Goal: Task Accomplishment & Management: Use online tool/utility

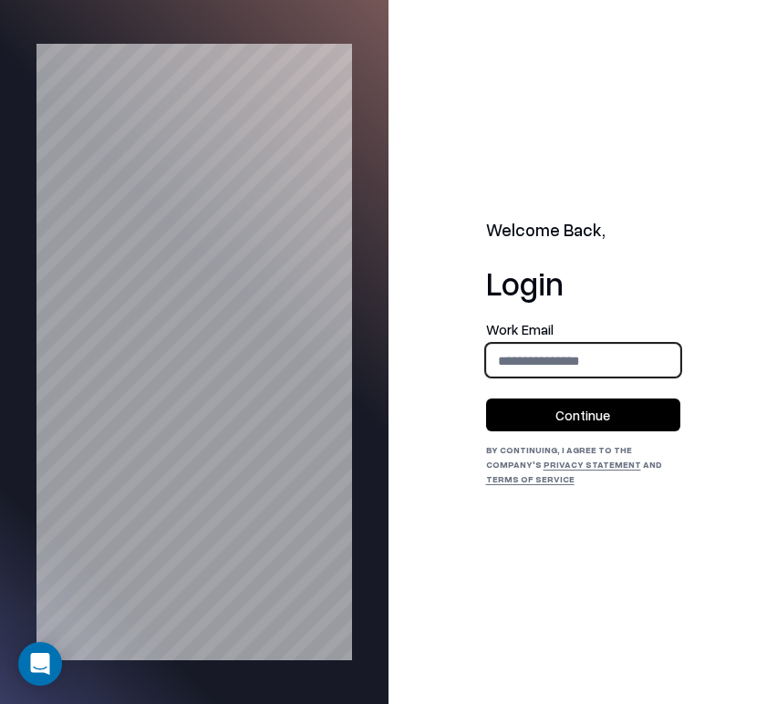
click at [619, 369] on input "email" at bounding box center [583, 361] width 192 height 34
type input "**********"
click at [618, 428] on button "Continue" at bounding box center [583, 414] width 194 height 33
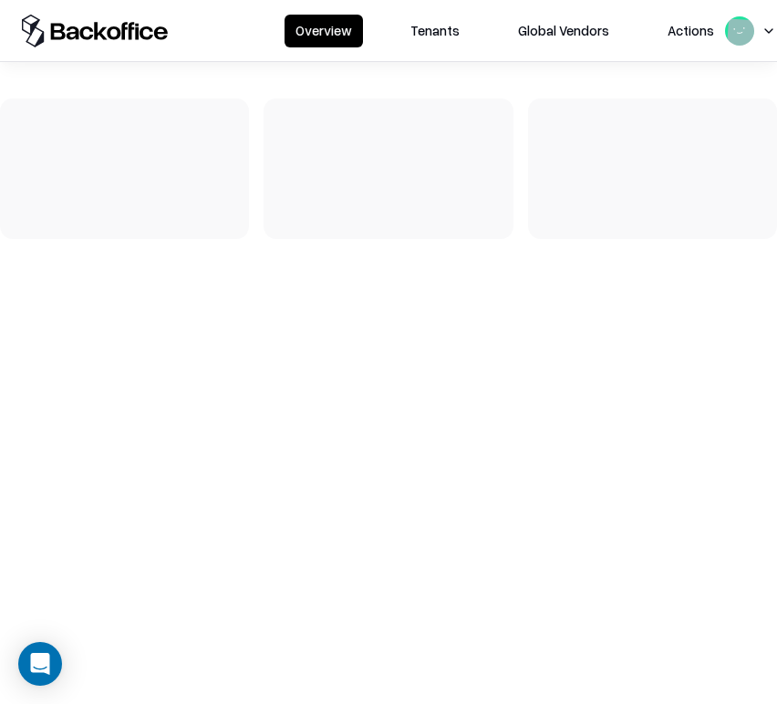
click at [456, 44] on button "Tenants" at bounding box center [434, 31] width 71 height 33
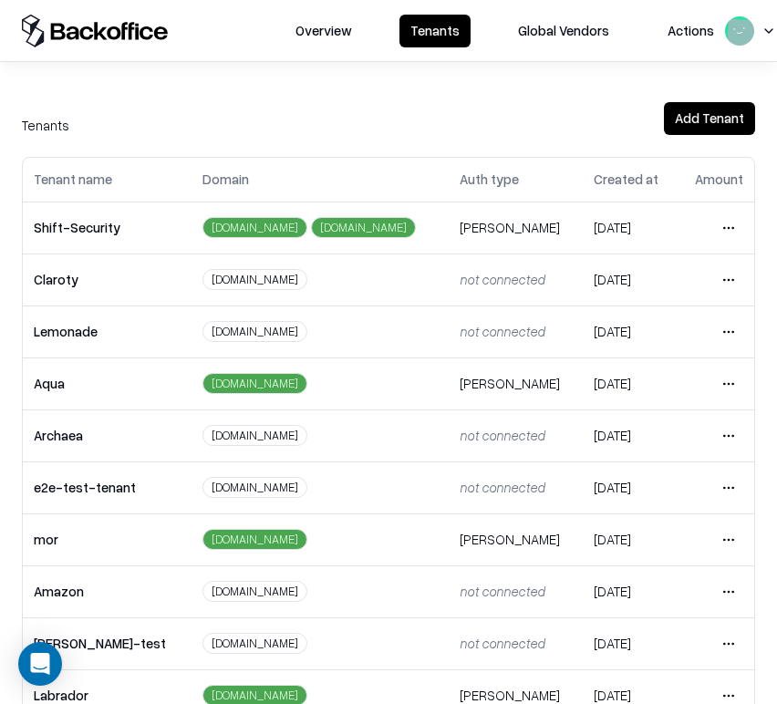
scroll to position [403, 0]
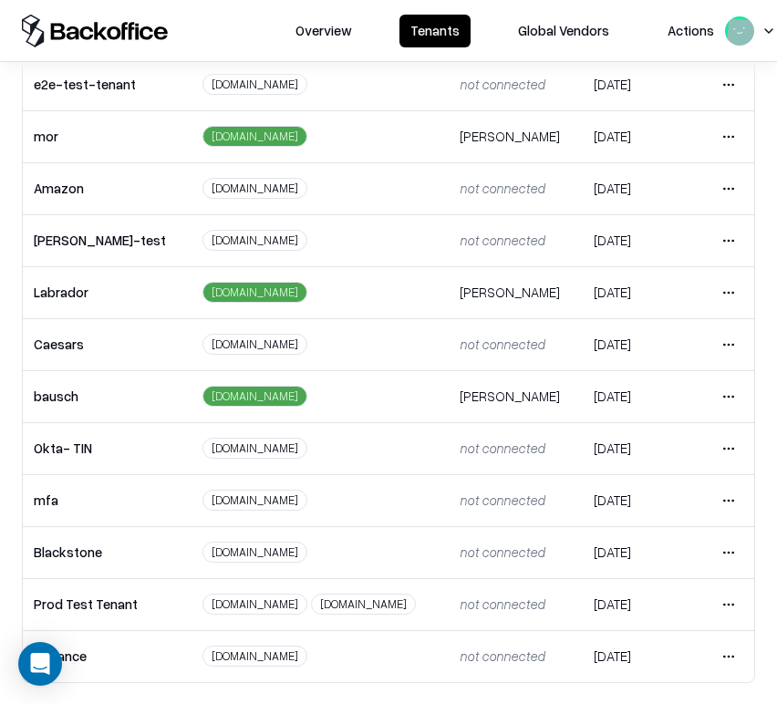
click at [722, 336] on html "Overview Tenants Global Vendors Actions Tenants Add Tenant Tenant name Domain A…" at bounding box center [388, 352] width 777 height 704
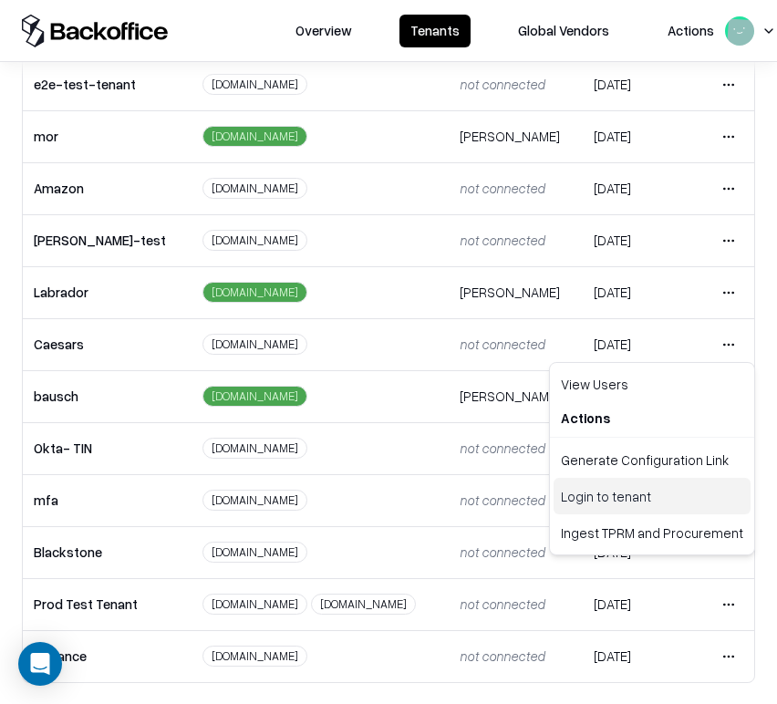
click at [667, 492] on div "Login to tenant" at bounding box center [651, 496] width 197 height 36
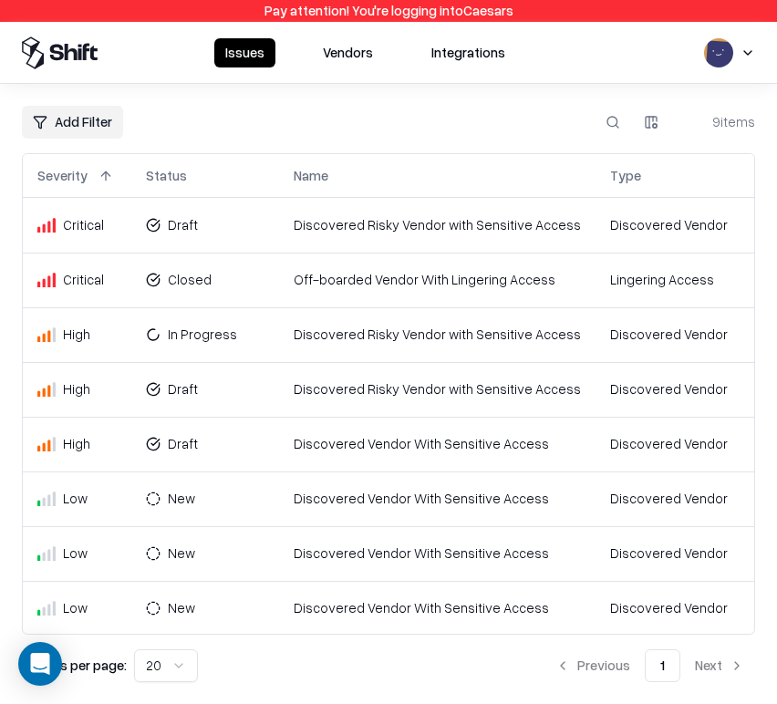
click at [468, 59] on button "Integrations" at bounding box center [468, 52] width 96 height 29
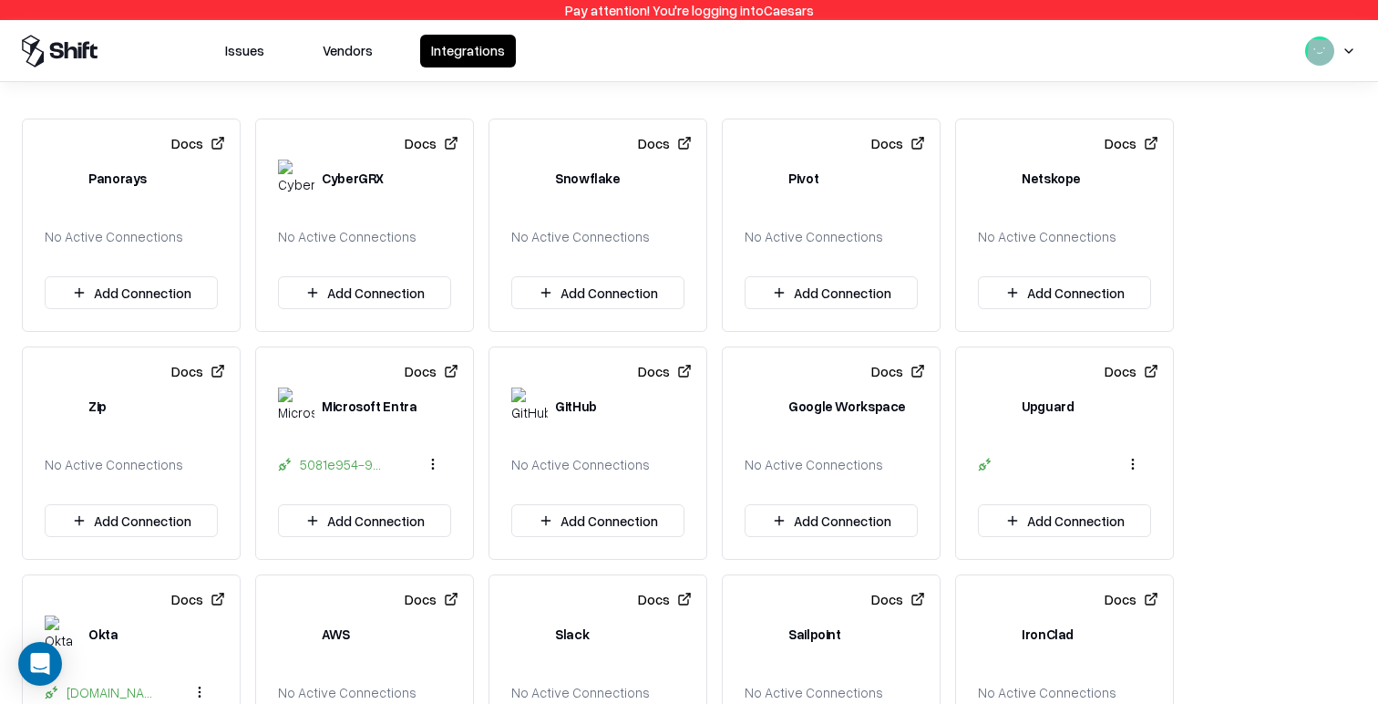
click at [364, 56] on button "Vendors" at bounding box center [348, 51] width 72 height 33
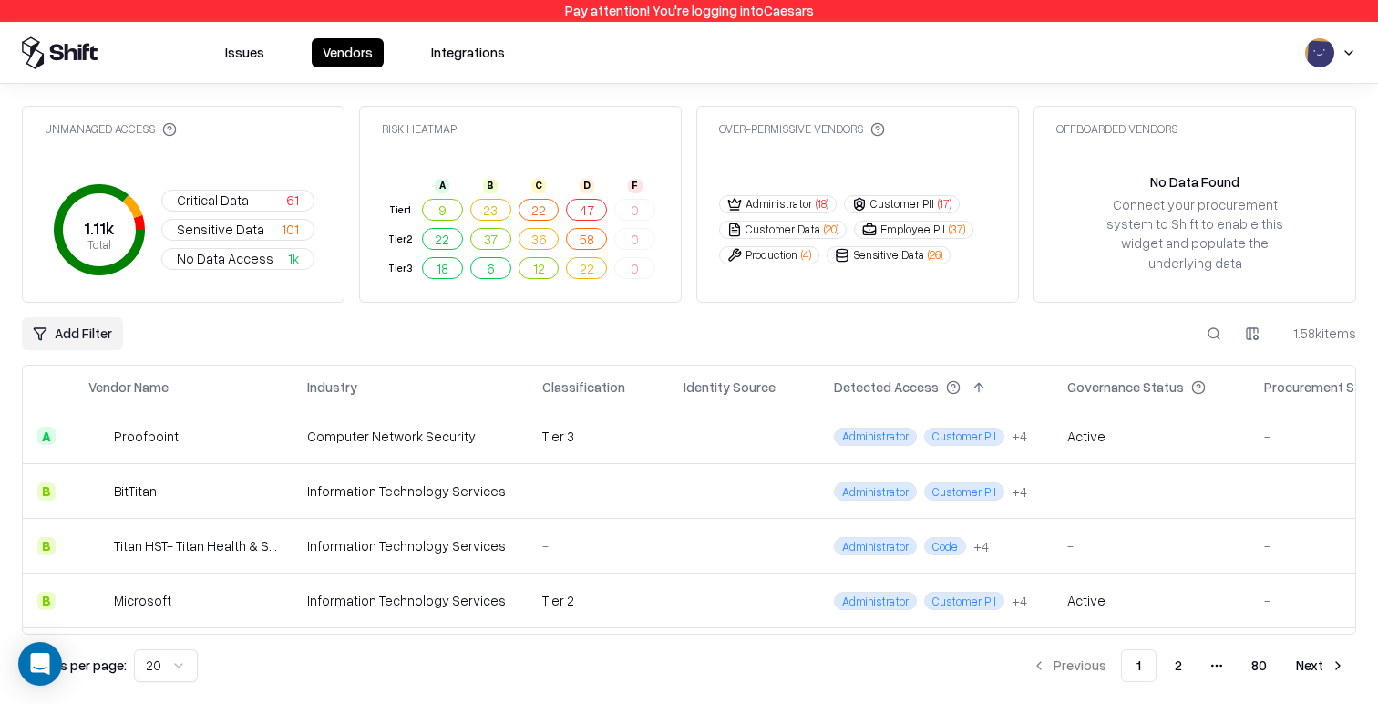
click at [776, 50] on html "Pay attention! You're logging into Caesars Issues Vendors Integrations Unmanage…" at bounding box center [689, 352] width 1378 height 704
click at [776, 142] on div "Log out" at bounding box center [1266, 142] width 219 height 30
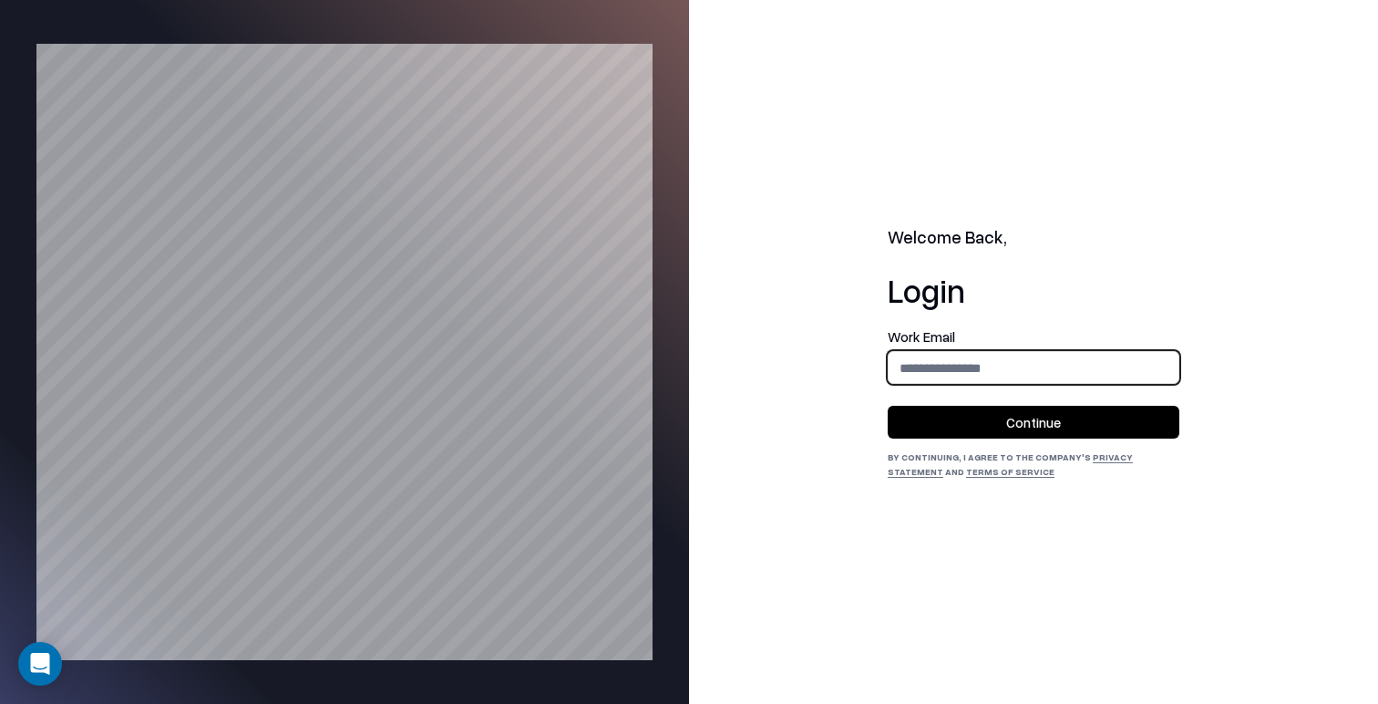
click at [776, 374] on input "email" at bounding box center [1034, 368] width 290 height 34
type input "**********"
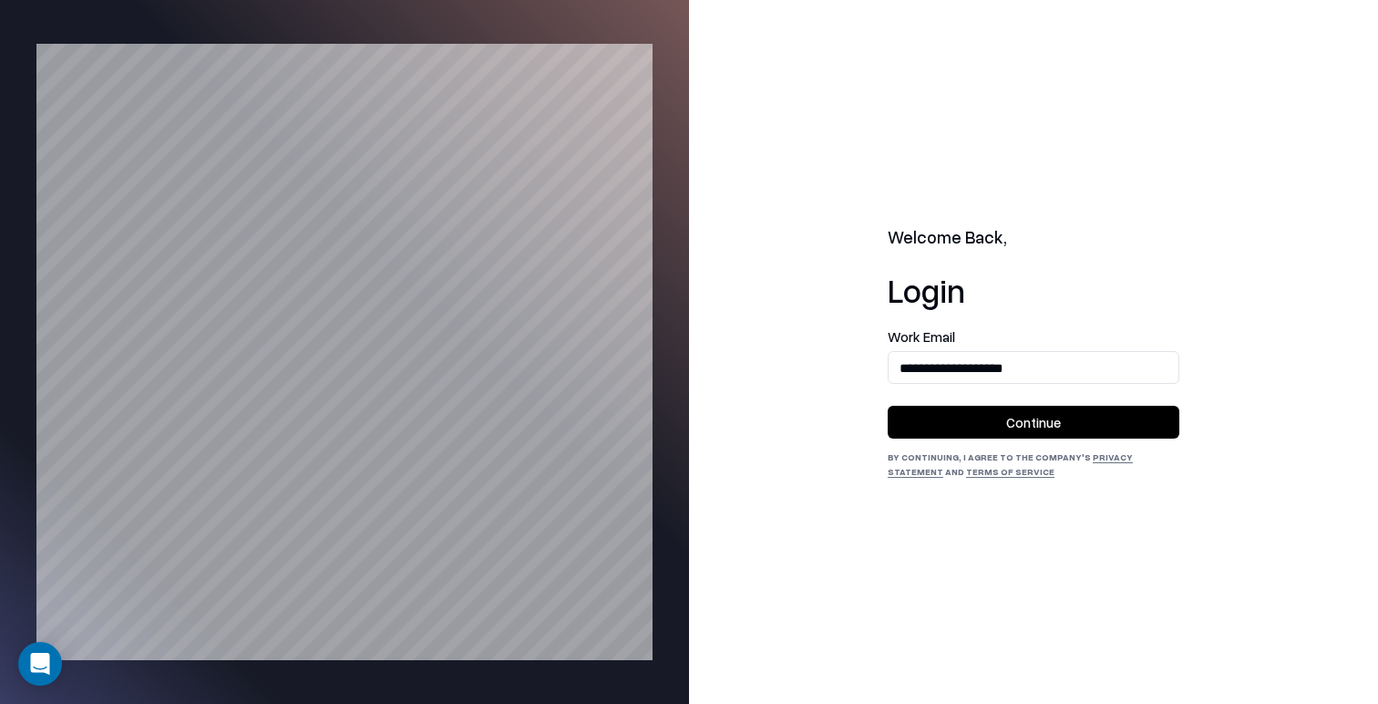
drag, startPoint x: 1016, startPoint y: 420, endPoint x: 1003, endPoint y: 403, distance: 21.5
click at [776, 420] on button "Continue" at bounding box center [1034, 422] width 292 height 33
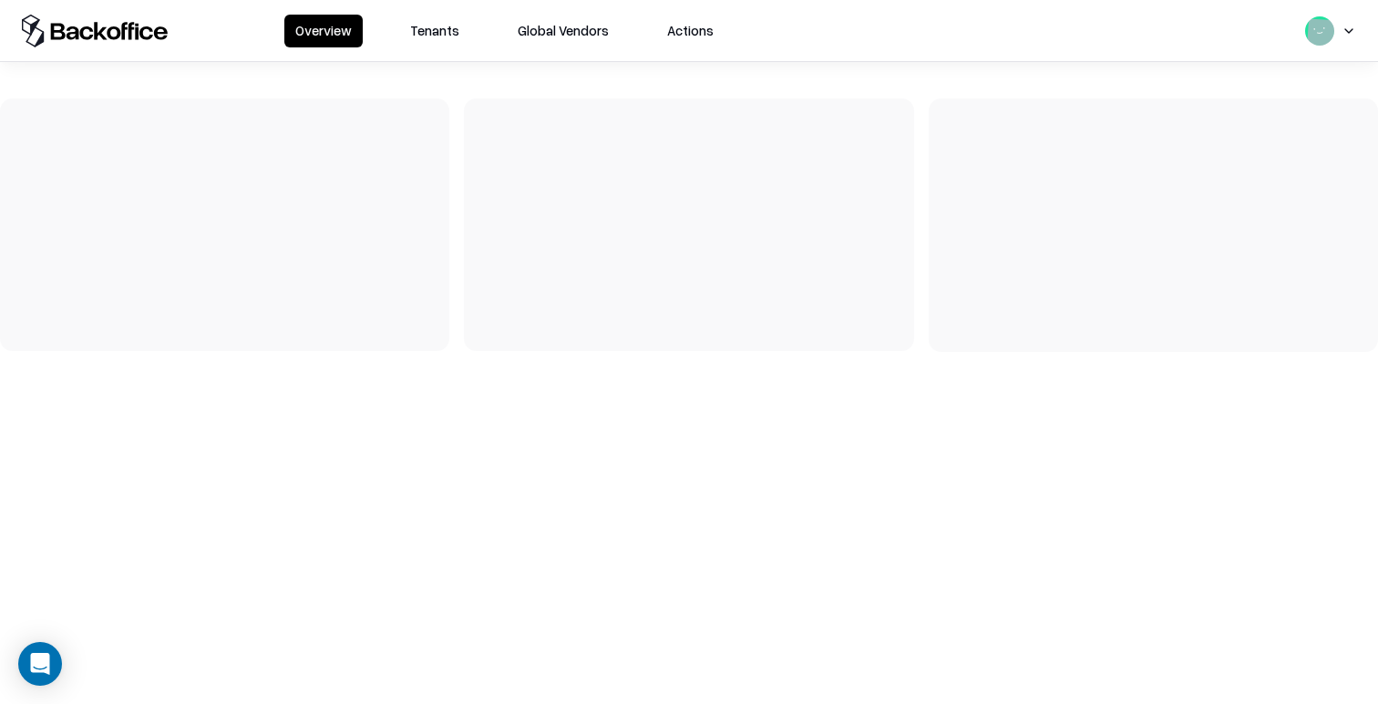
drag, startPoint x: 417, startPoint y: 27, endPoint x: 550, endPoint y: 168, distance: 194.0
click at [417, 27] on button "Tenants" at bounding box center [434, 31] width 71 height 33
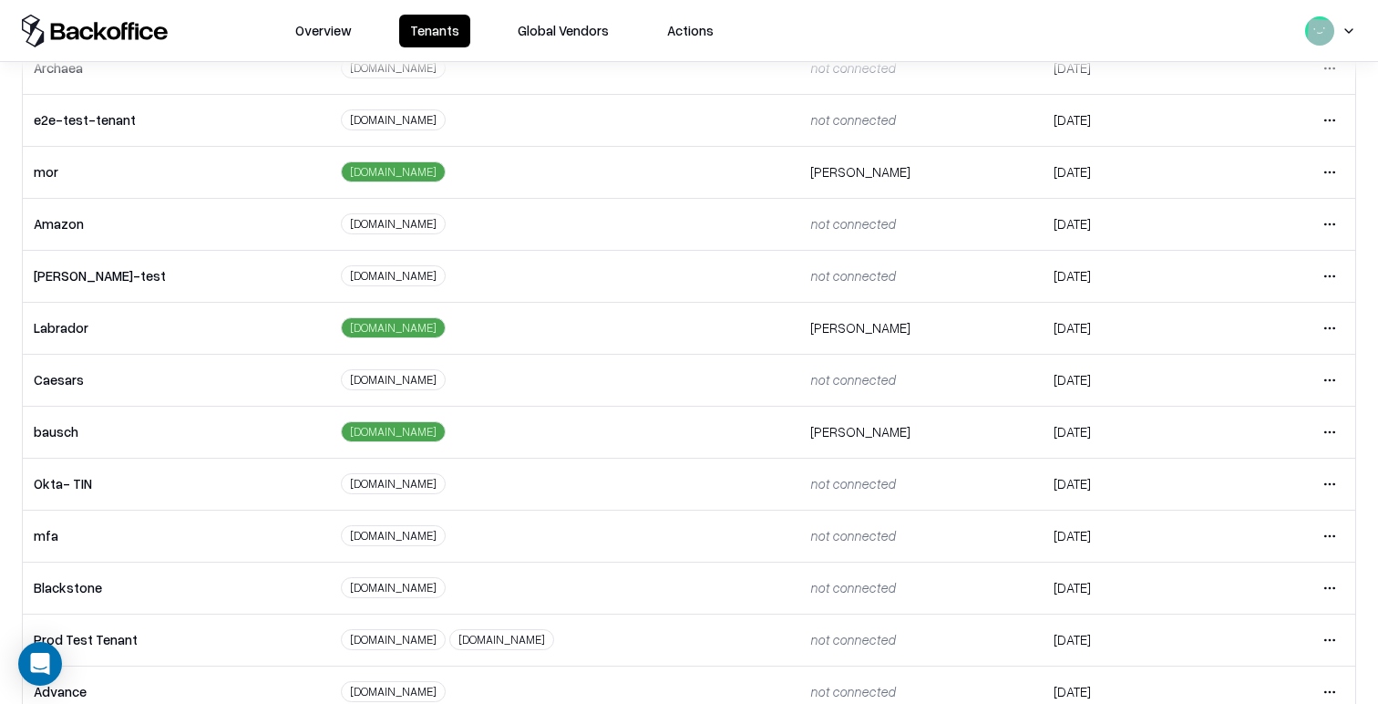
scroll to position [403, 0]
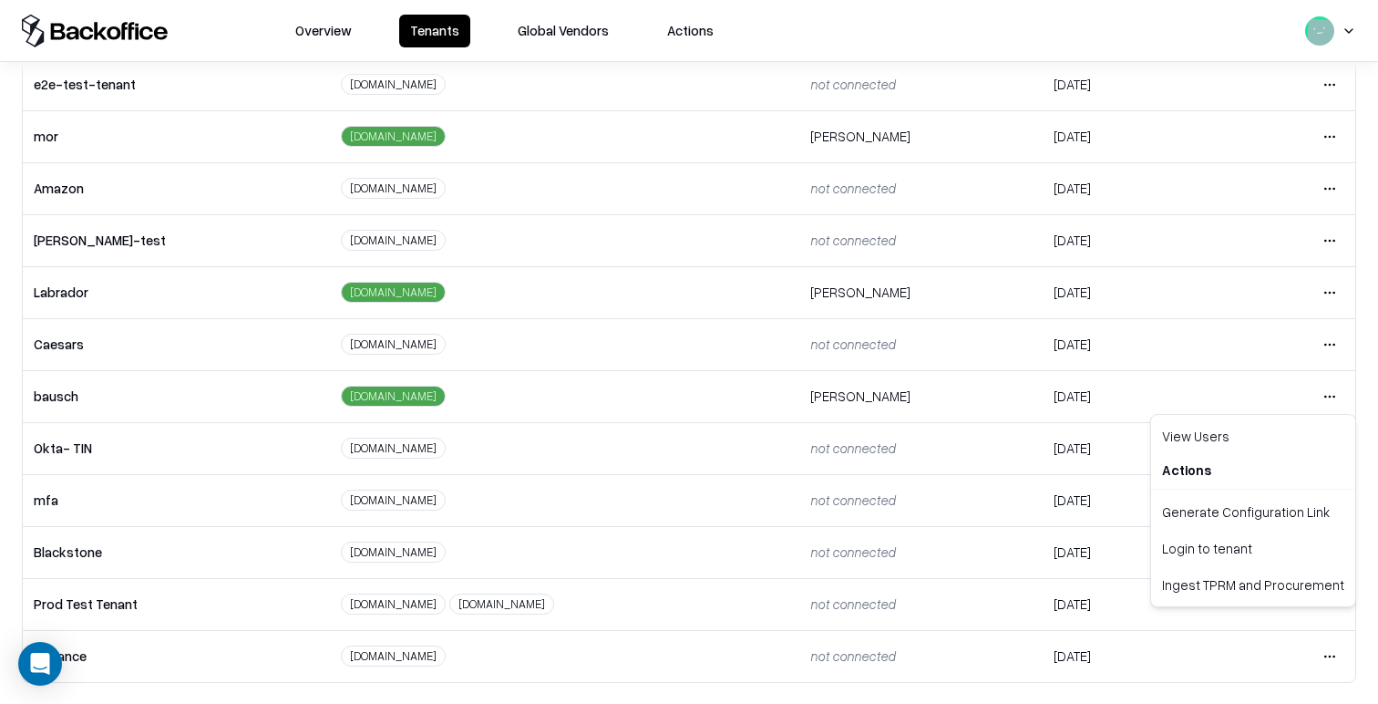
click at [1336, 398] on html "Overview Tenants Global Vendors Actions Tenants Add Tenant Tenant name Domain A…" at bounding box center [689, 352] width 1378 height 704
click at [1236, 550] on div "Login to tenant" at bounding box center [1253, 548] width 197 height 36
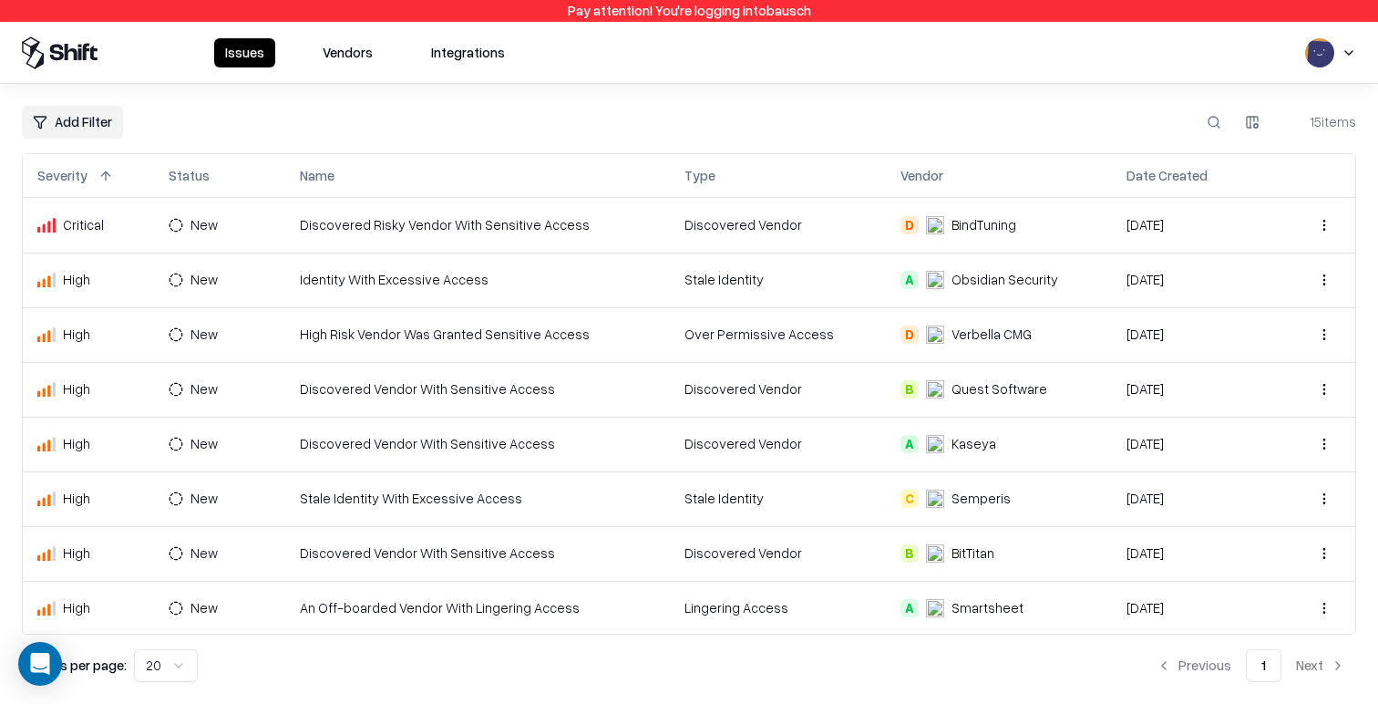
click at [357, 61] on button "Vendors" at bounding box center [348, 52] width 72 height 29
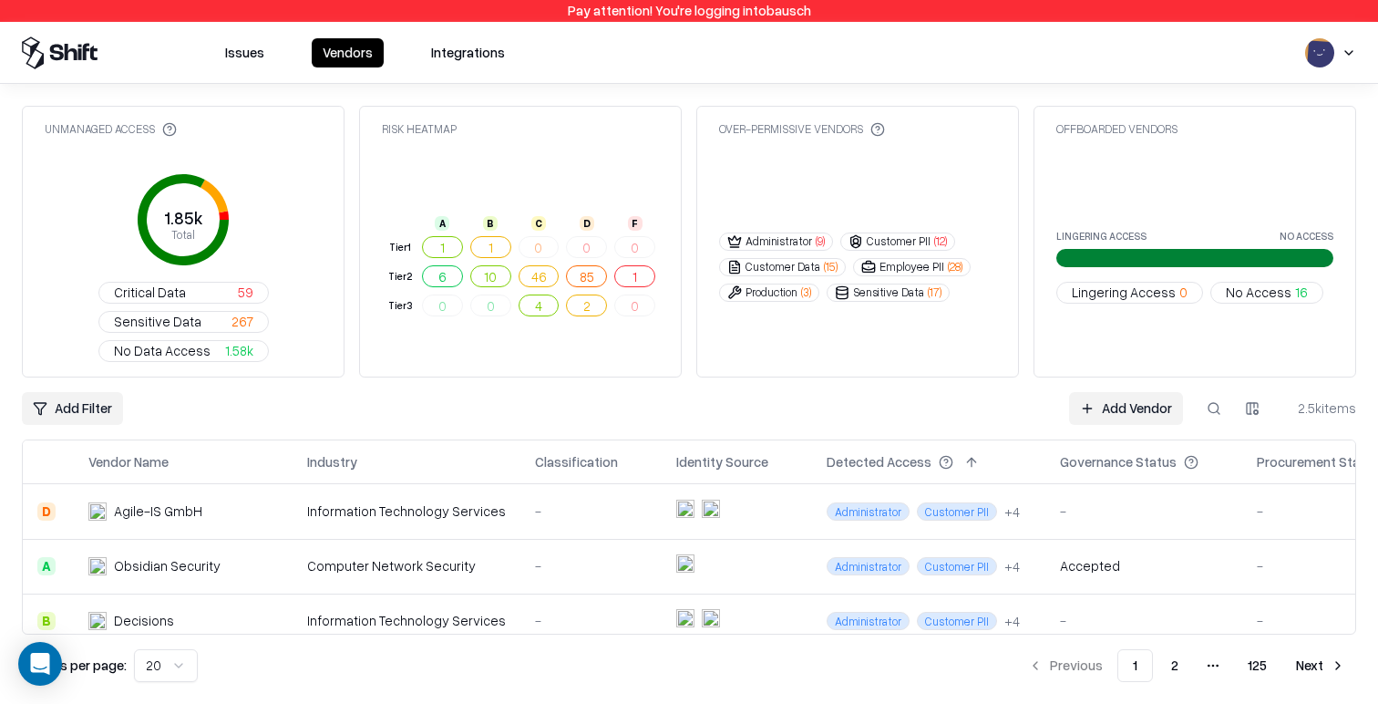
click at [1116, 392] on link "Add Vendor" at bounding box center [1126, 408] width 114 height 33
click at [1114, 283] on span "Lingering Access" at bounding box center [1124, 292] width 104 height 19
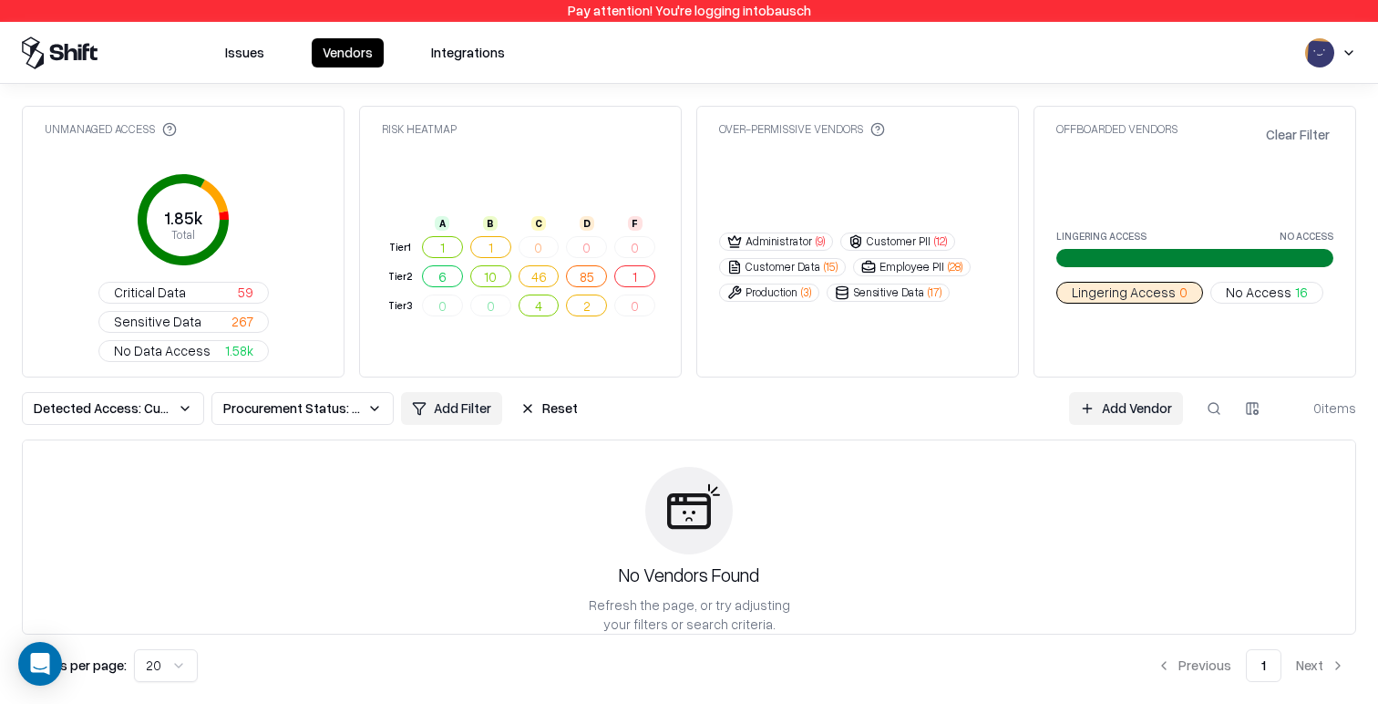
click at [548, 392] on button "Reset" at bounding box center [548, 408] width 79 height 33
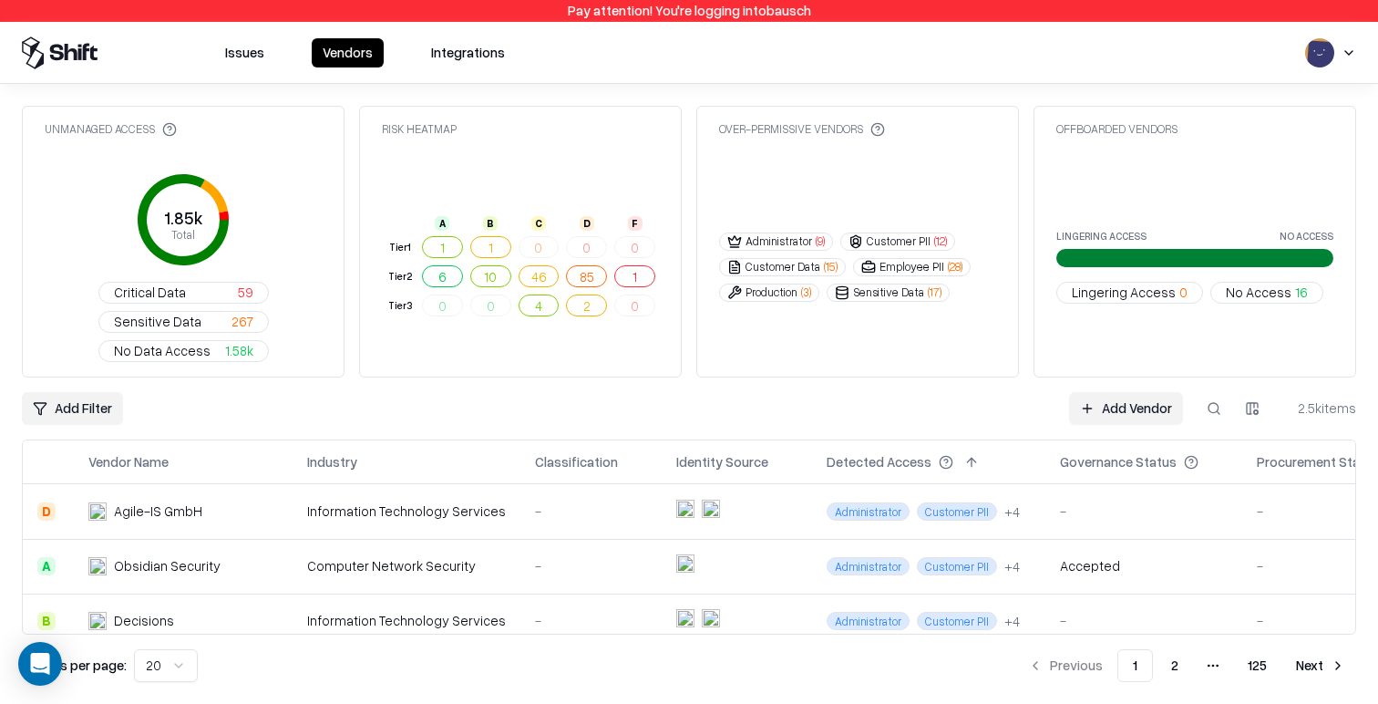
click at [237, 46] on button "Issues" at bounding box center [244, 52] width 61 height 29
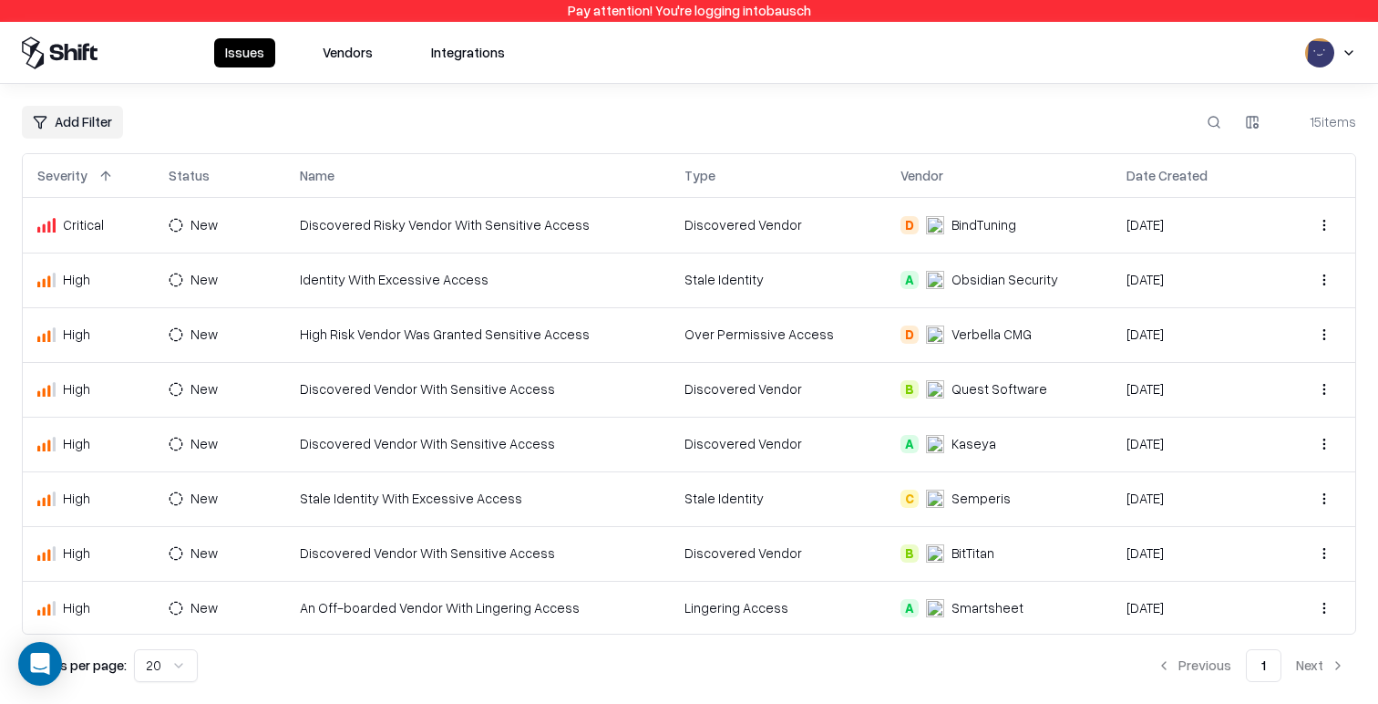
click at [763, 608] on td "Lingering Access" at bounding box center [778, 608] width 216 height 55
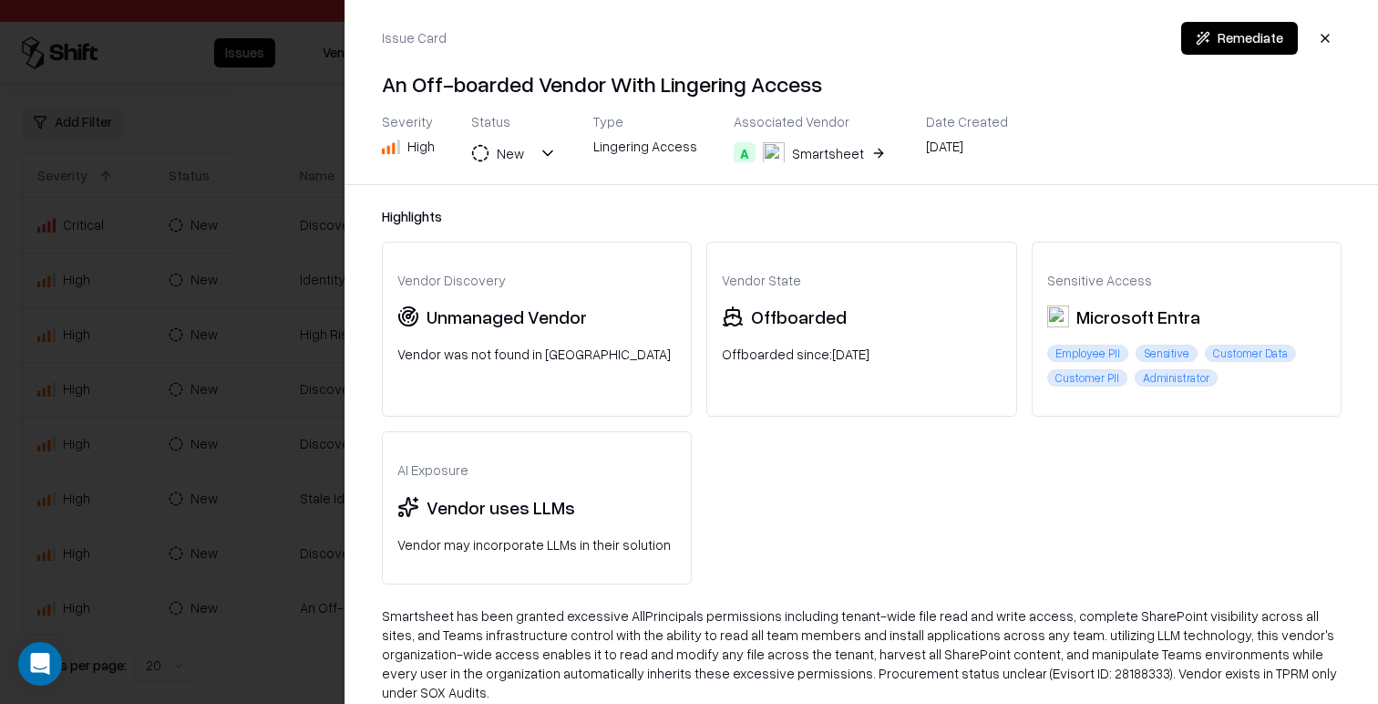
click at [306, 224] on div at bounding box center [689, 352] width 1378 height 704
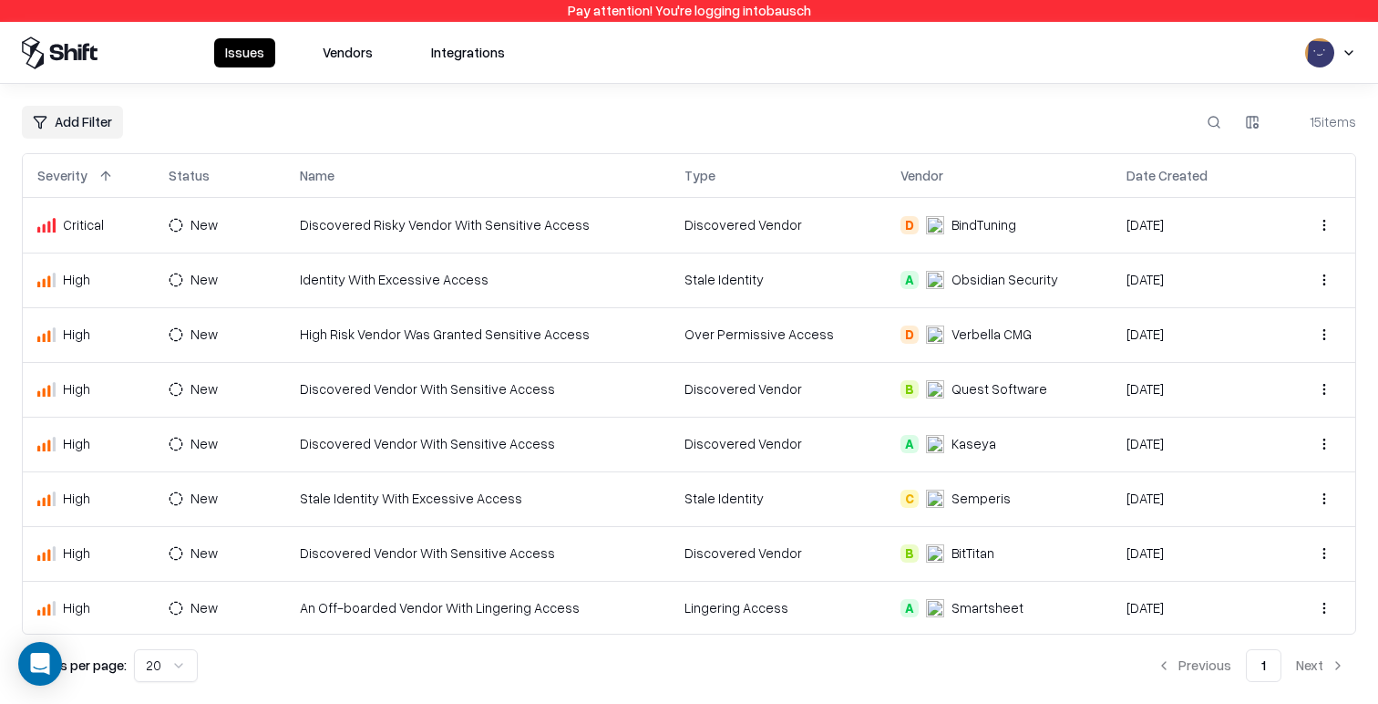
drag, startPoint x: 352, startPoint y: 51, endPoint x: 468, endPoint y: 57, distance: 116.8
click at [352, 51] on button "Vendors" at bounding box center [348, 52] width 72 height 29
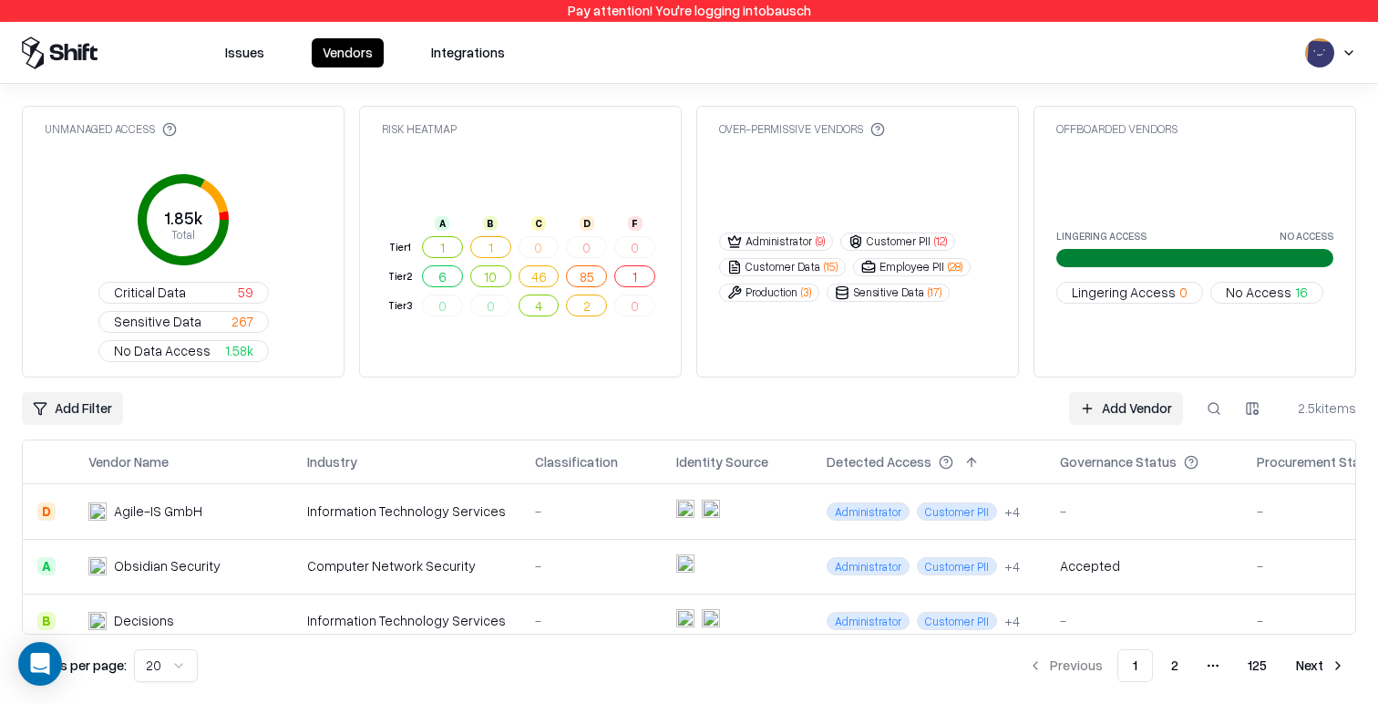
click at [257, 45] on button "Issues" at bounding box center [244, 52] width 61 height 29
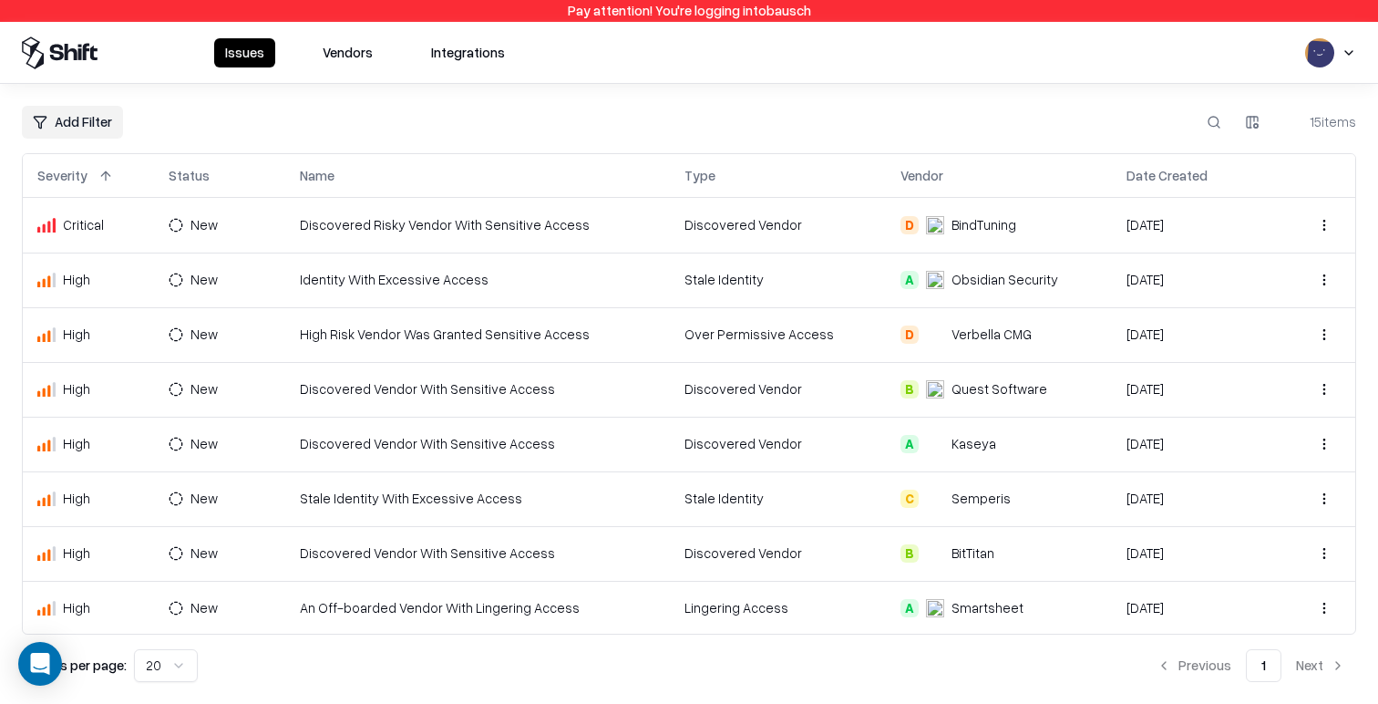
click at [92, 125] on html "Pay attention! You're logging into bausch Issues Vendors Integrations Add Filte…" at bounding box center [689, 352] width 1378 height 704
click at [76, 247] on div "Type" at bounding box center [85, 246] width 118 height 30
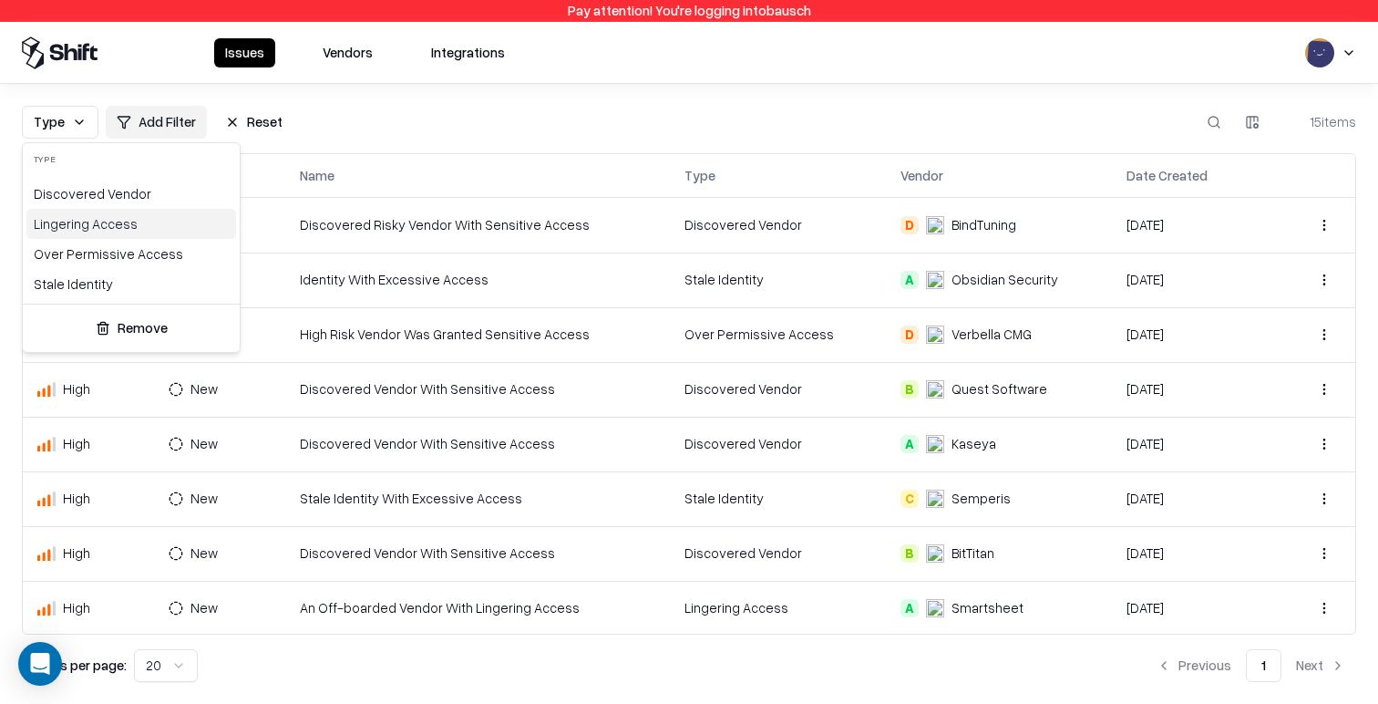
click at [124, 230] on div "Lingering Access" at bounding box center [131, 224] width 210 height 30
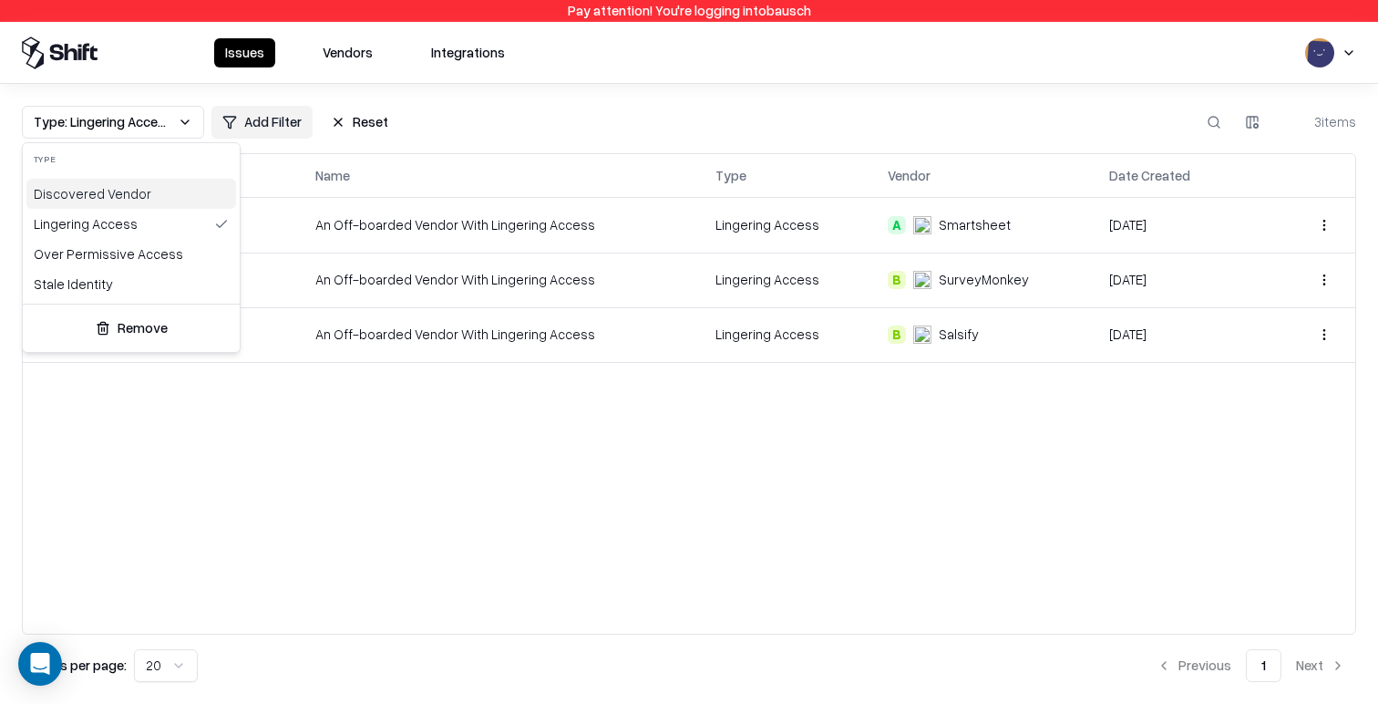
click at [705, 112] on html "Pay attention! You're logging into bausch Issues Vendors Integrations Type: Lin…" at bounding box center [689, 352] width 1378 height 704
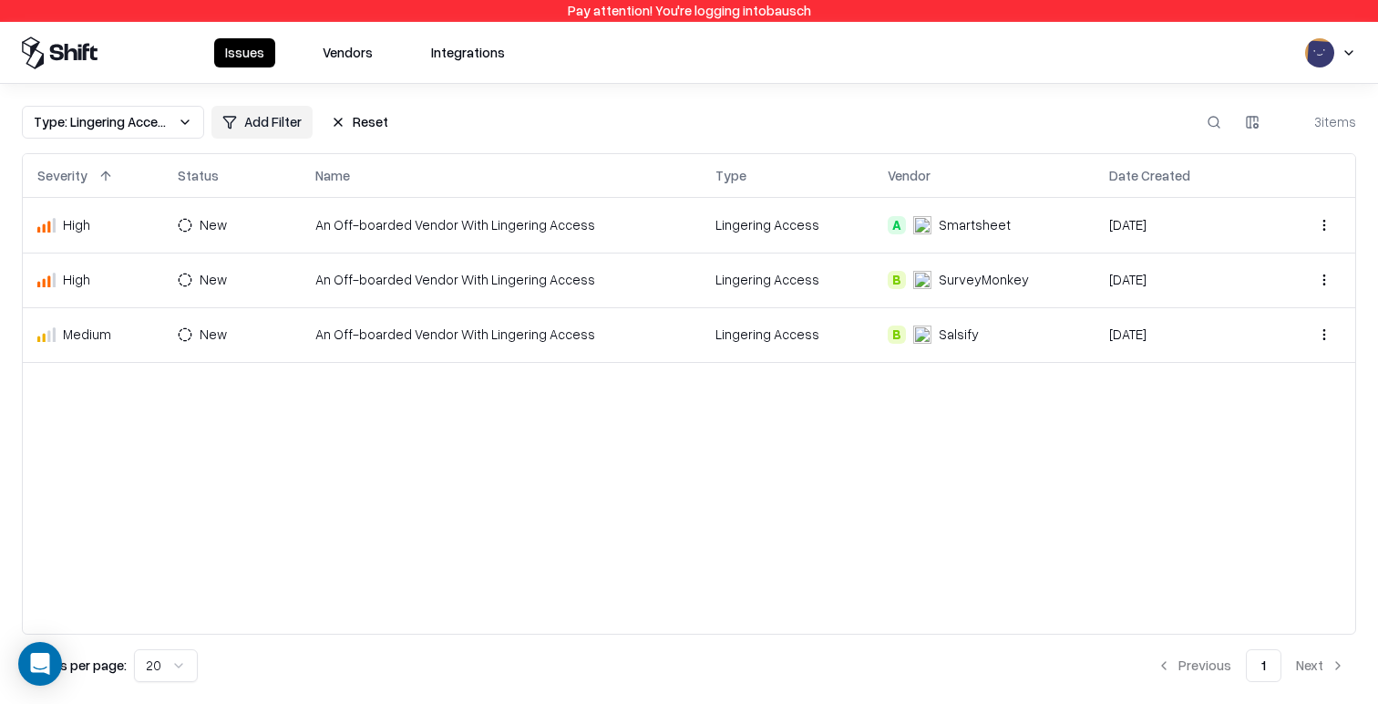
click at [972, 274] on div "SurveyMonkey" at bounding box center [984, 279] width 90 height 19
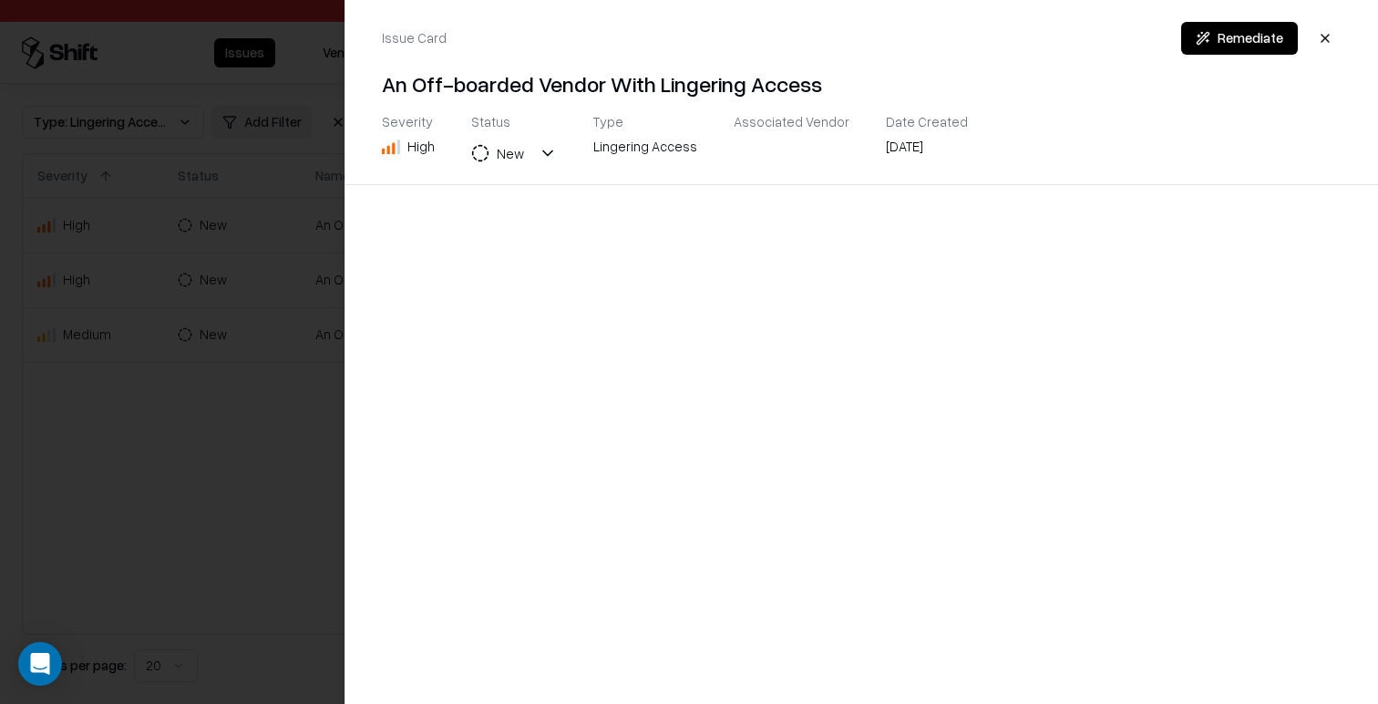
click at [302, 491] on div at bounding box center [689, 352] width 1378 height 704
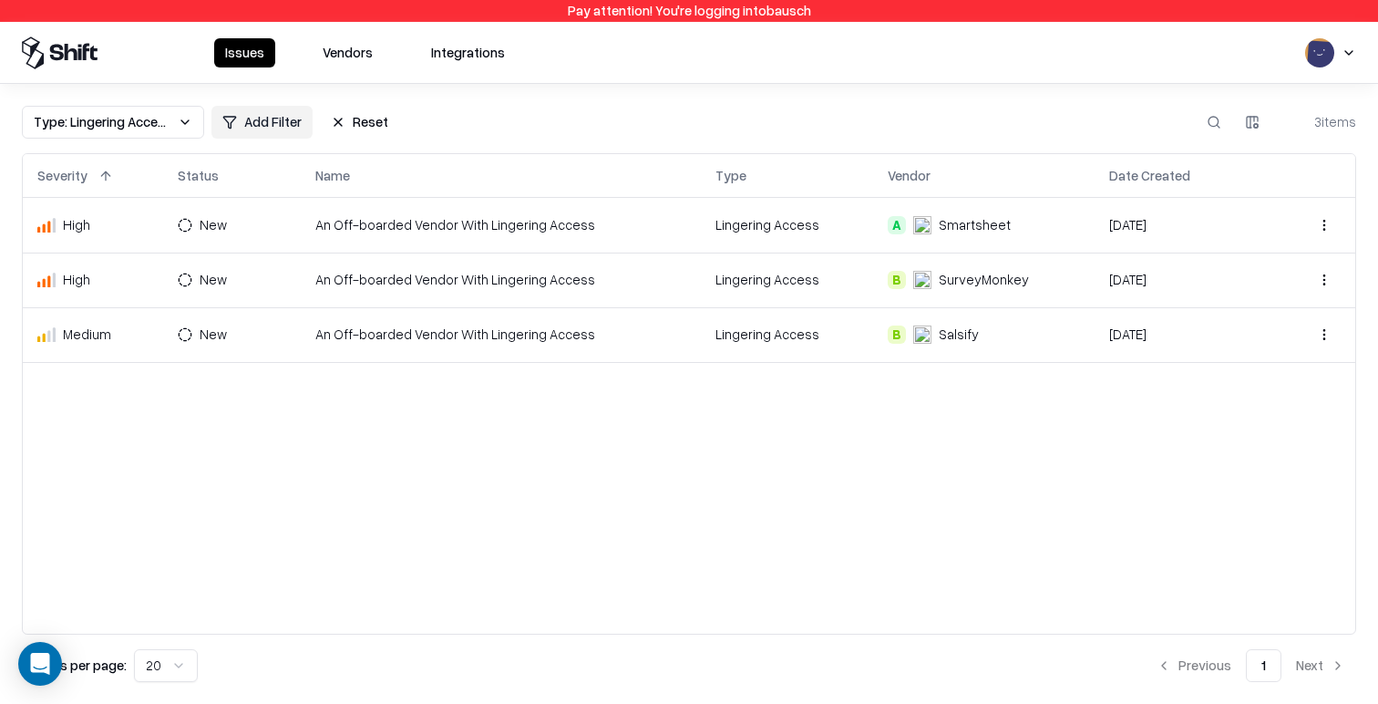
click at [692, 231] on td "An Off-boarded Vendor With Lingering Access" at bounding box center [501, 225] width 400 height 55
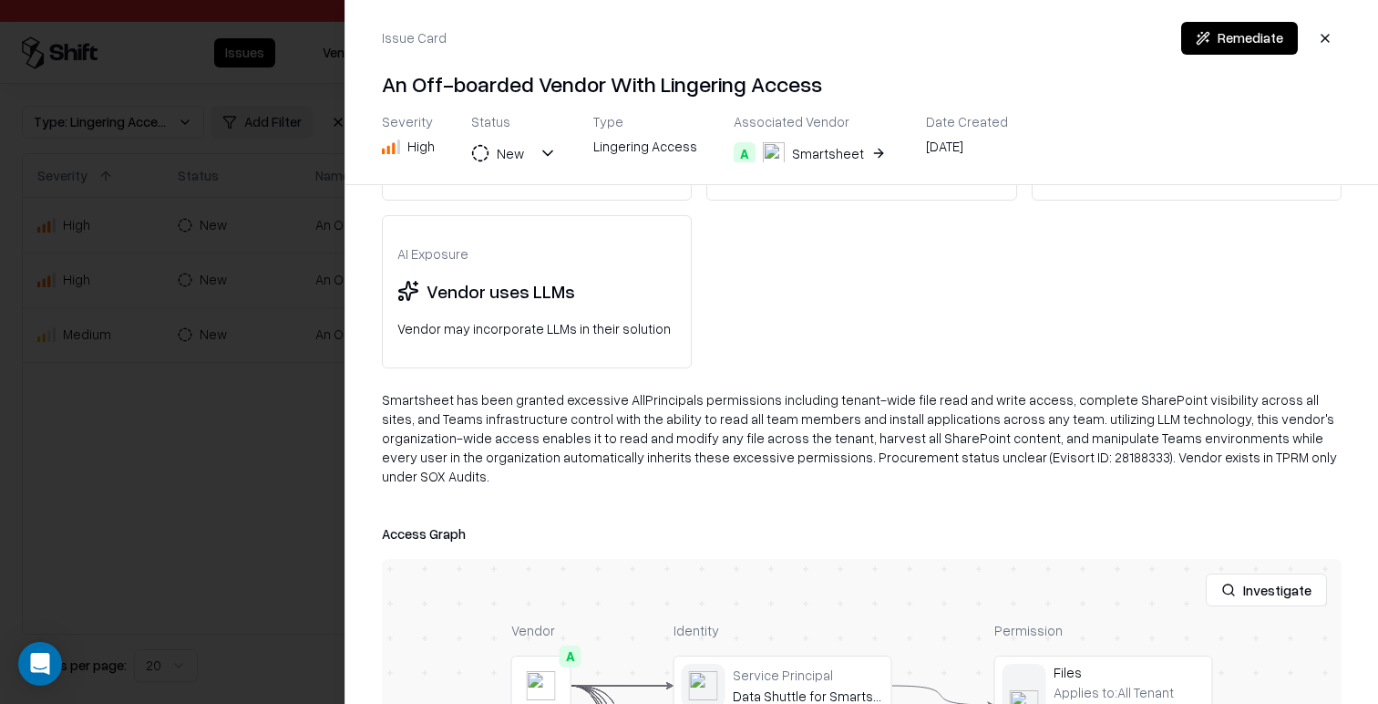
scroll to position [541, 0]
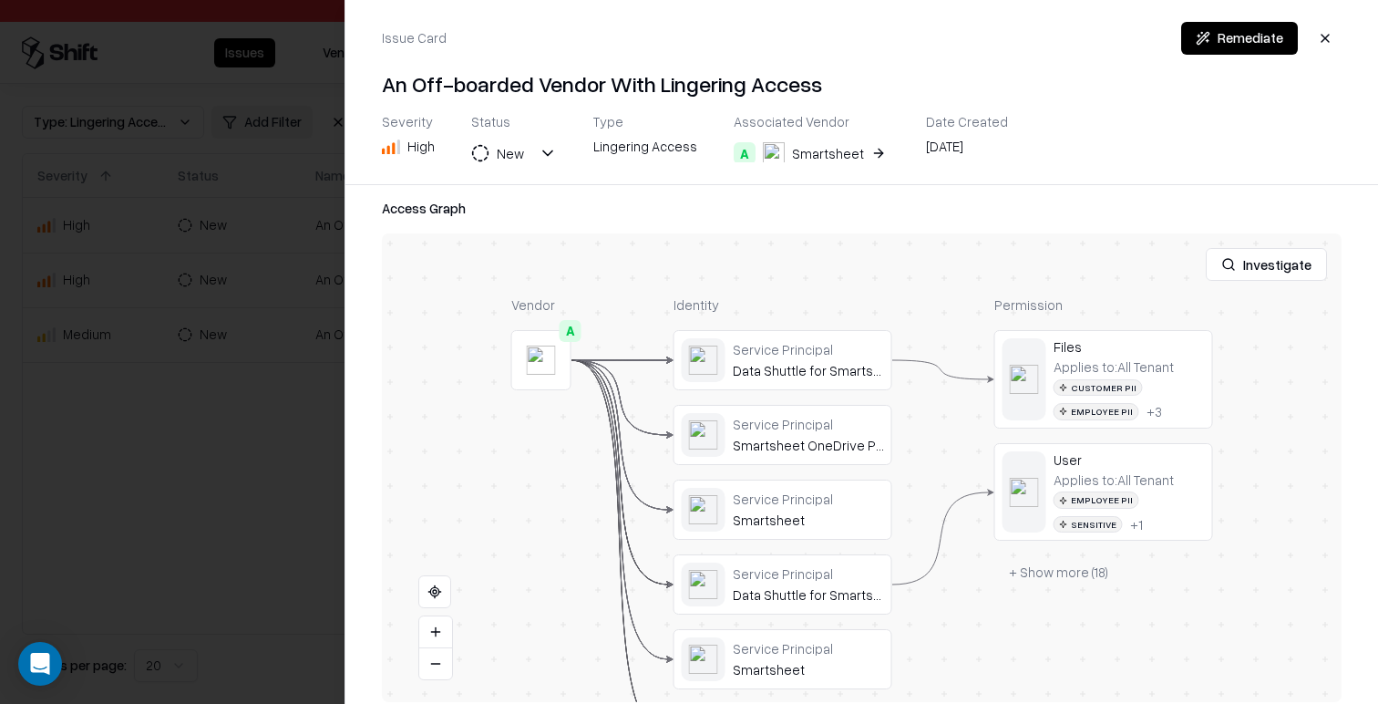
click at [242, 293] on div at bounding box center [689, 352] width 1378 height 704
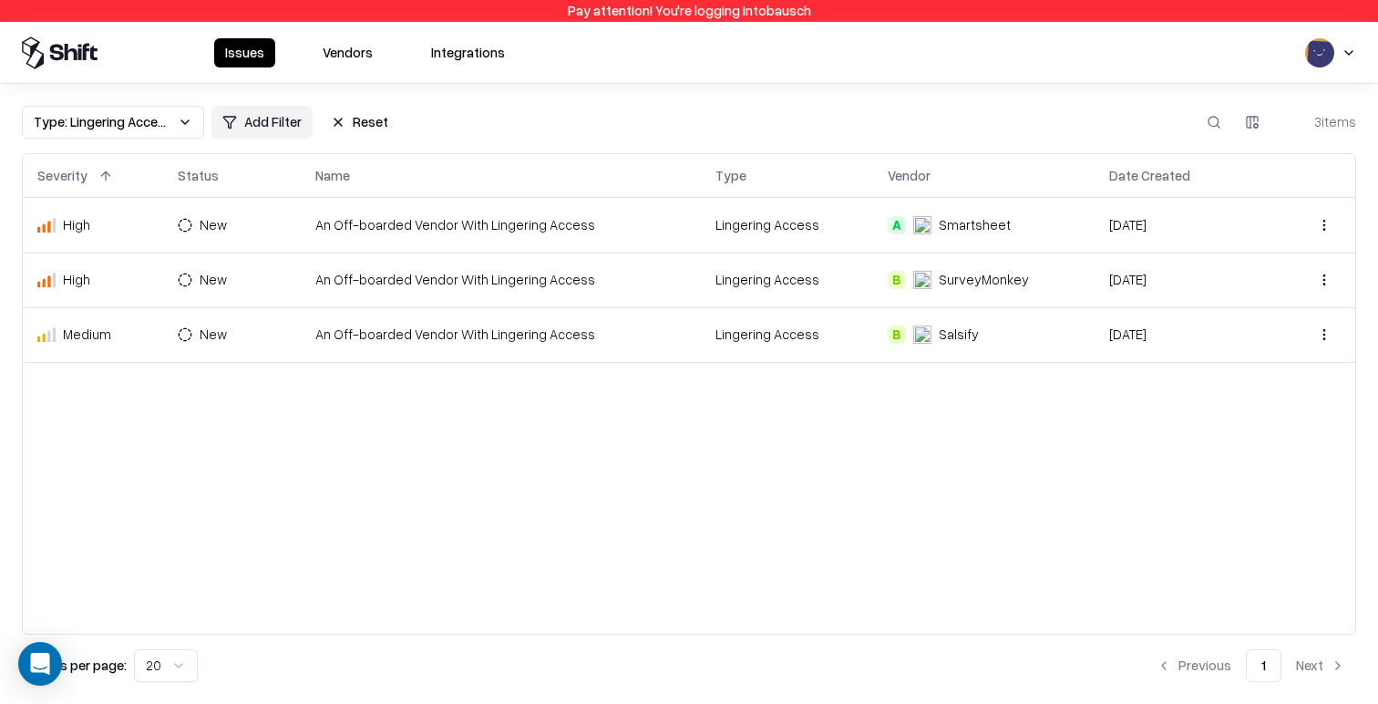
click at [396, 295] on td "An Off-boarded Vendor With Lingering Access" at bounding box center [501, 279] width 400 height 55
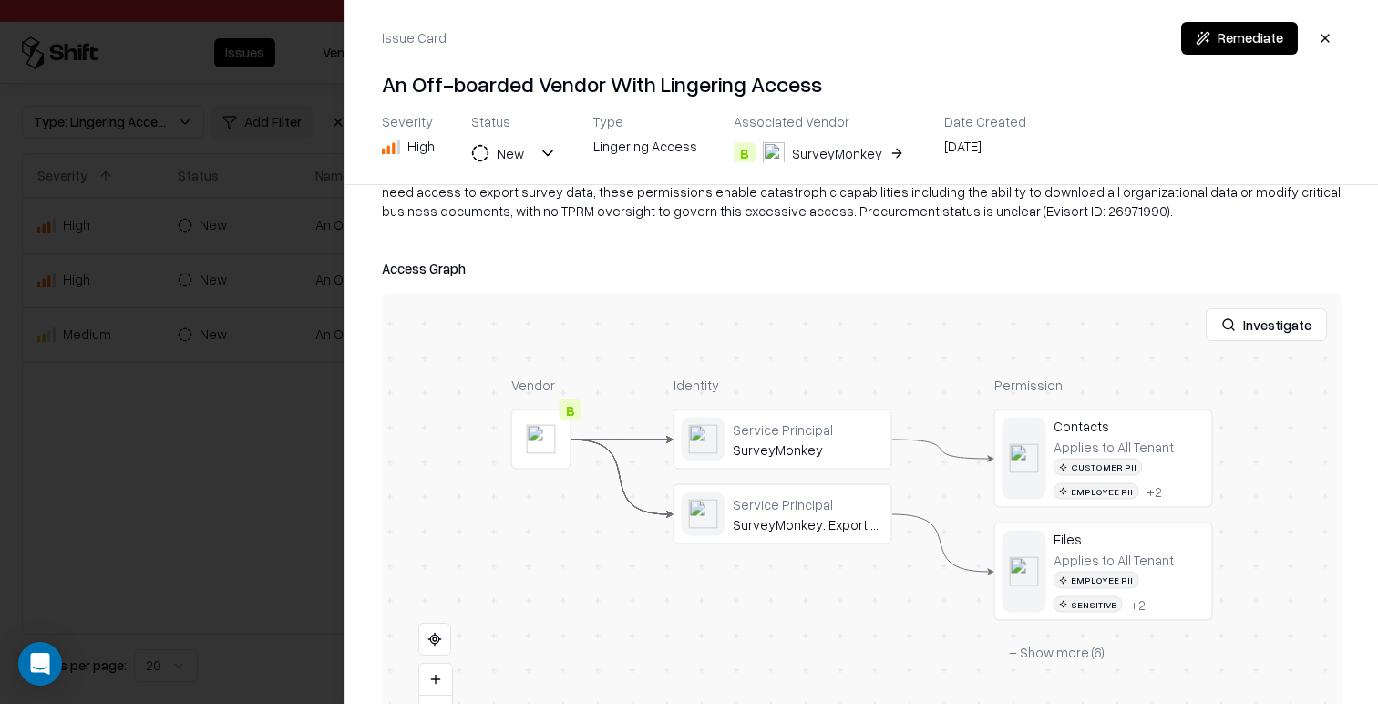
scroll to position [530, 0]
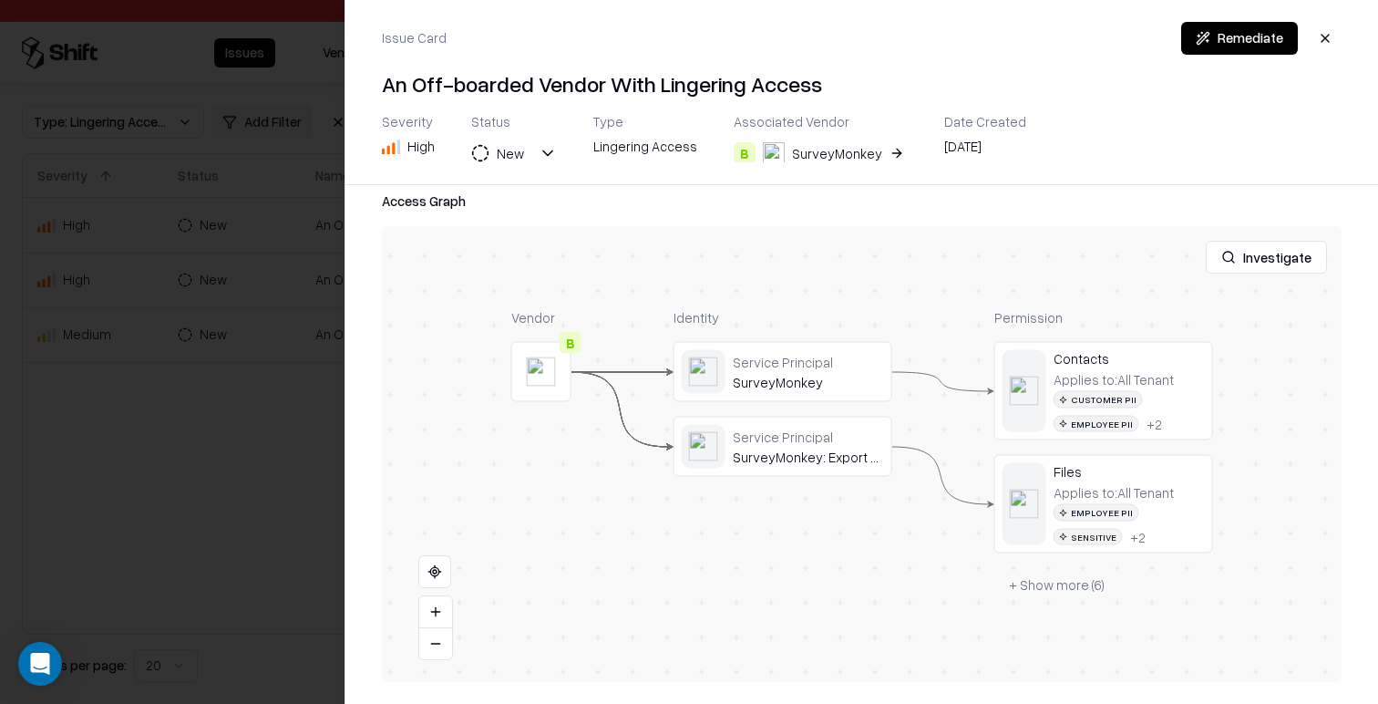
click at [283, 357] on div at bounding box center [689, 352] width 1378 height 704
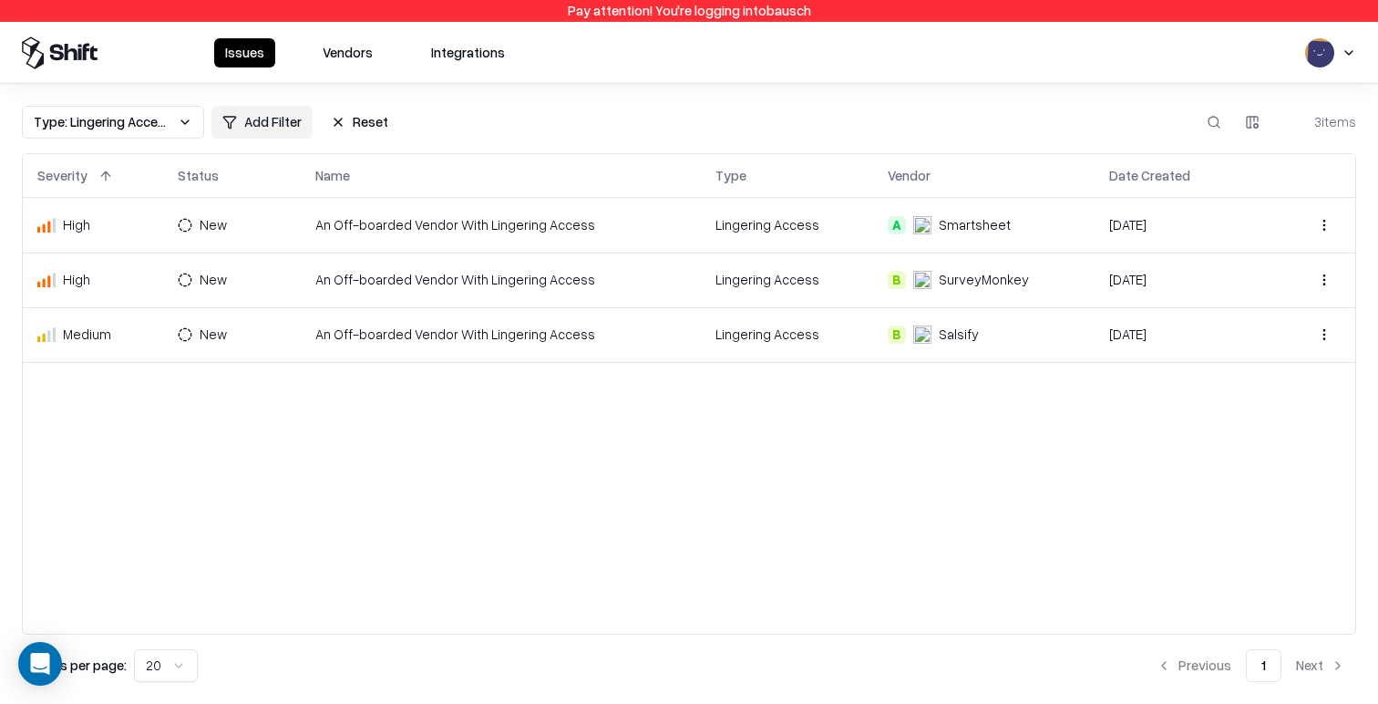
click at [614, 334] on td "An Off-boarded Vendor With Lingering Access" at bounding box center [501, 334] width 400 height 55
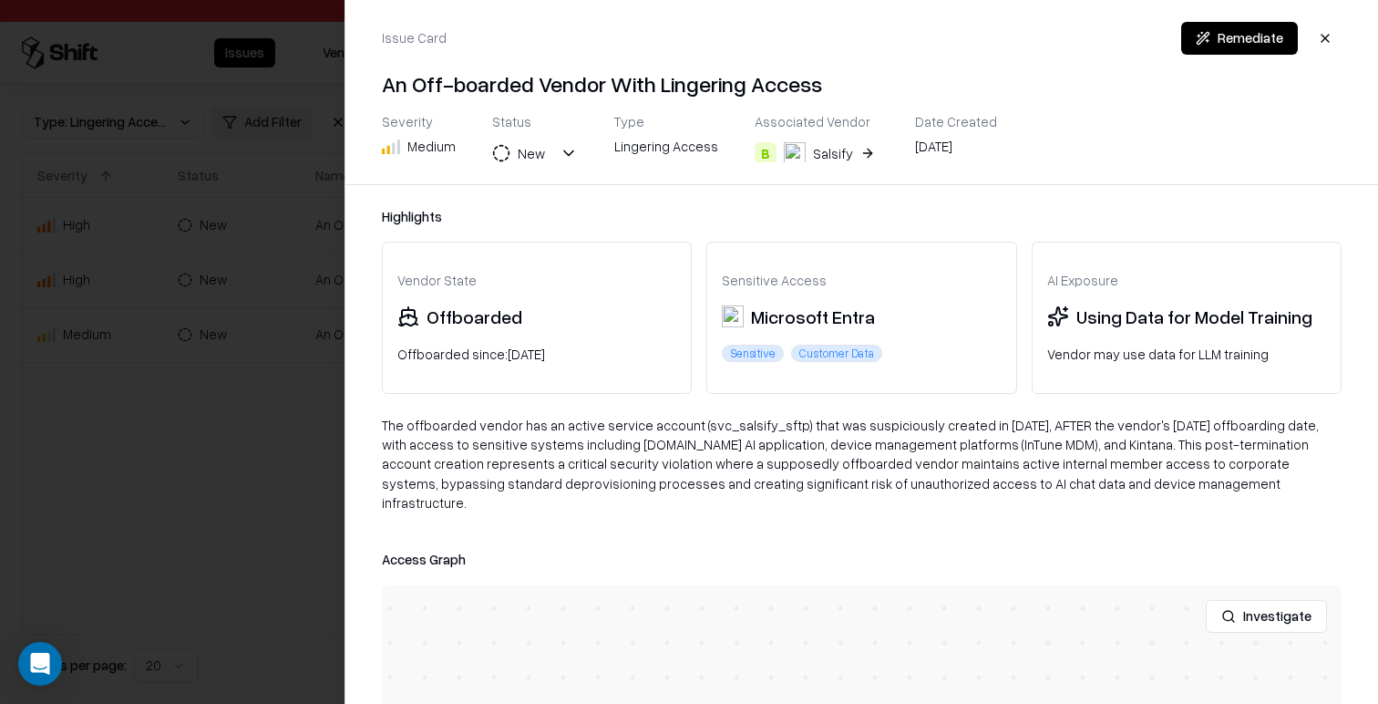
click at [246, 302] on div at bounding box center [689, 352] width 1378 height 704
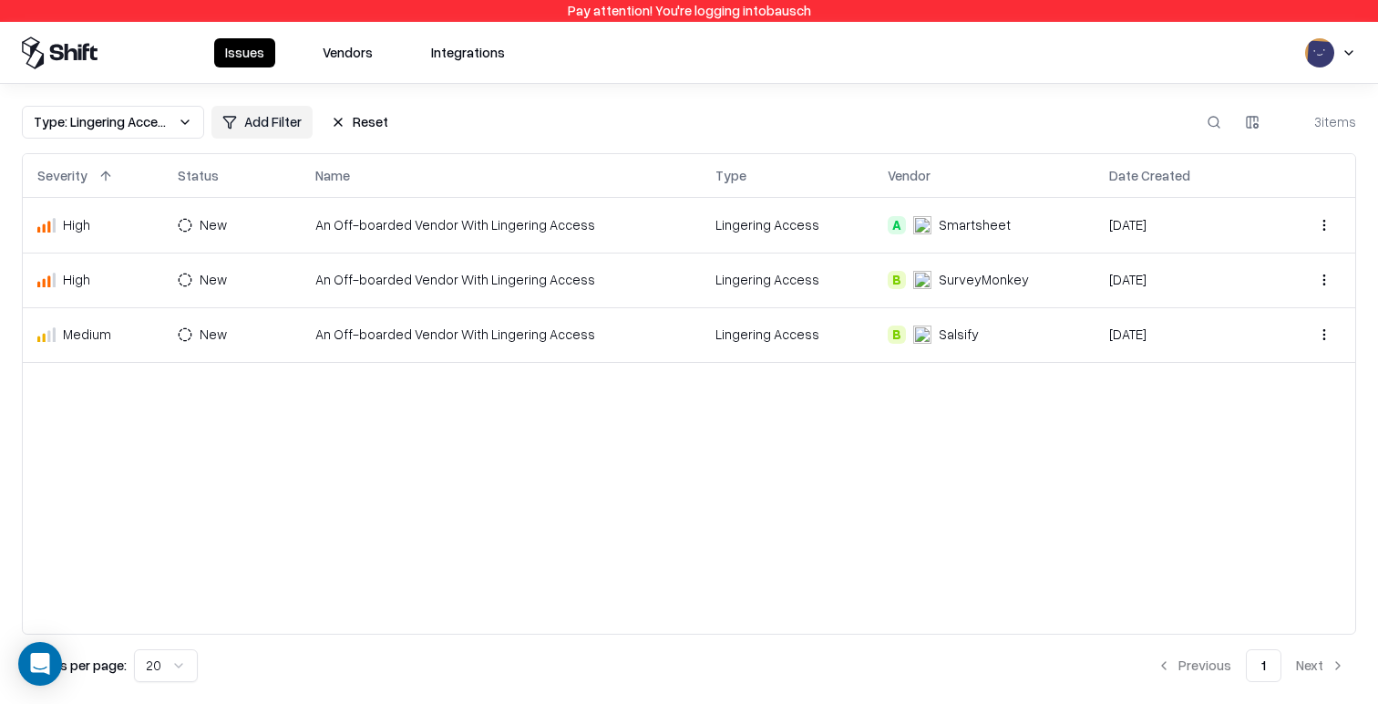
drag, startPoint x: 489, startPoint y: 57, endPoint x: 478, endPoint y: 57, distance: 10.0
click at [489, 57] on button "Integrations" at bounding box center [468, 52] width 96 height 29
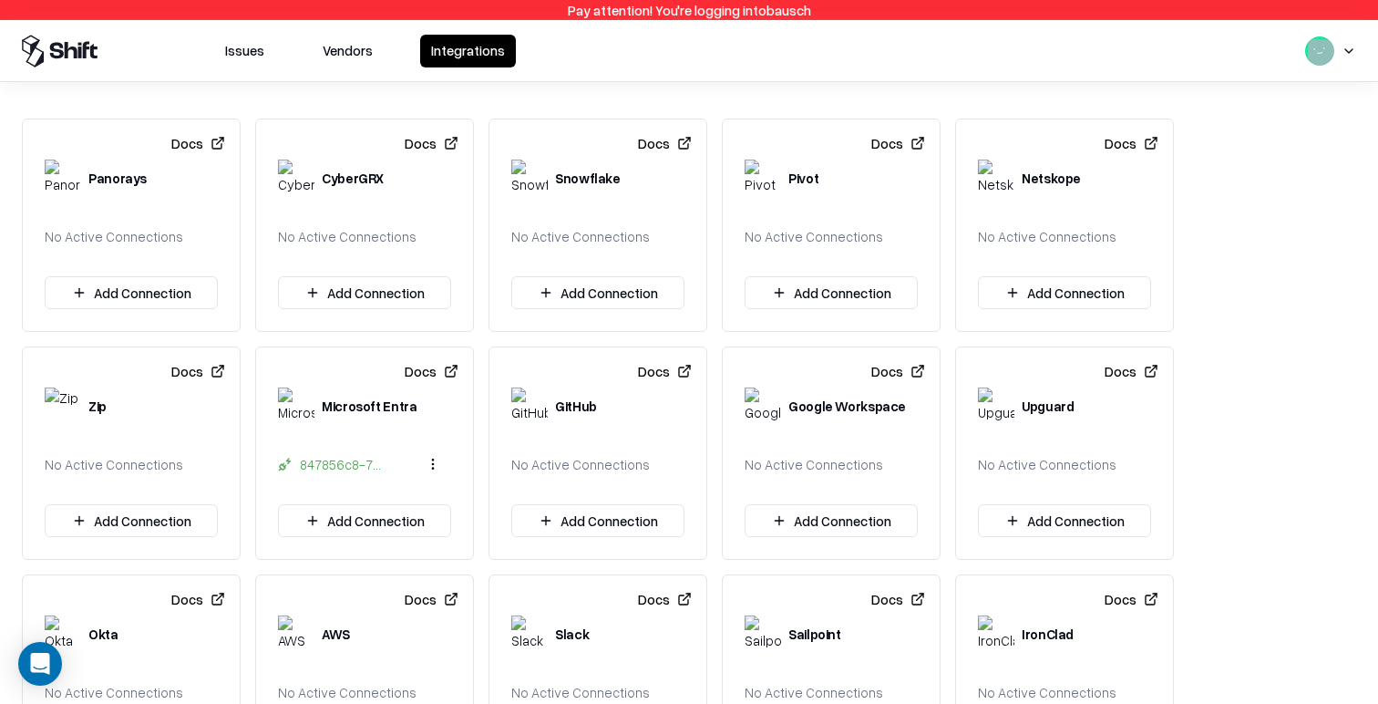
click at [360, 57] on button "Vendors" at bounding box center [348, 51] width 72 height 33
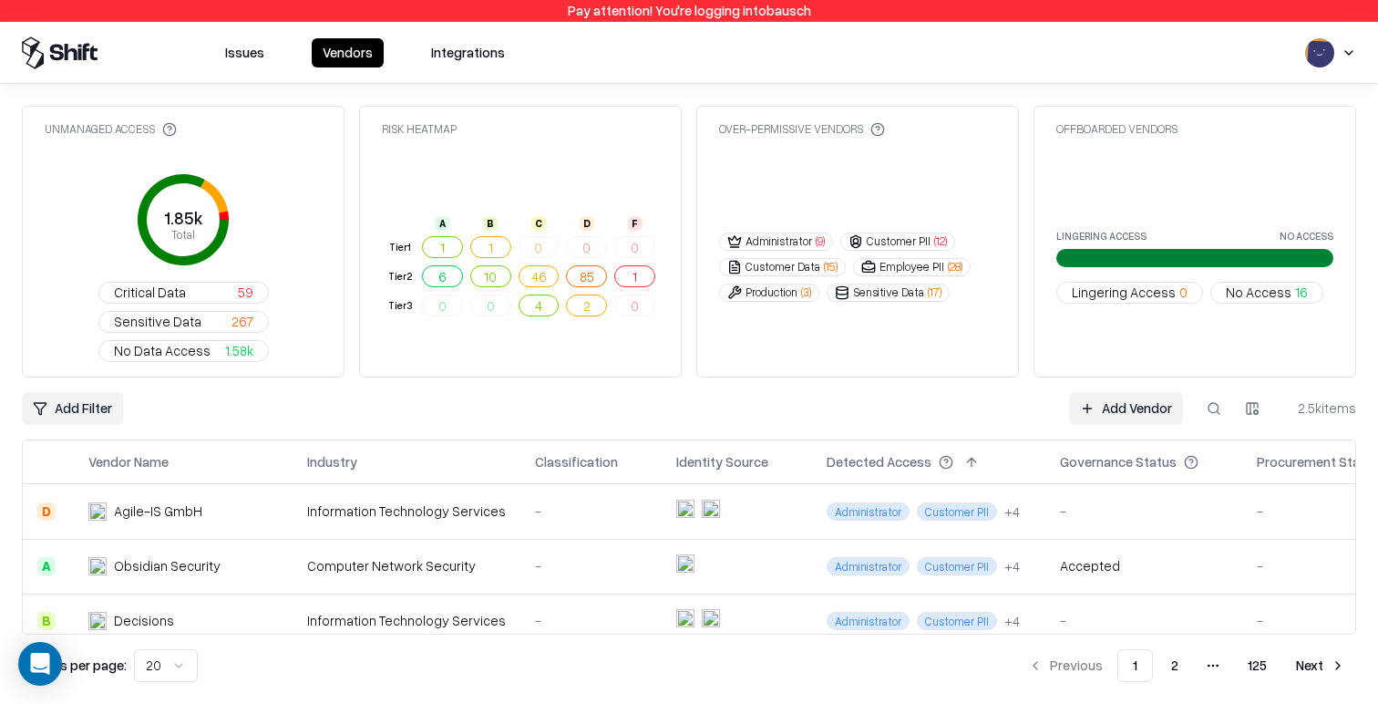
click at [1161, 392] on link "Add Vendor" at bounding box center [1126, 408] width 114 height 33
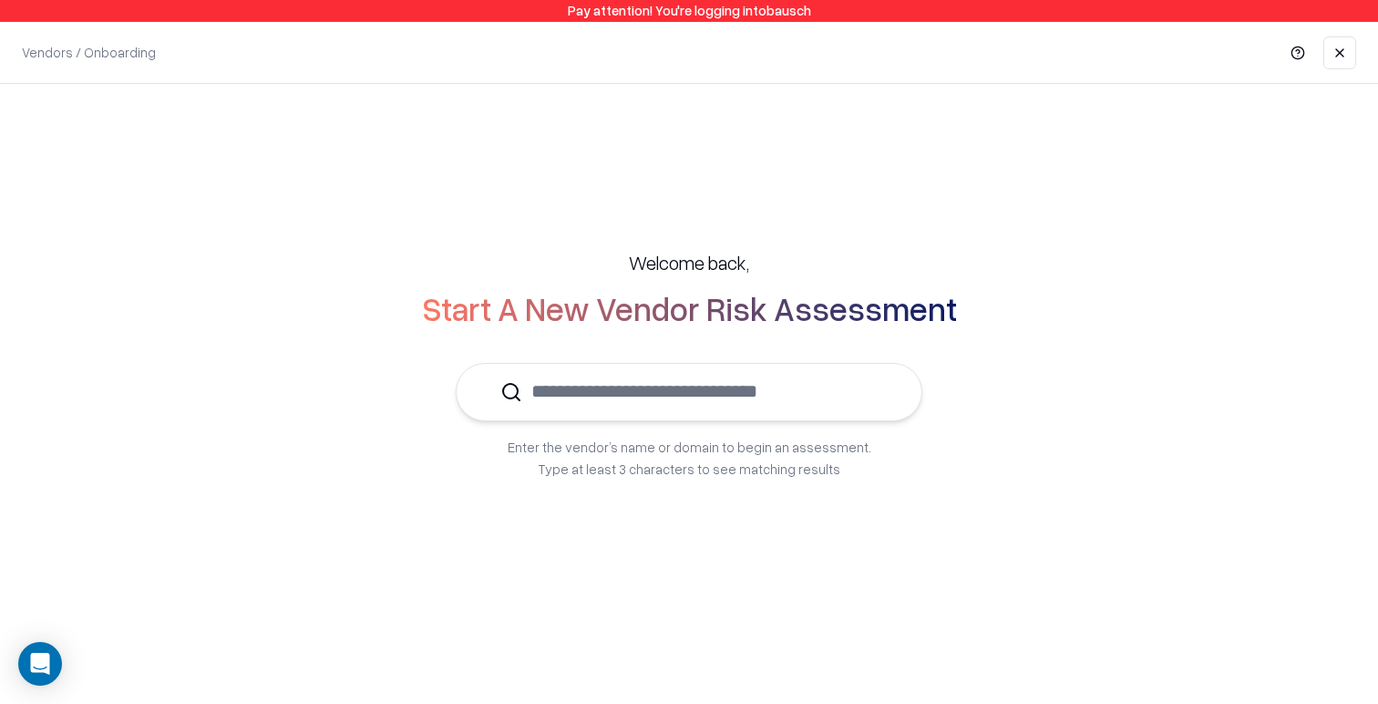
click at [787, 387] on input "text" at bounding box center [699, 392] width 355 height 56
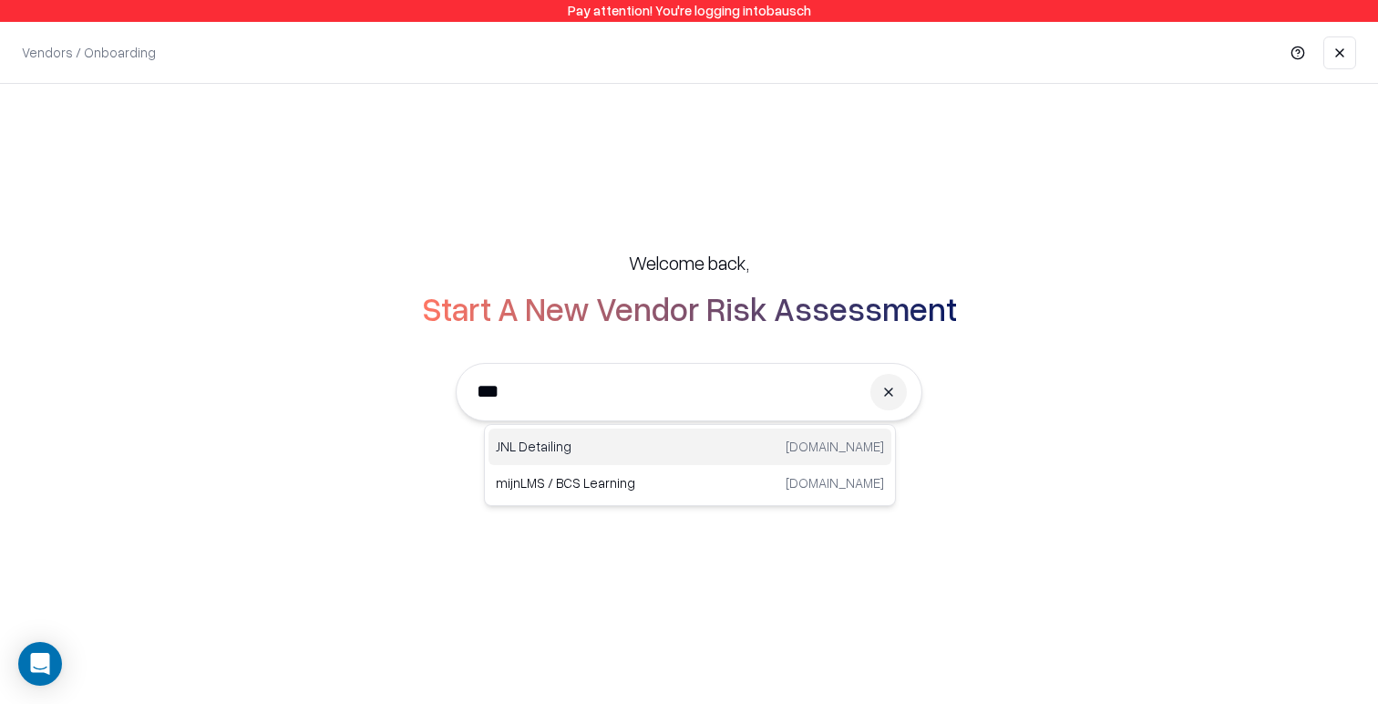
click at [734, 446] on div "JNL Detailing jnldetailing.co.za" at bounding box center [690, 446] width 403 height 36
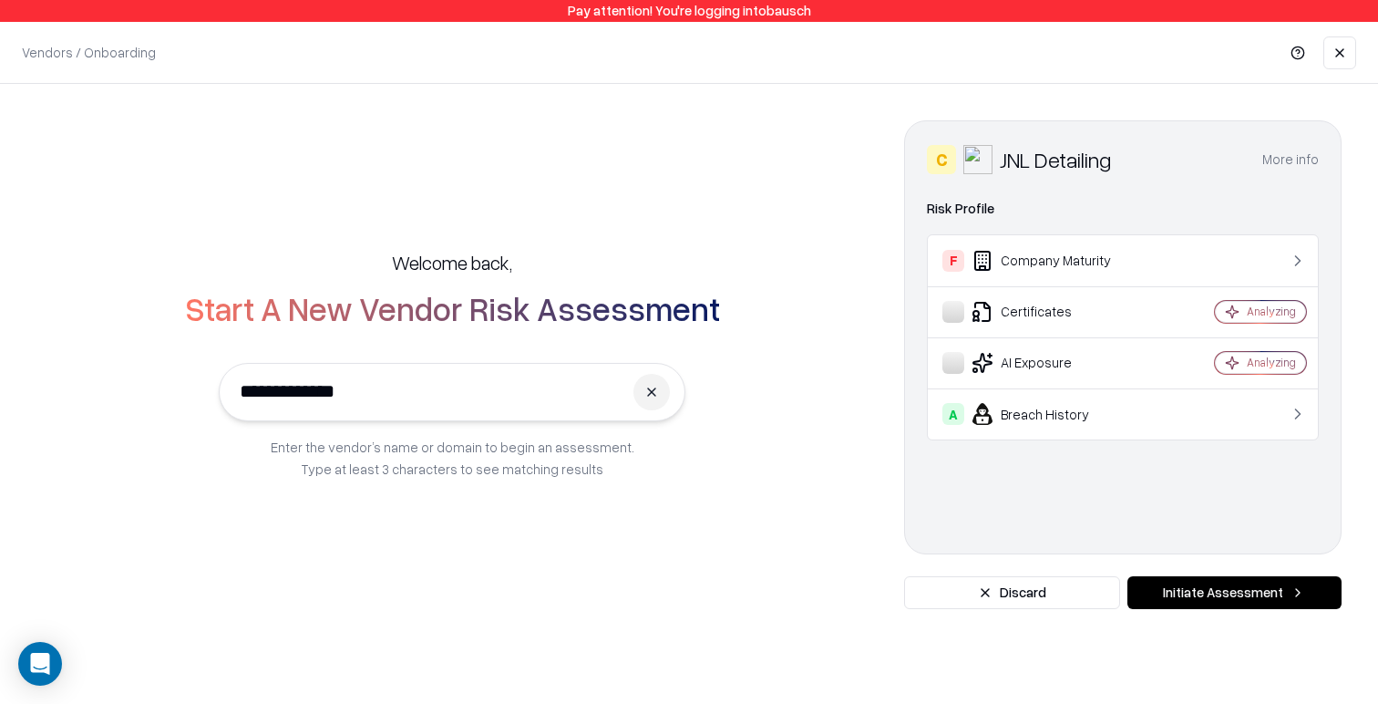
type input "**********"
click at [1289, 152] on button "More info" at bounding box center [1290, 159] width 57 height 33
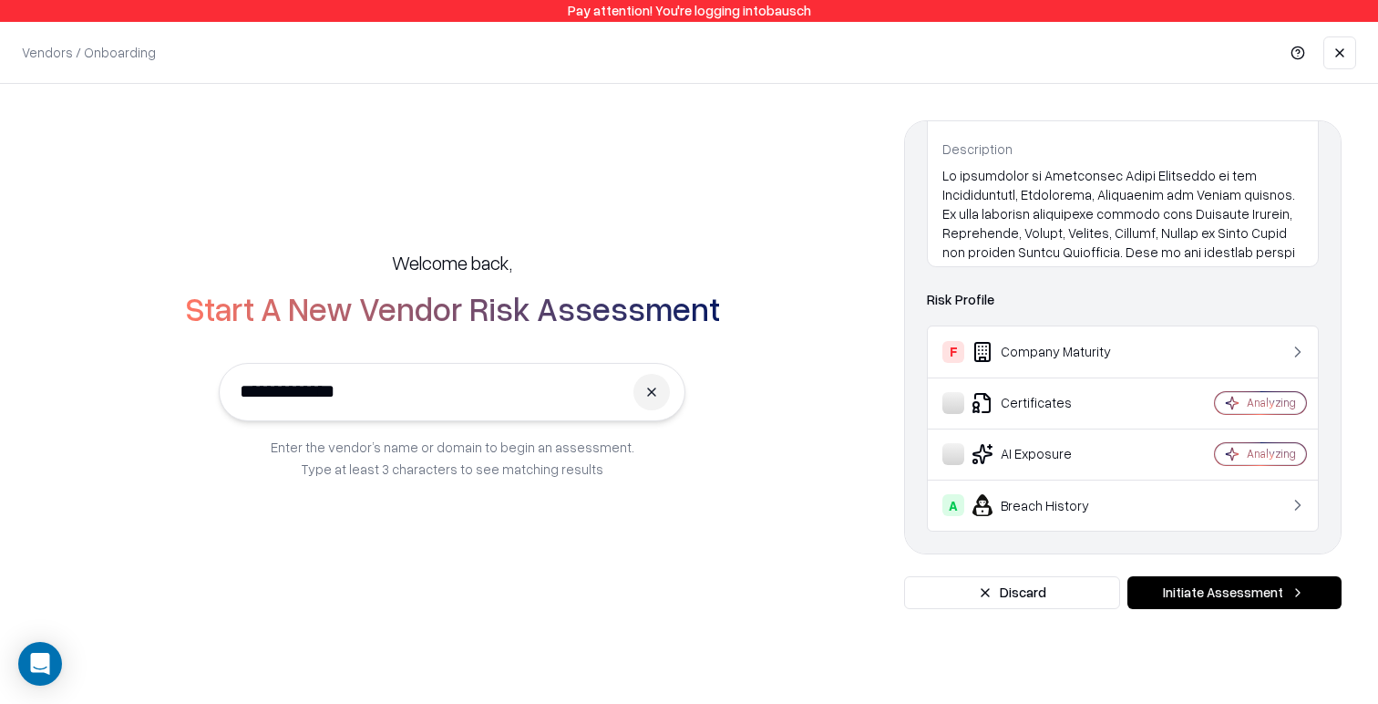
scroll to position [182, 0]
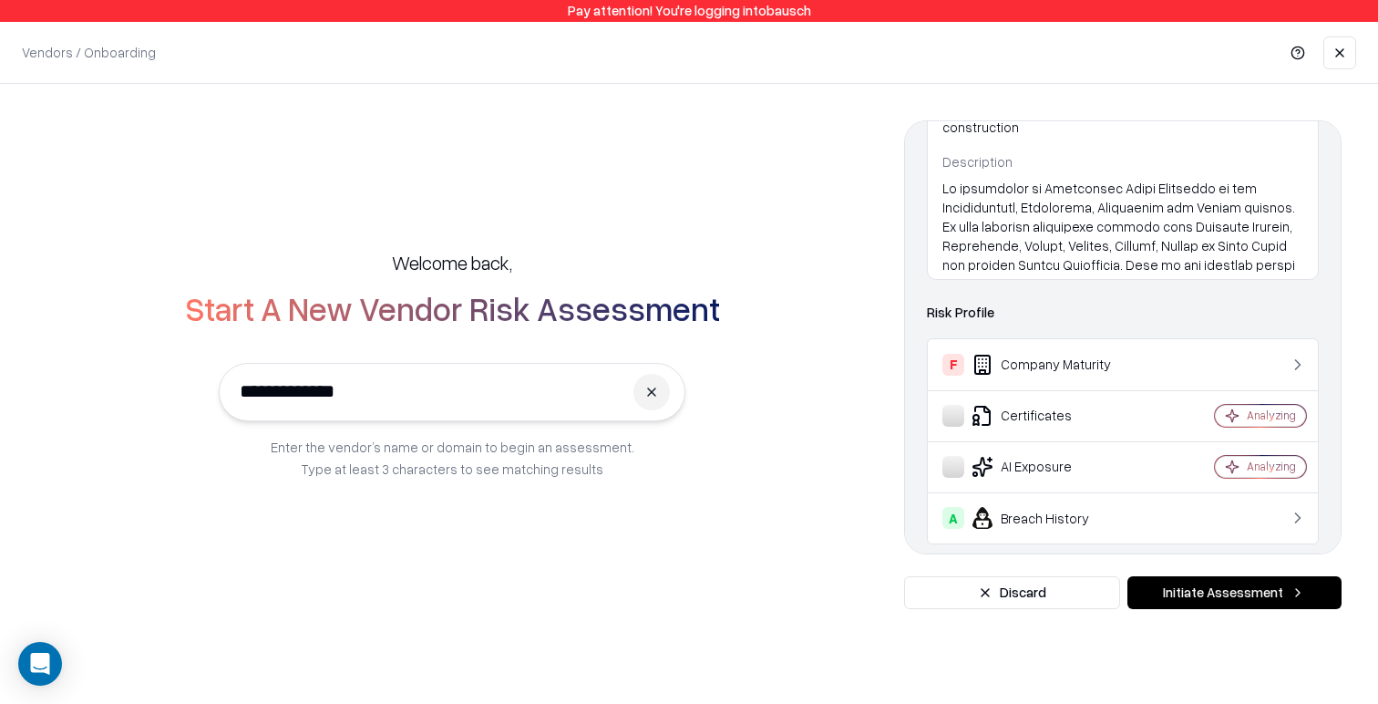
click at [1064, 366] on div "F Company Maturity" at bounding box center [1051, 365] width 218 height 22
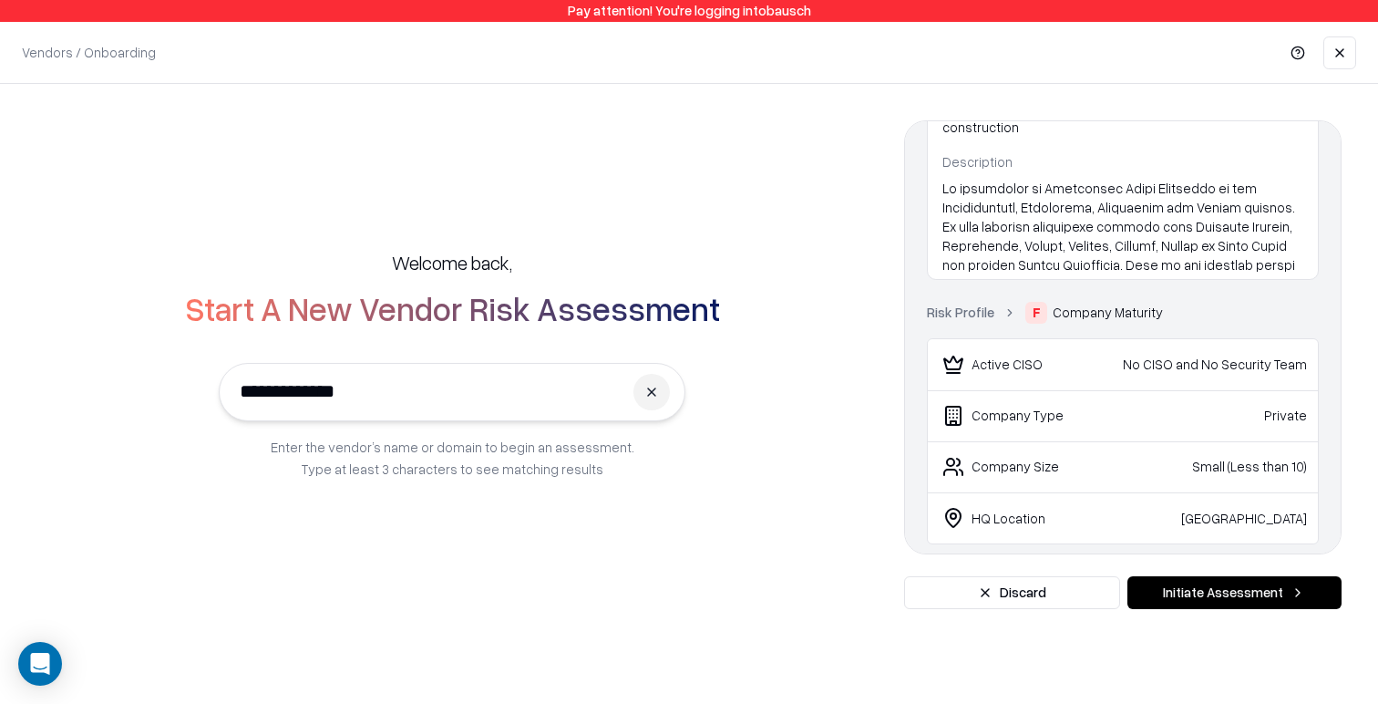
click at [955, 305] on link "Risk Profile" at bounding box center [960, 312] width 67 height 19
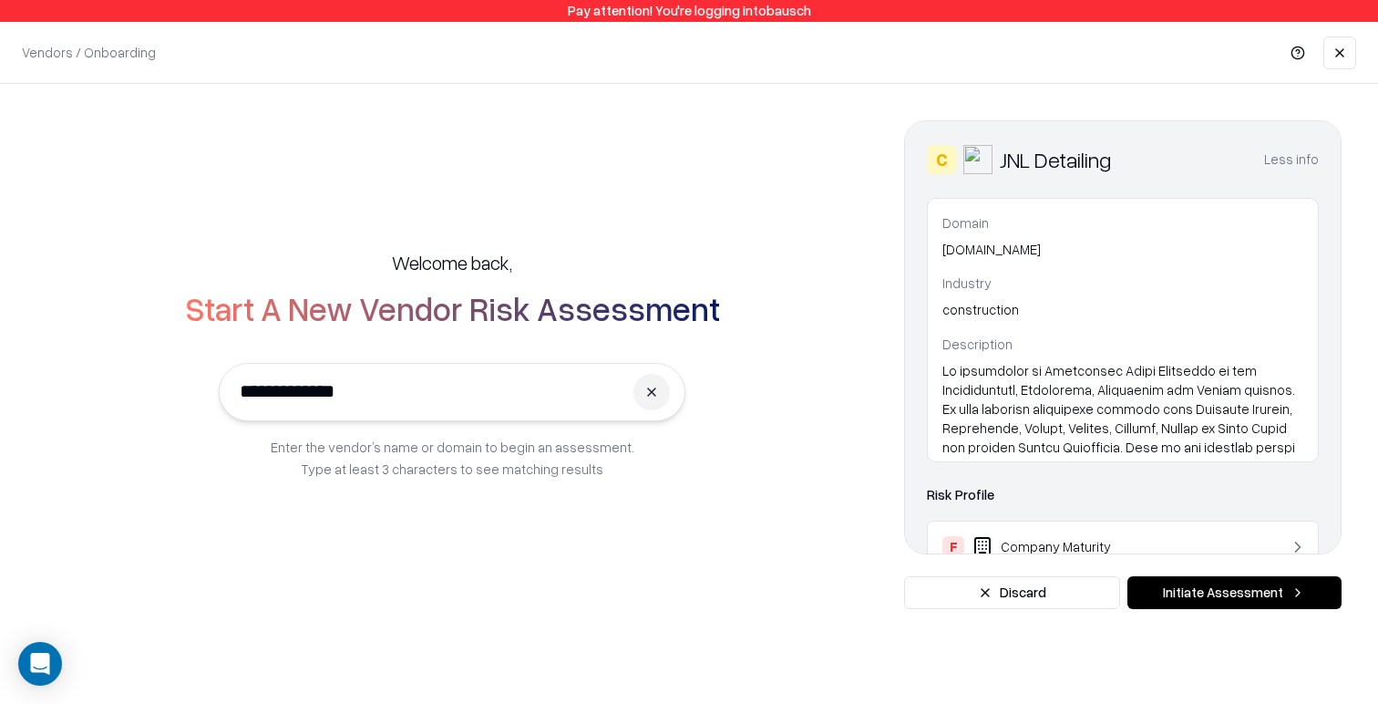
click at [982, 597] on button "Discard" at bounding box center [1012, 592] width 216 height 33
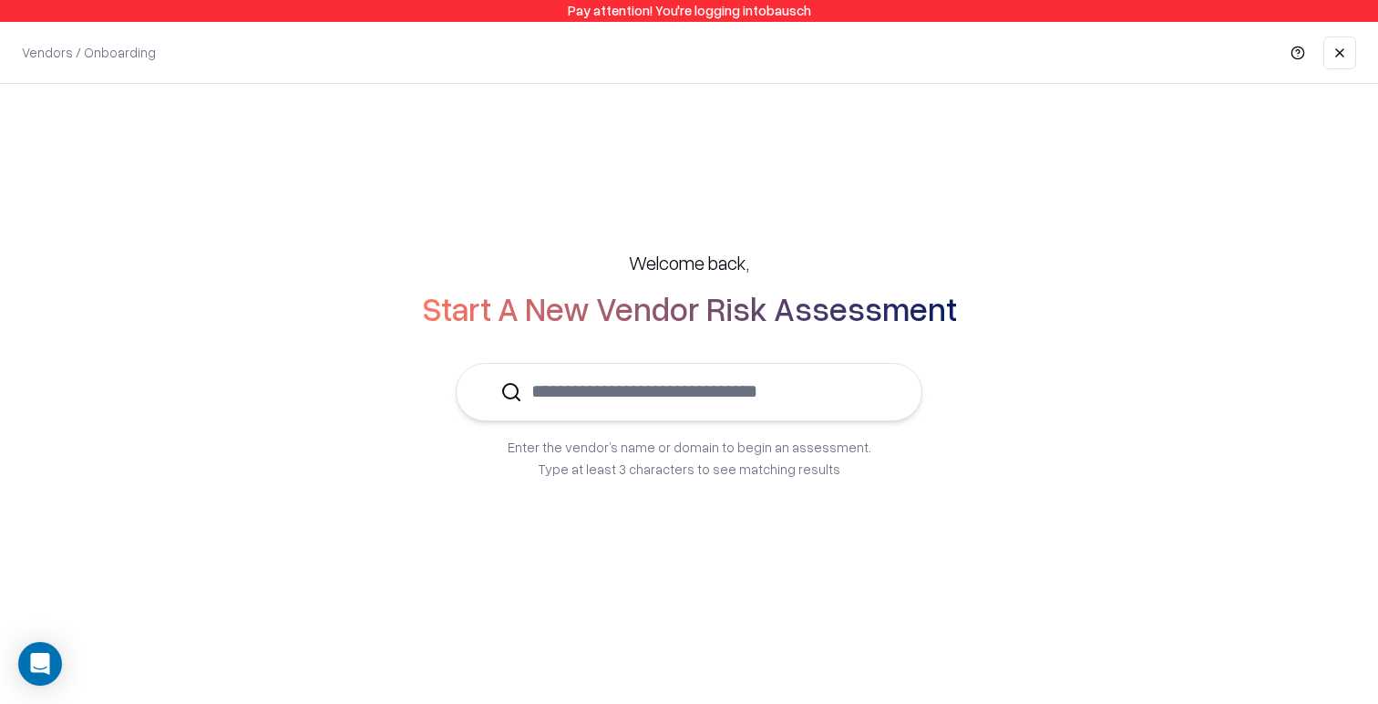
click at [661, 382] on input "text" at bounding box center [699, 392] width 355 height 56
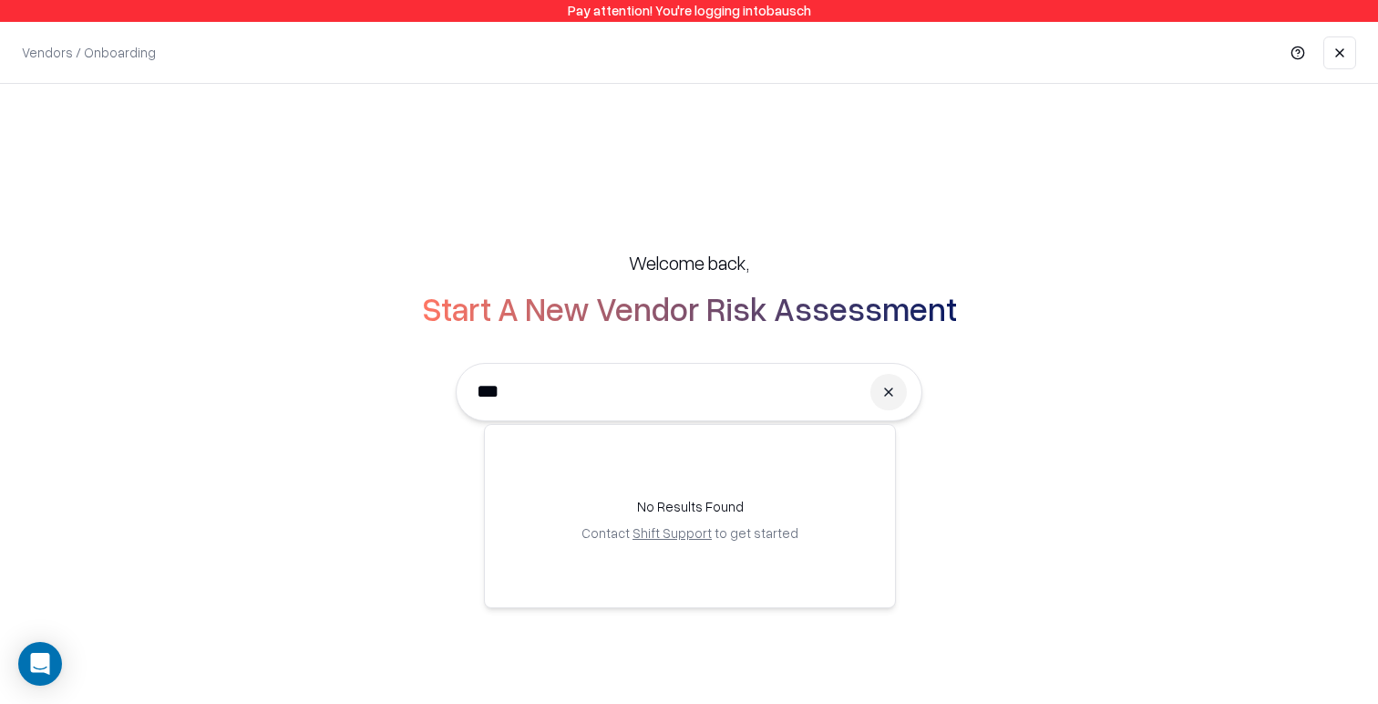
type input "***"
click at [392, 462] on div "Welcome back, Start A New Vendor Risk Assessment Enter the vendor’s name or dom…" at bounding box center [688, 364] width 1305 height 302
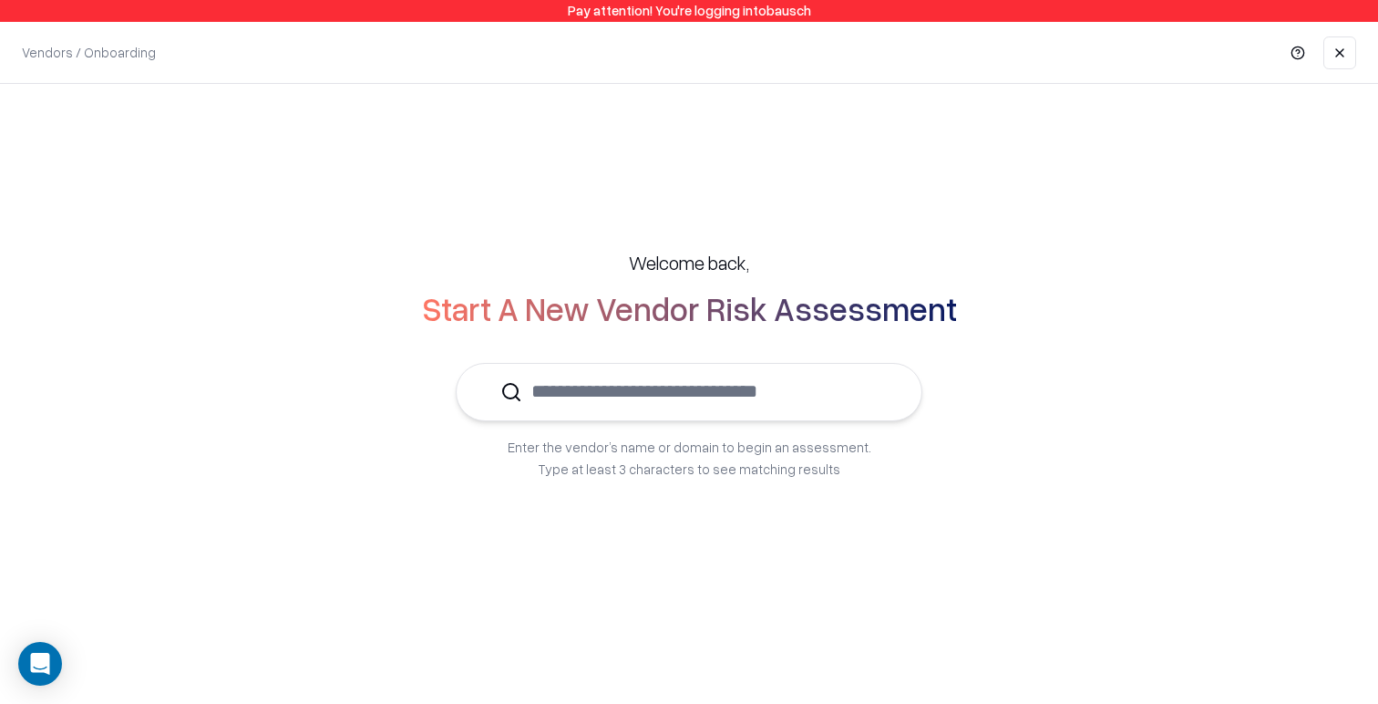
click at [550, 403] on input "text" at bounding box center [699, 392] width 355 height 56
type input "***"
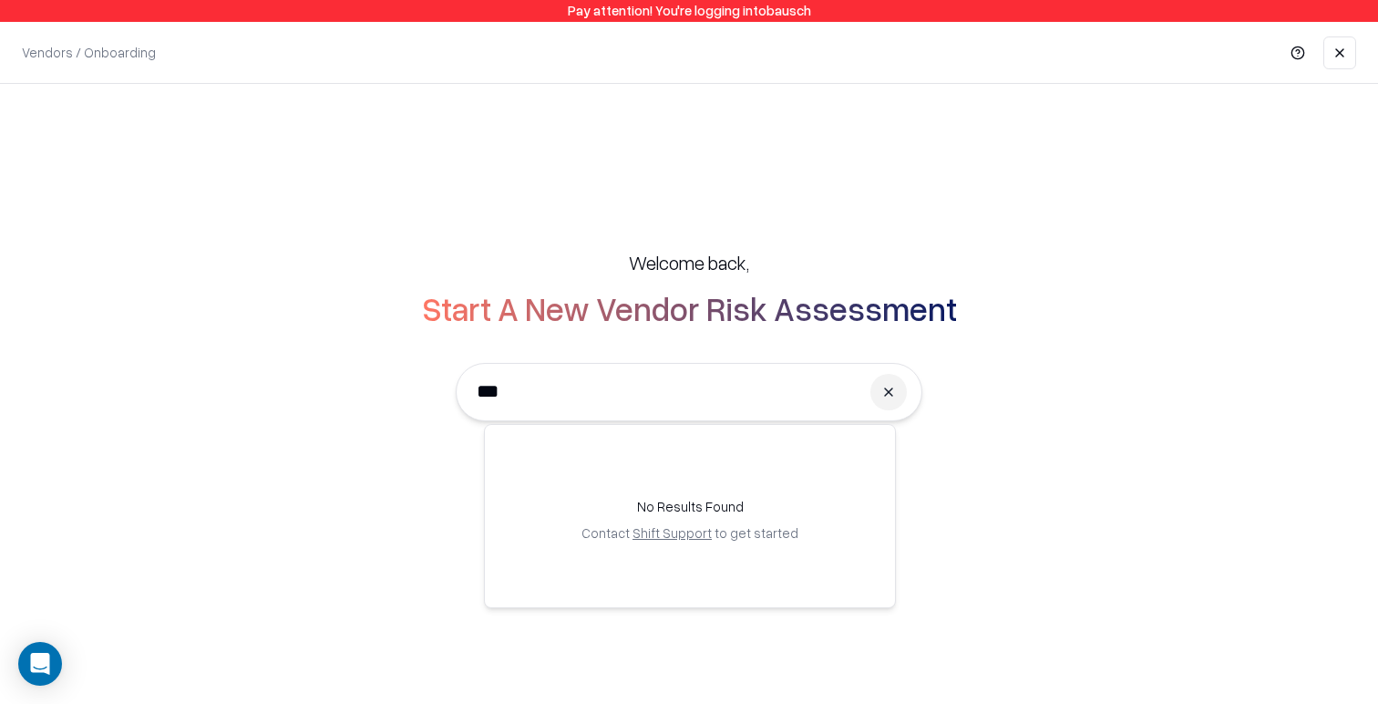
click at [626, 394] on input "***" at bounding box center [664, 392] width 392 height 56
click at [625, 394] on input "***" at bounding box center [664, 392] width 392 height 56
type input "***"
click at [594, 170] on div "Welcome back, Start A New Vendor Risk Assessment Enter the vendor’s name or dom…" at bounding box center [689, 364] width 1378 height 561
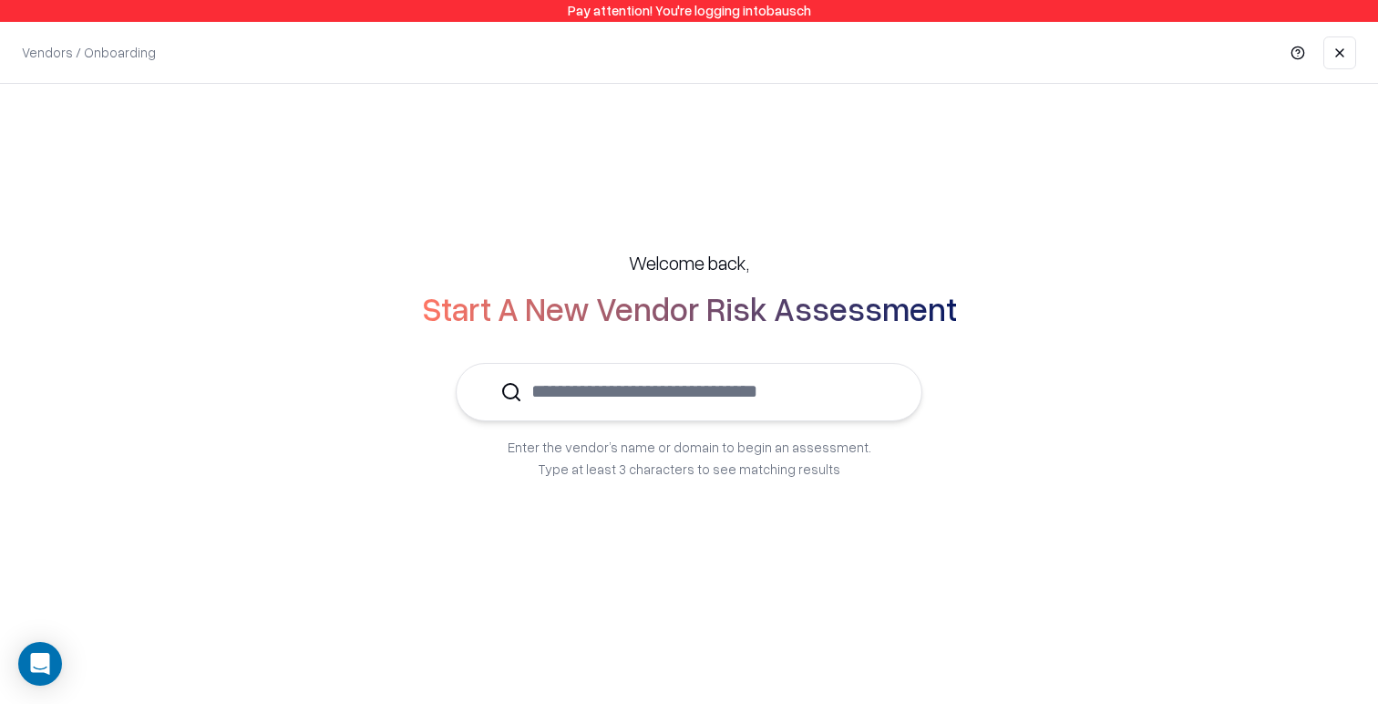
click at [715, 211] on div "Welcome back, Start A New Vendor Risk Assessment Enter the vendor’s name or dom…" at bounding box center [689, 364] width 1378 height 561
click at [729, 379] on input "text" at bounding box center [699, 392] width 355 height 56
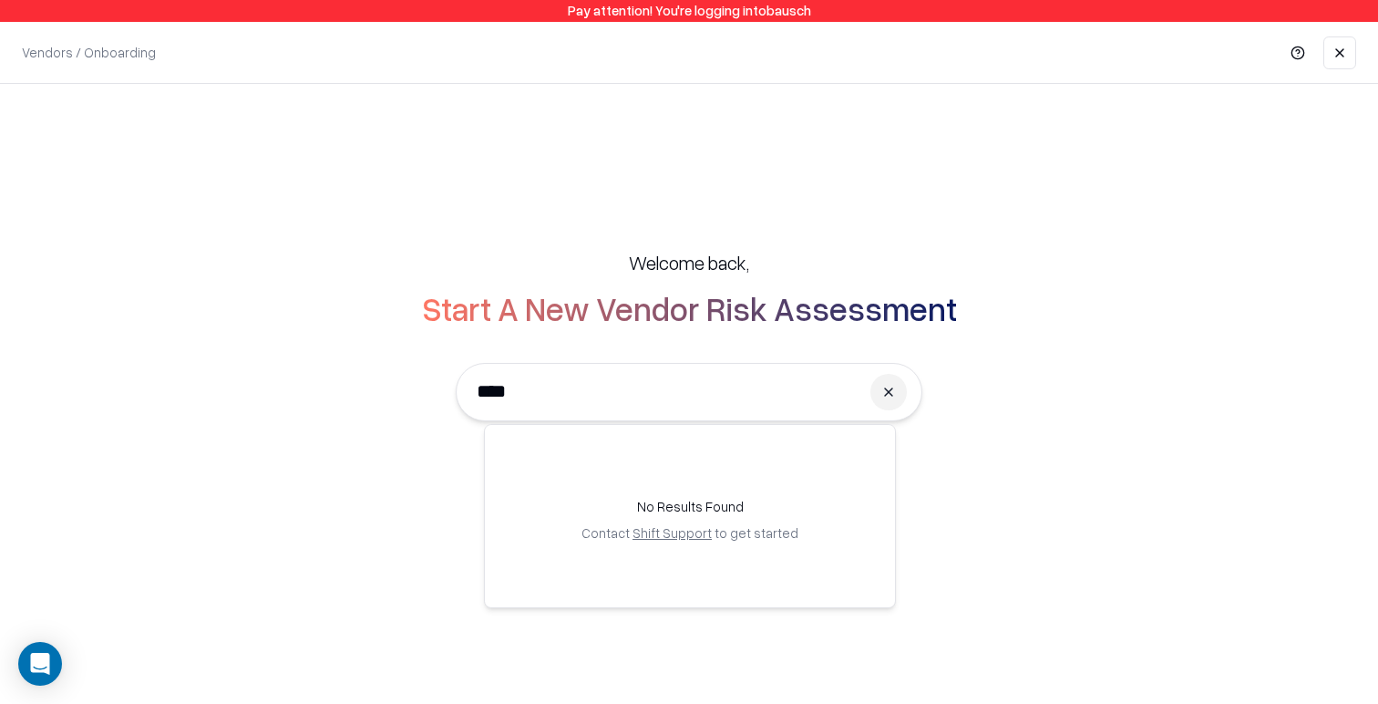
type input "*****"
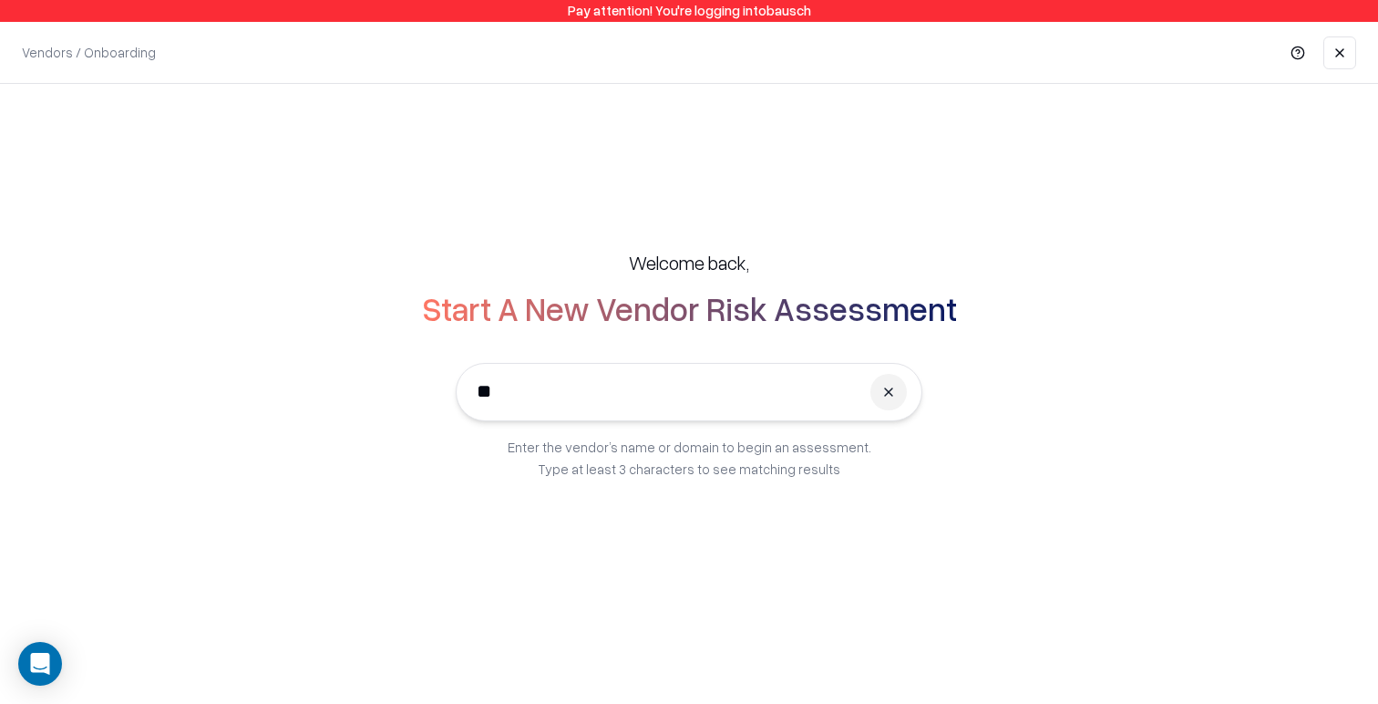
type input "***"
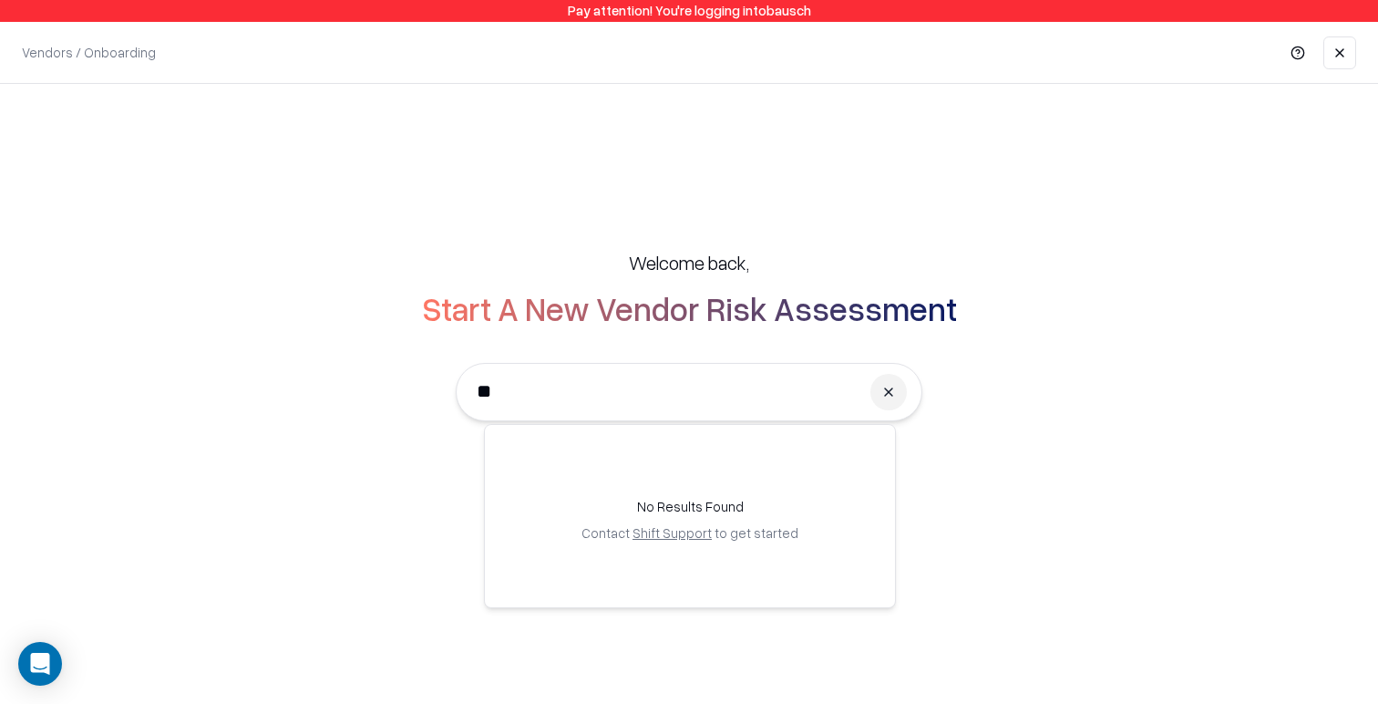
type input "*"
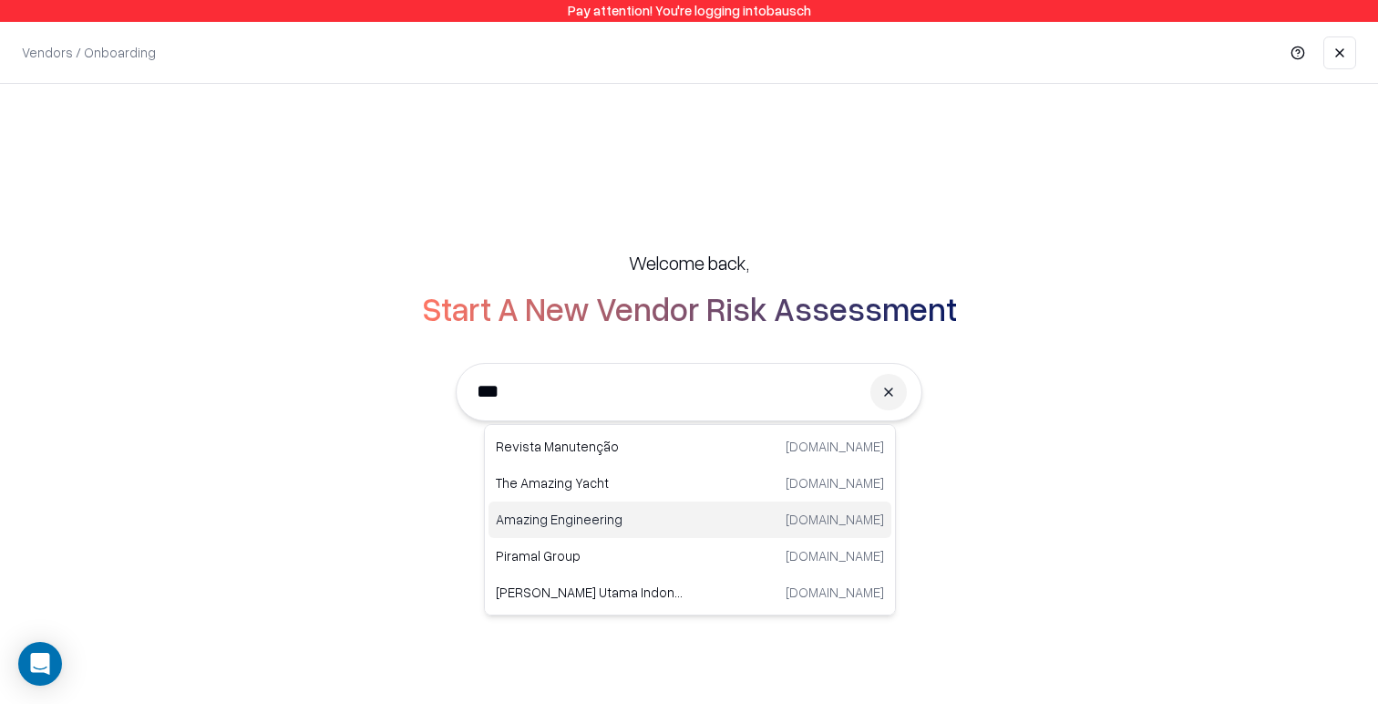
type input "***"
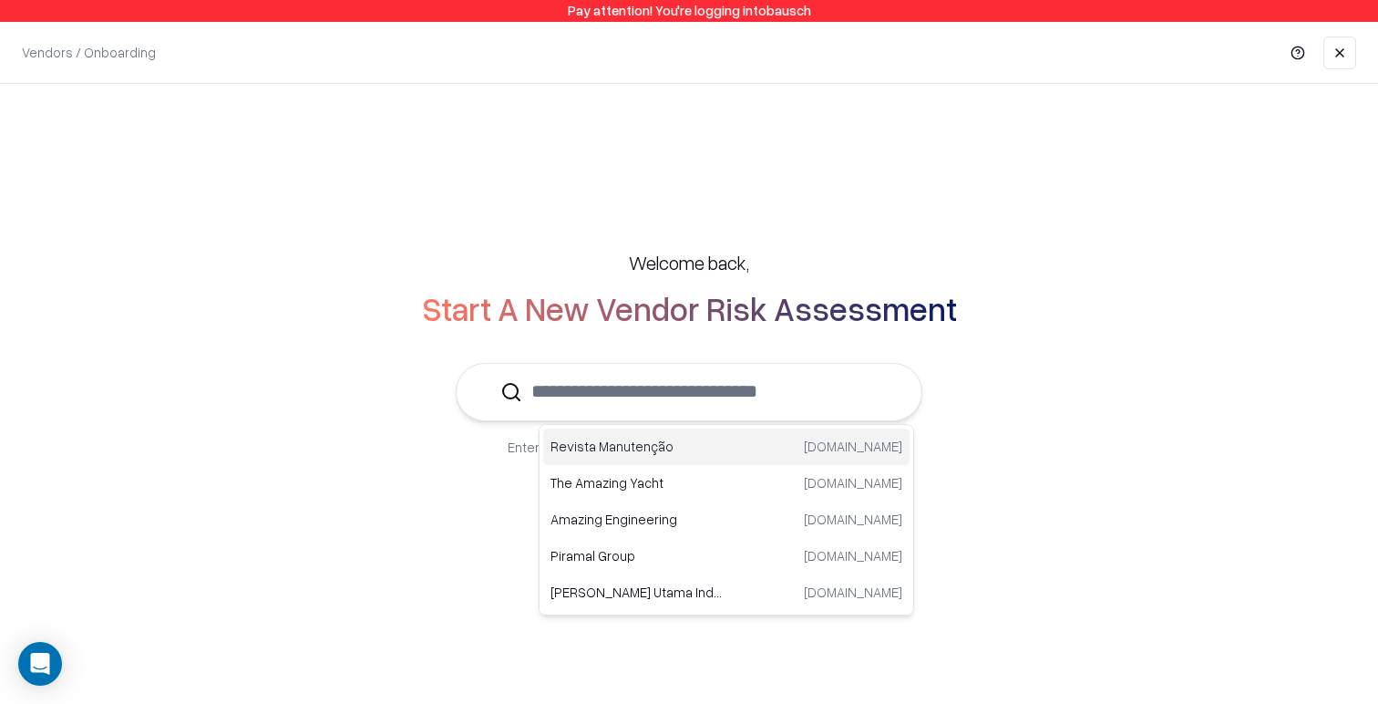
drag, startPoint x: 666, startPoint y: 221, endPoint x: 655, endPoint y: 212, distance: 14.2
click at [663, 220] on div "Welcome back, Start A New Vendor Risk Assessment Enter the vendor’s name or dom…" at bounding box center [688, 364] width 1305 height 302
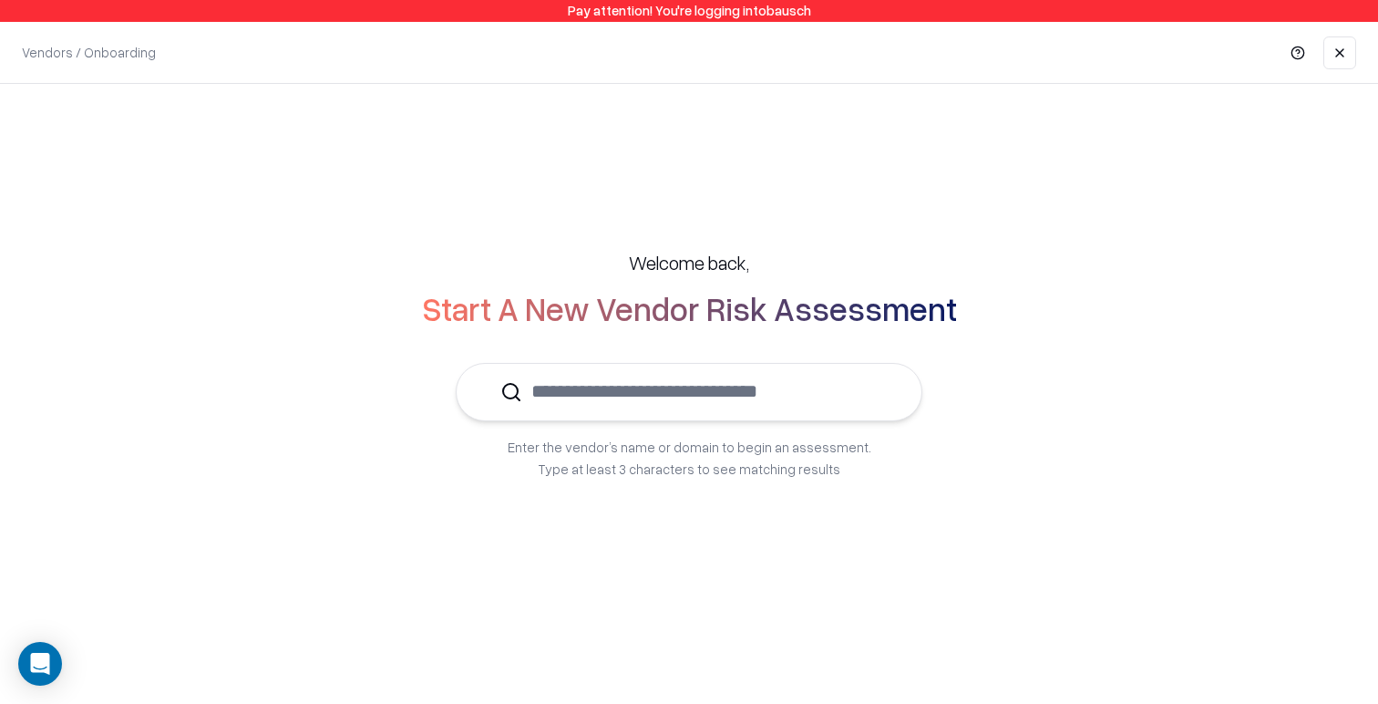
click at [780, 392] on input "text" at bounding box center [699, 392] width 355 height 56
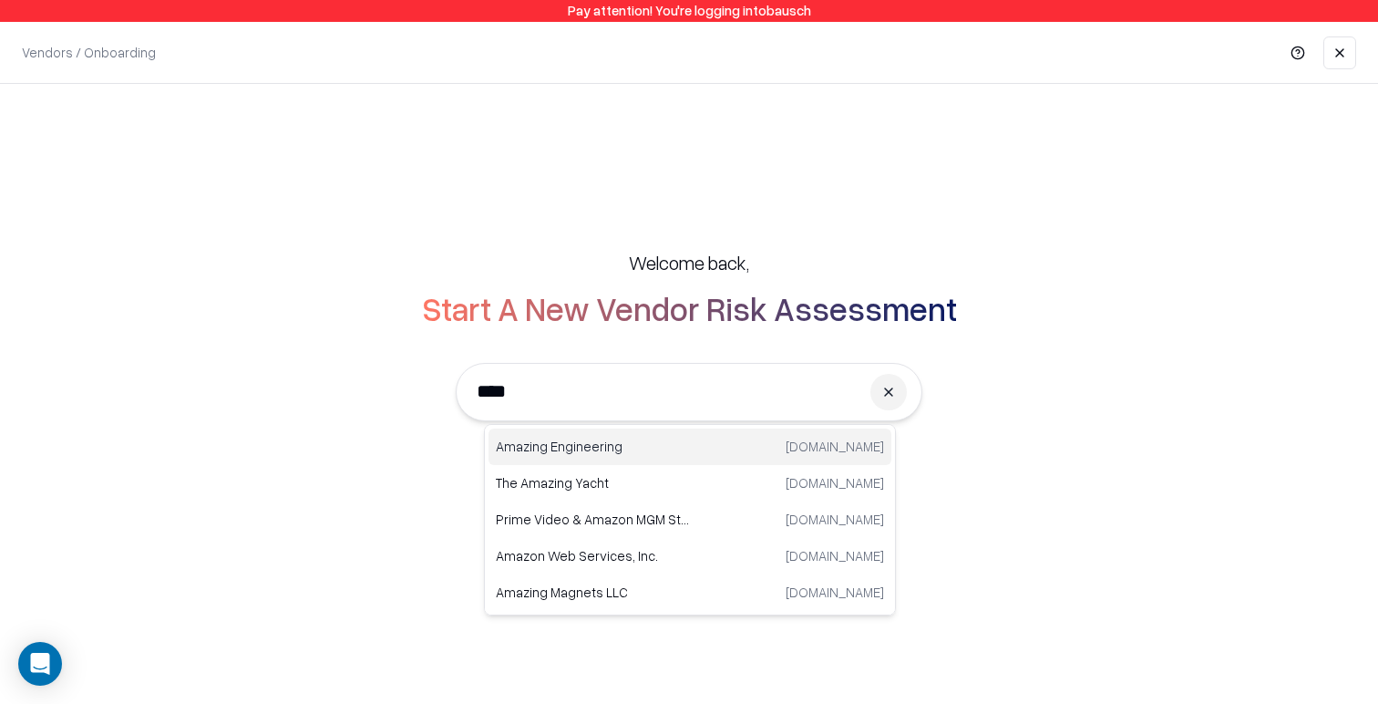
click at [669, 440] on p "Amazing Engineering" at bounding box center [593, 446] width 194 height 19
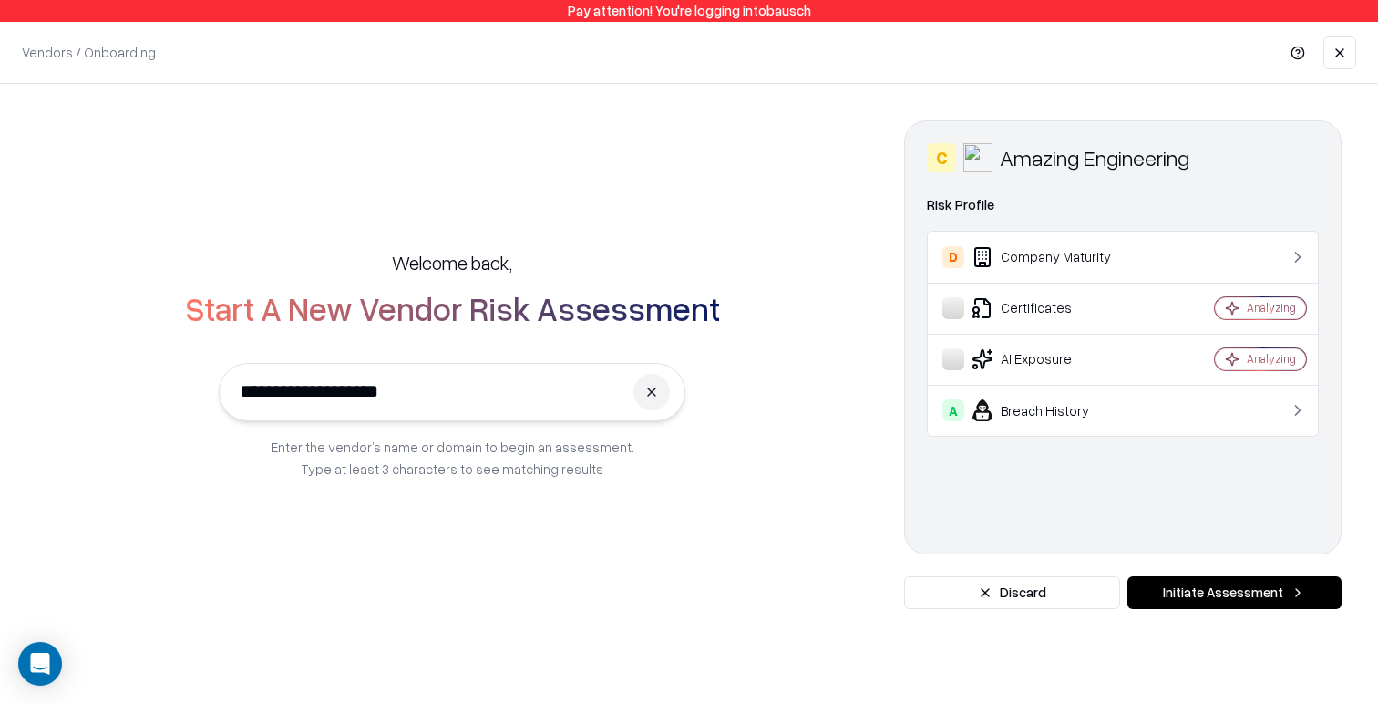
type input "**********"
click at [665, 386] on button at bounding box center [651, 392] width 36 height 36
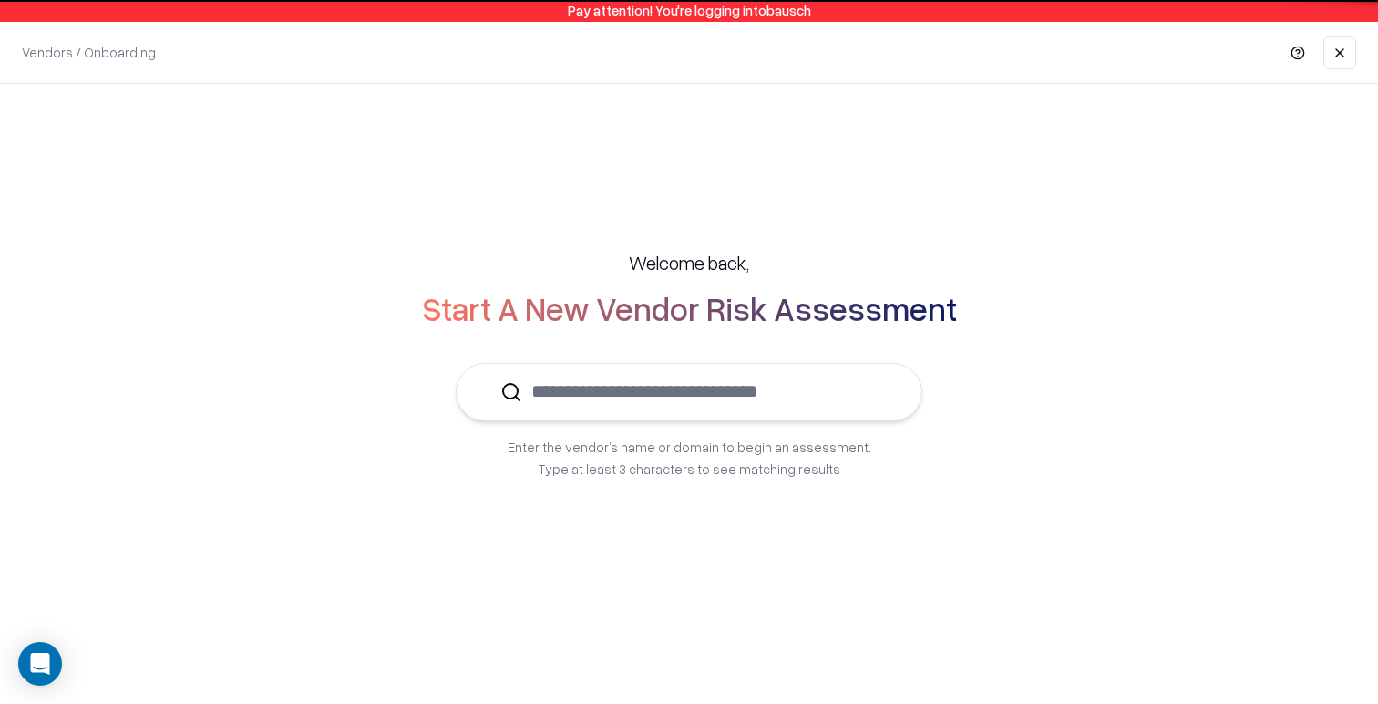
click at [572, 398] on input "text" at bounding box center [699, 392] width 355 height 56
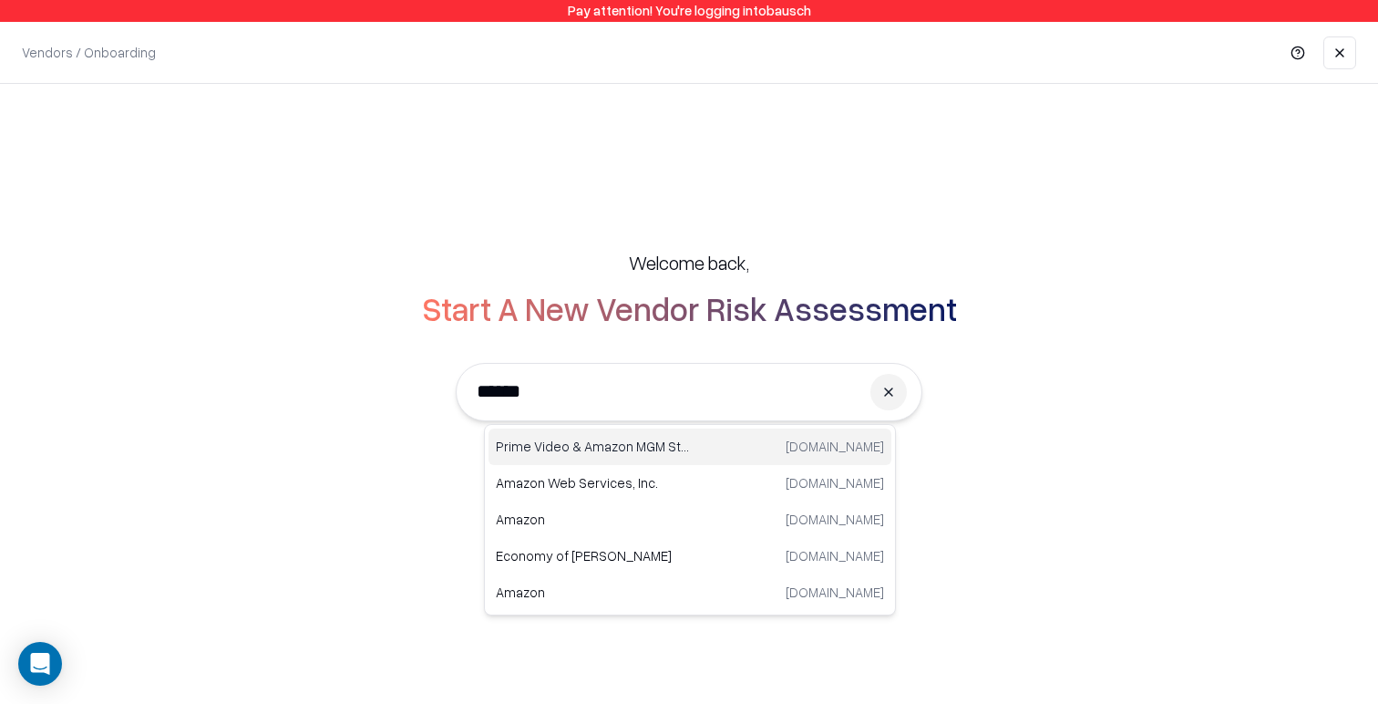
click at [622, 453] on p "Prime Video & Amazon MGM Studios" at bounding box center [593, 446] width 194 height 19
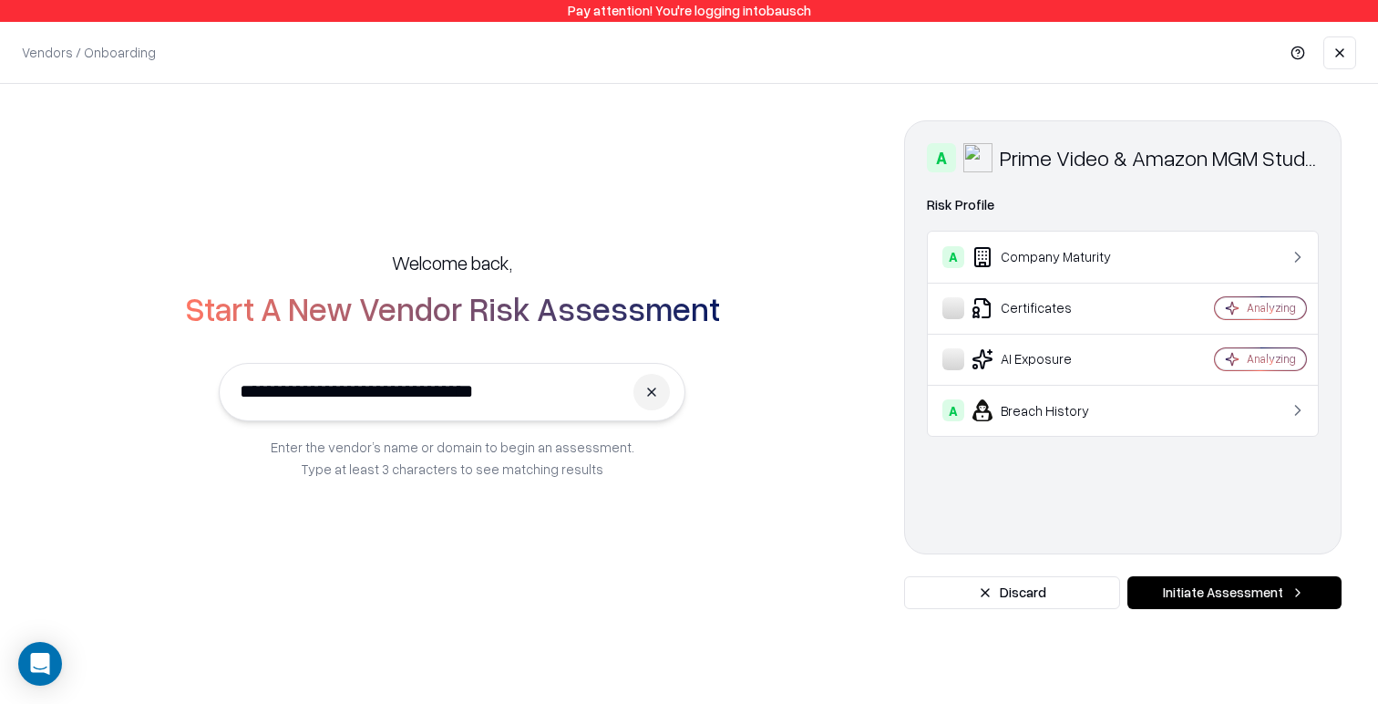
type input "**********"
click at [1317, 163] on div "Prime Video & Amazon MGM Studios" at bounding box center [1159, 157] width 319 height 29
drag, startPoint x: 1308, startPoint y: 154, endPoint x: 1303, endPoint y: 420, distance: 266.2
click at [1304, 416] on div "A Prime Video & Amazon MGM Studios Domain [DOMAIN_NAME] Industry entertainment …" at bounding box center [1122, 337] width 437 height 434
drag, startPoint x: 1280, startPoint y: 470, endPoint x: 1216, endPoint y: 538, distance: 92.8
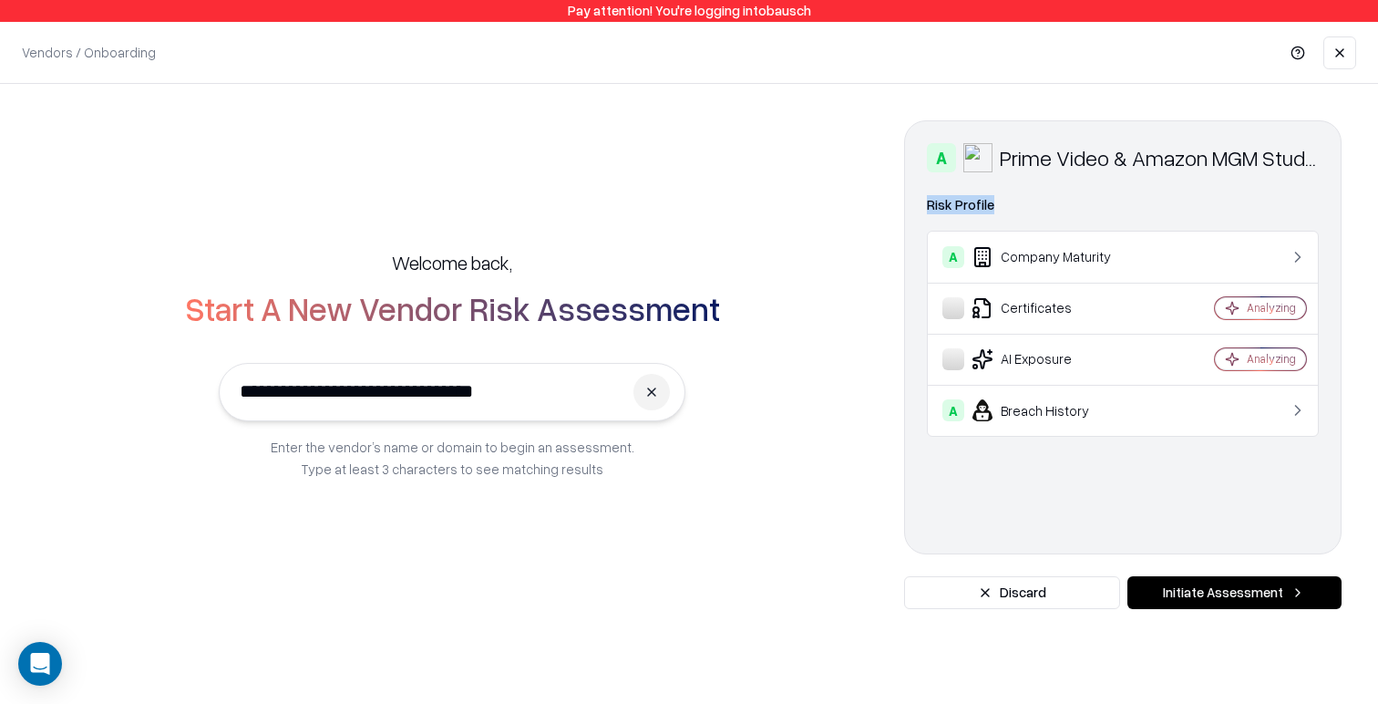
click at [1280, 470] on div "A Prime Video & Amazon MGM Studios Domain [DOMAIN_NAME] Industry entertainment …" at bounding box center [1122, 337] width 437 height 434
drag, startPoint x: 657, startPoint y: 390, endPoint x: 606, endPoint y: 394, distance: 51.2
click at [657, 390] on button at bounding box center [651, 392] width 36 height 36
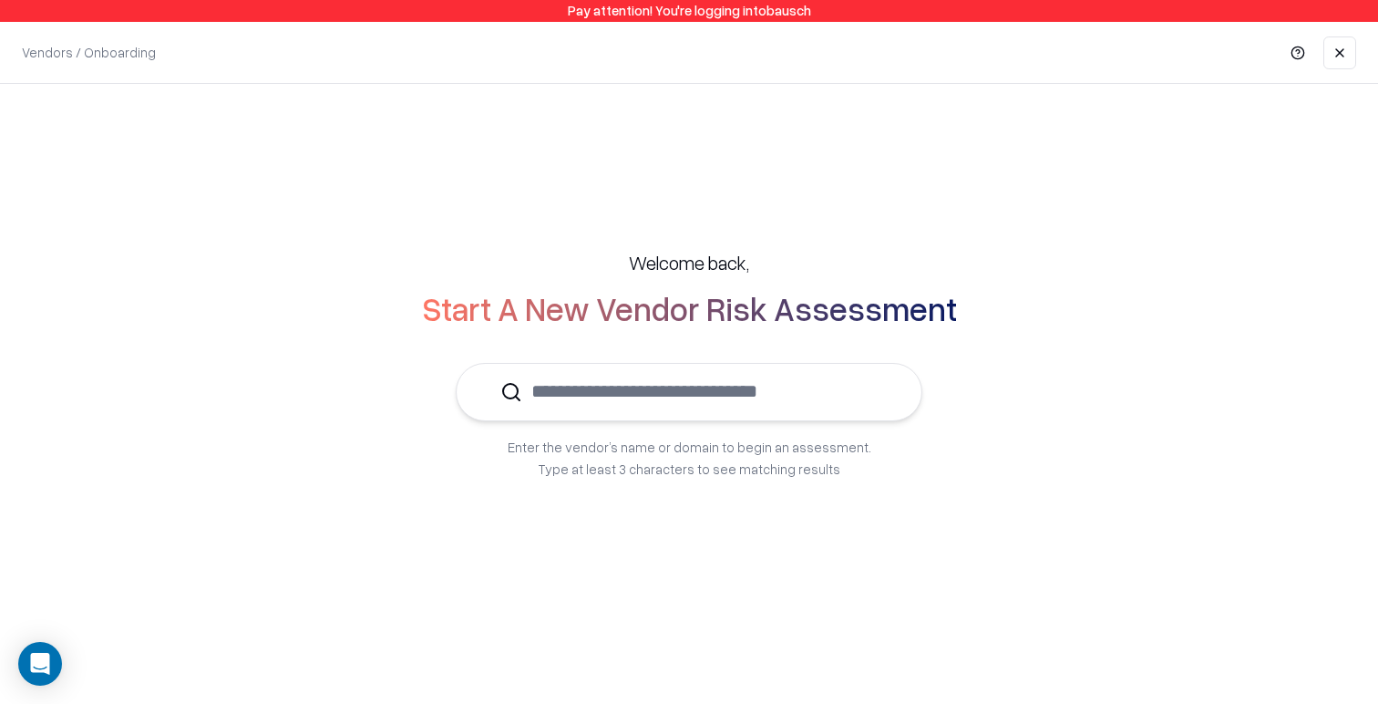
click at [527, 394] on input "text" at bounding box center [699, 392] width 355 height 56
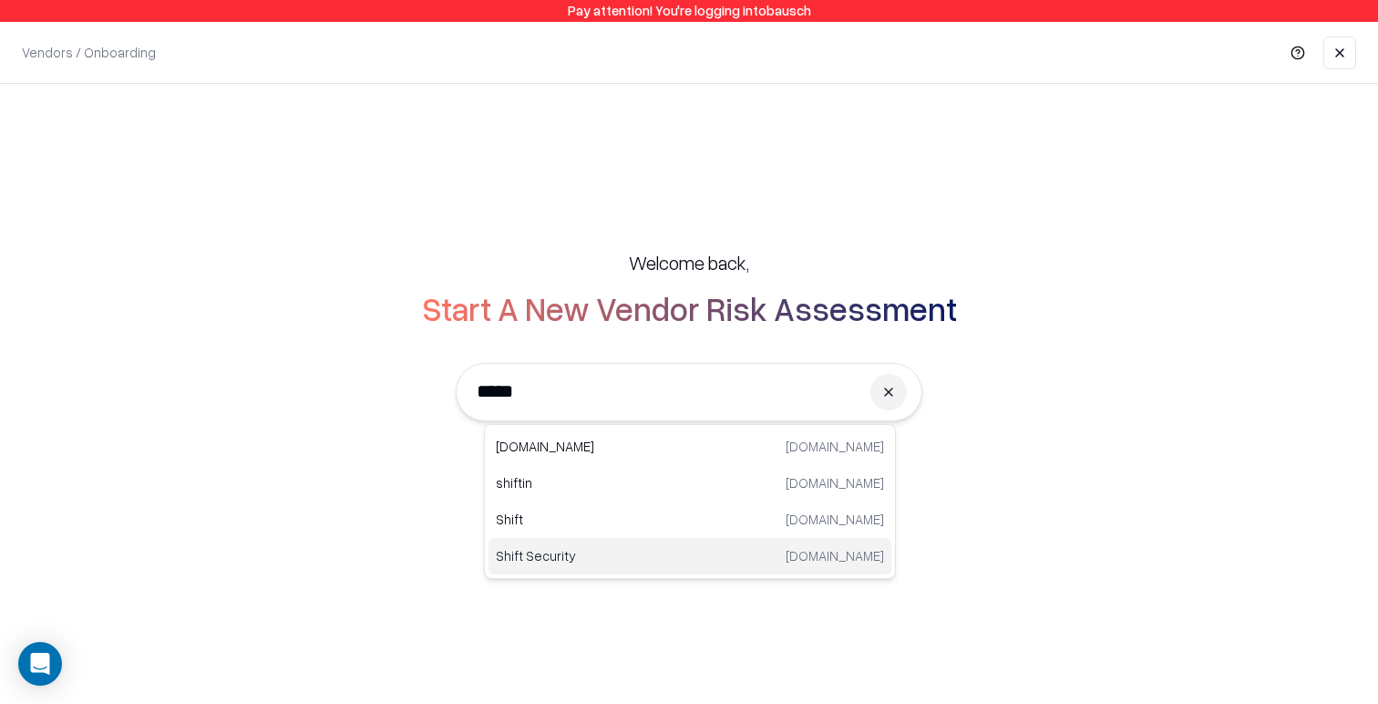
click at [587, 551] on p "Shift Security" at bounding box center [593, 555] width 194 height 19
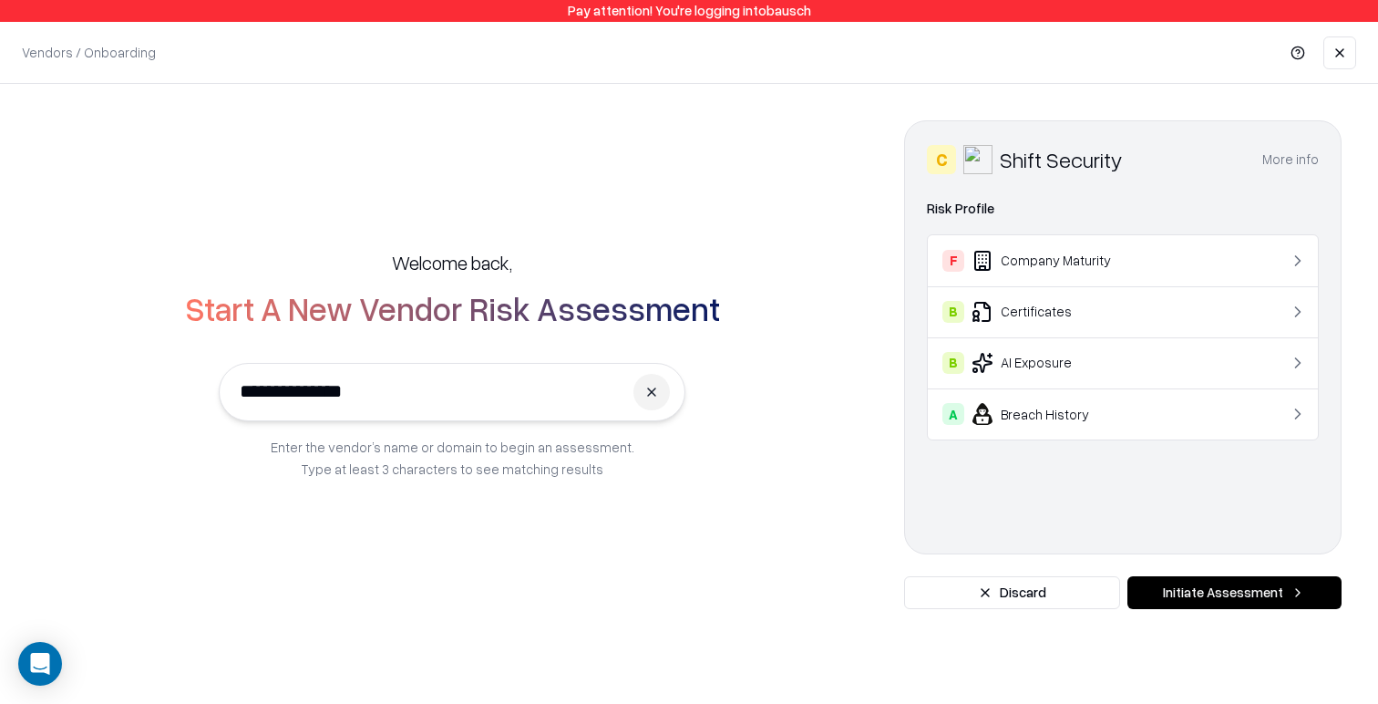
type input "**********"
click at [1302, 159] on button "More info" at bounding box center [1290, 159] width 57 height 33
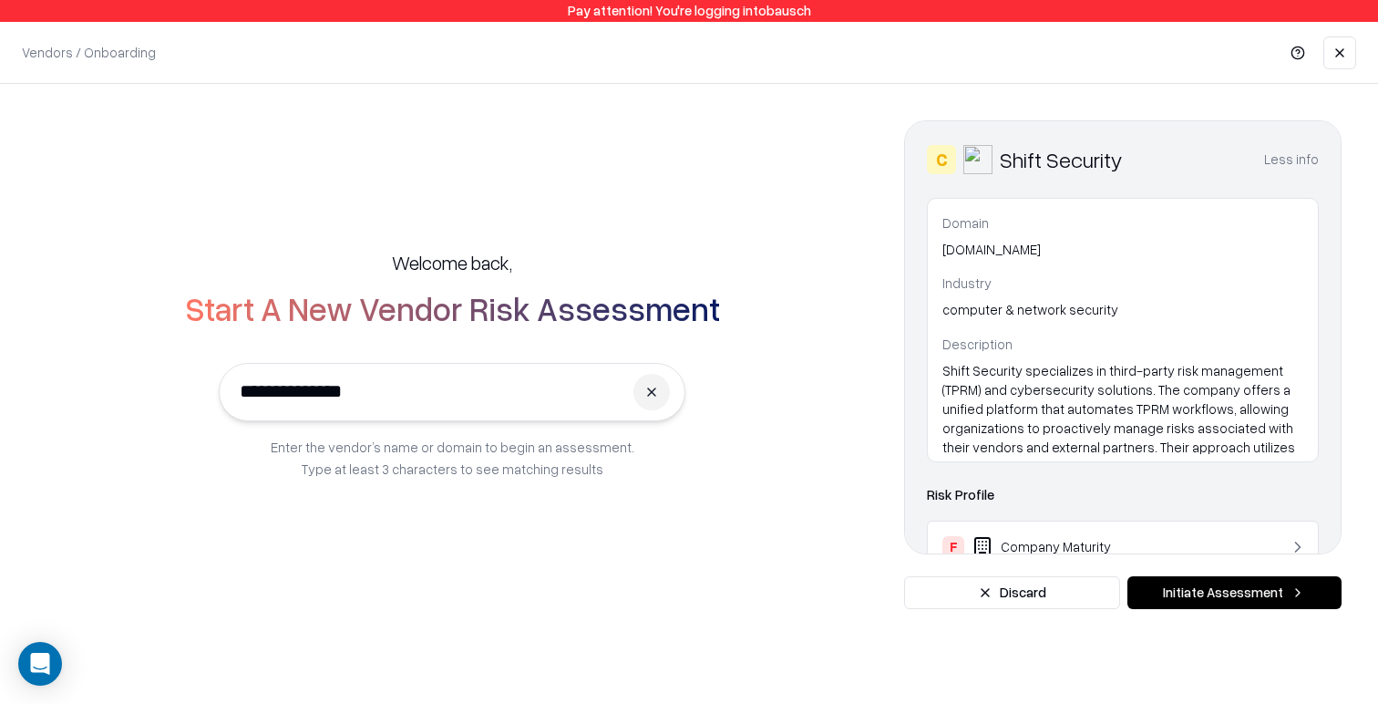
click at [1298, 159] on button "Less info" at bounding box center [1291, 159] width 55 height 33
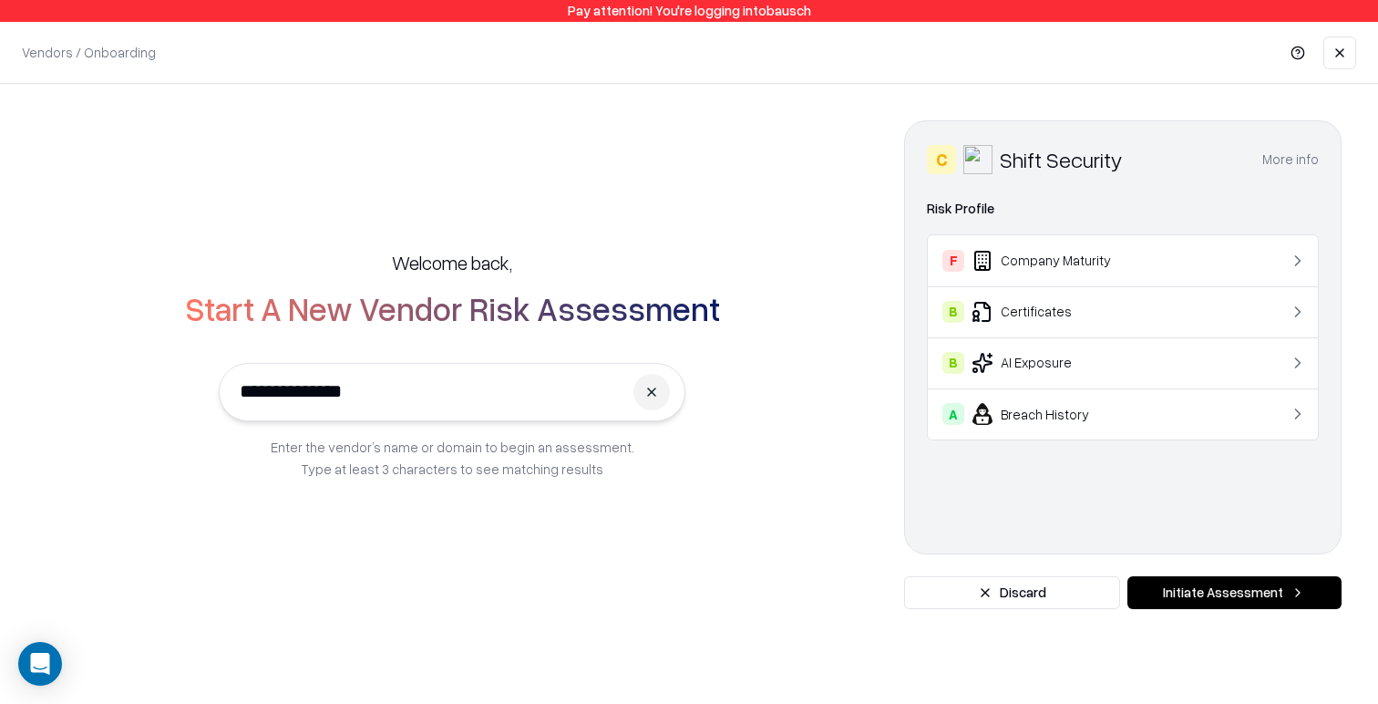
click at [1291, 156] on button "More info" at bounding box center [1290, 159] width 57 height 33
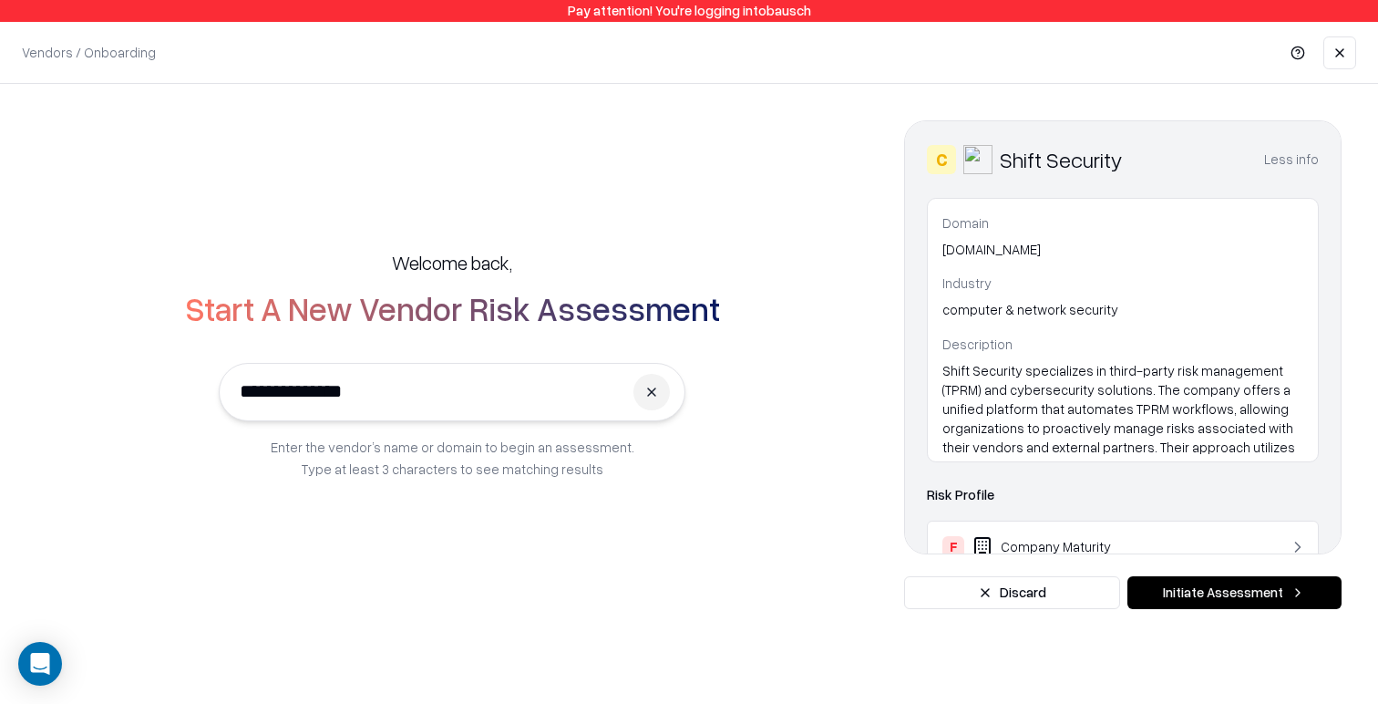
click at [1291, 156] on button "Less info" at bounding box center [1291, 159] width 55 height 33
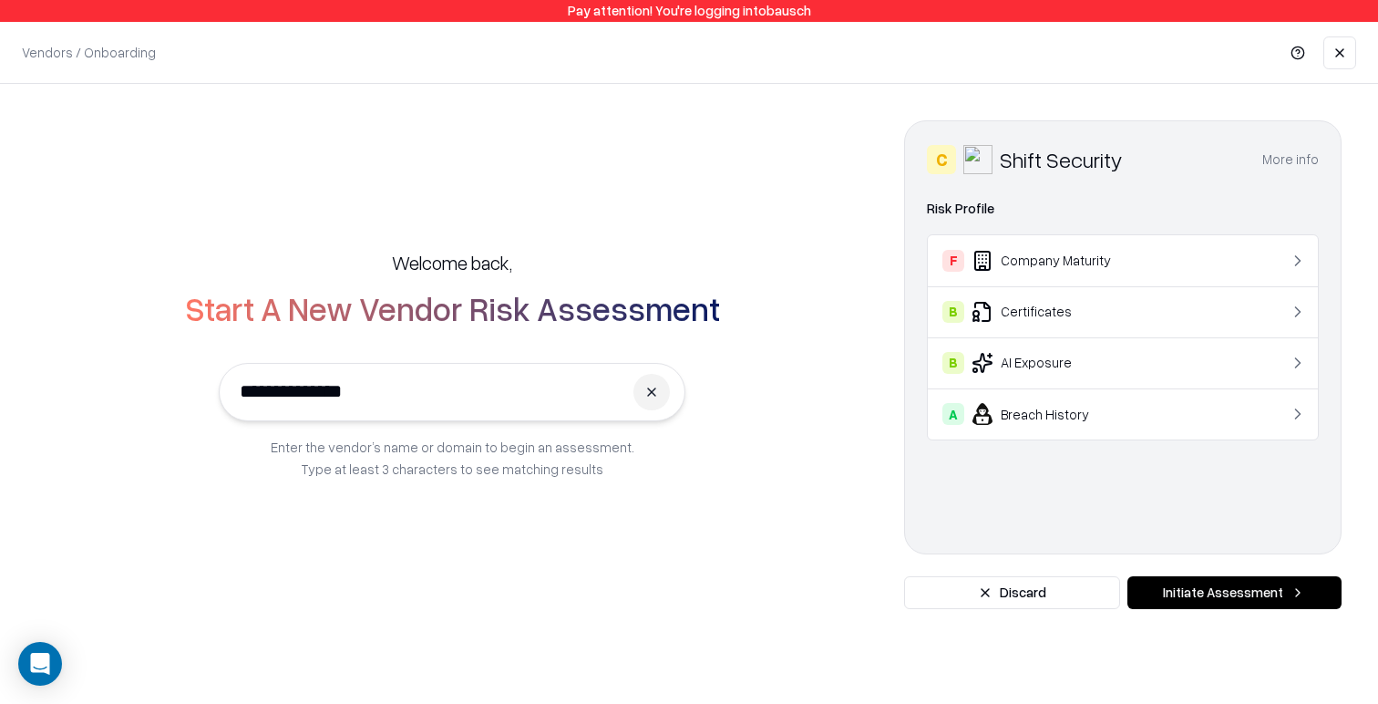
click at [648, 396] on button at bounding box center [651, 392] width 36 height 36
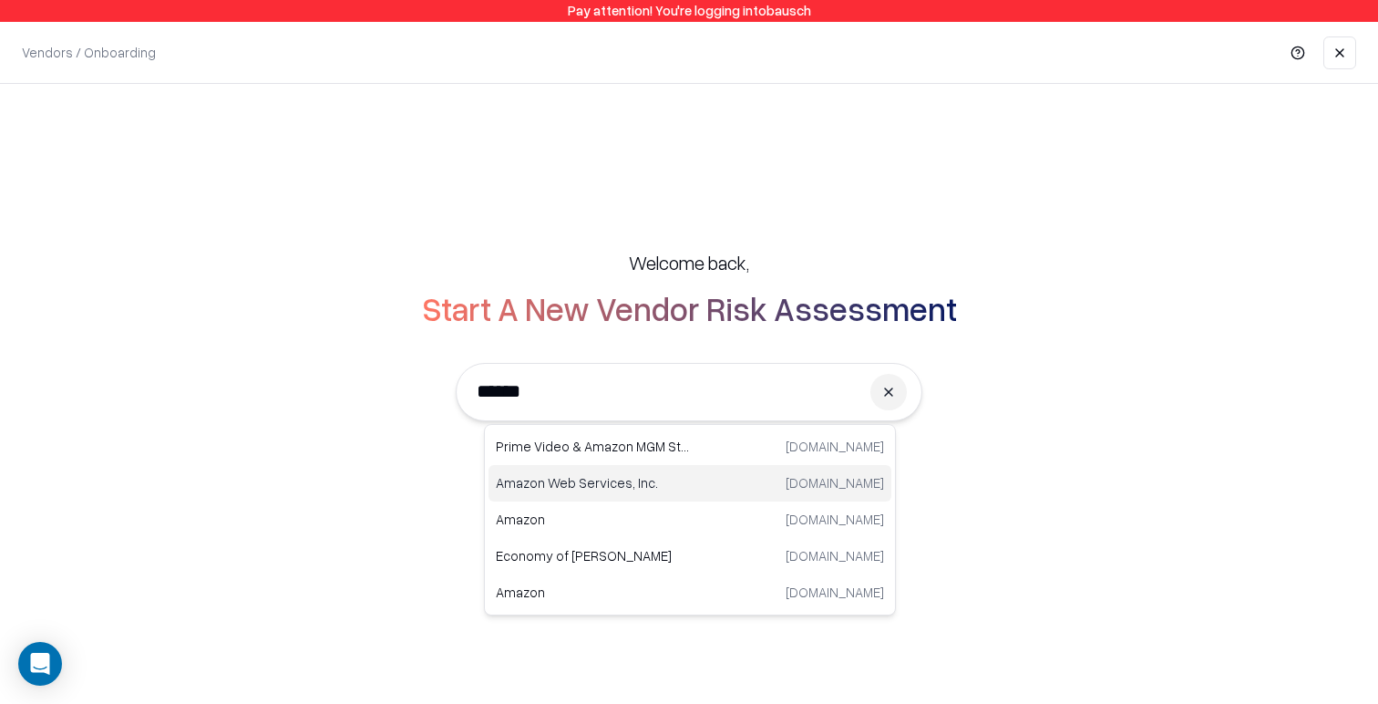
click at [618, 484] on p "Amazon Web Services, Inc." at bounding box center [593, 482] width 194 height 19
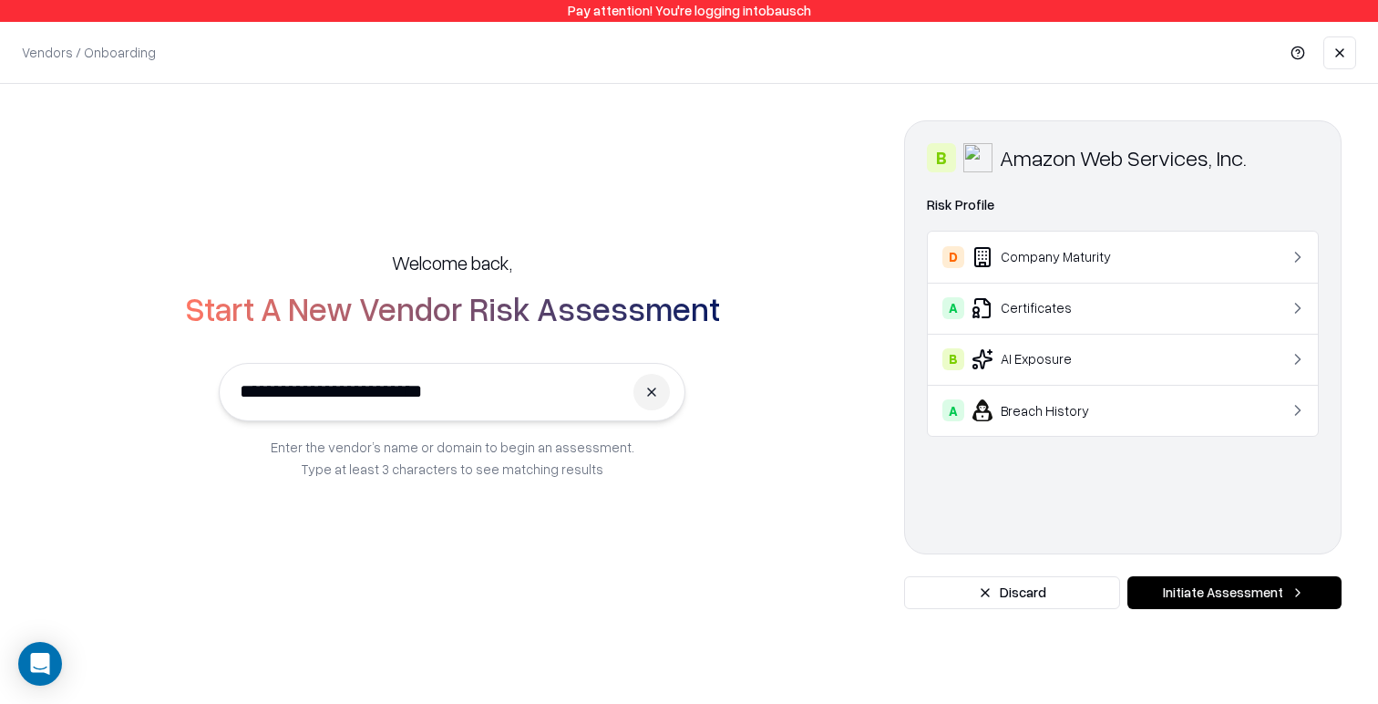
type input "**********"
click at [1310, 158] on div "B Amazon Web Services, Inc." at bounding box center [1123, 157] width 392 height 29
click at [1312, 184] on div "B Amazon Web Services, Inc. Domain [DOMAIN_NAME] Industry Risk Profile D Compan…" at bounding box center [1122, 337] width 437 height 434
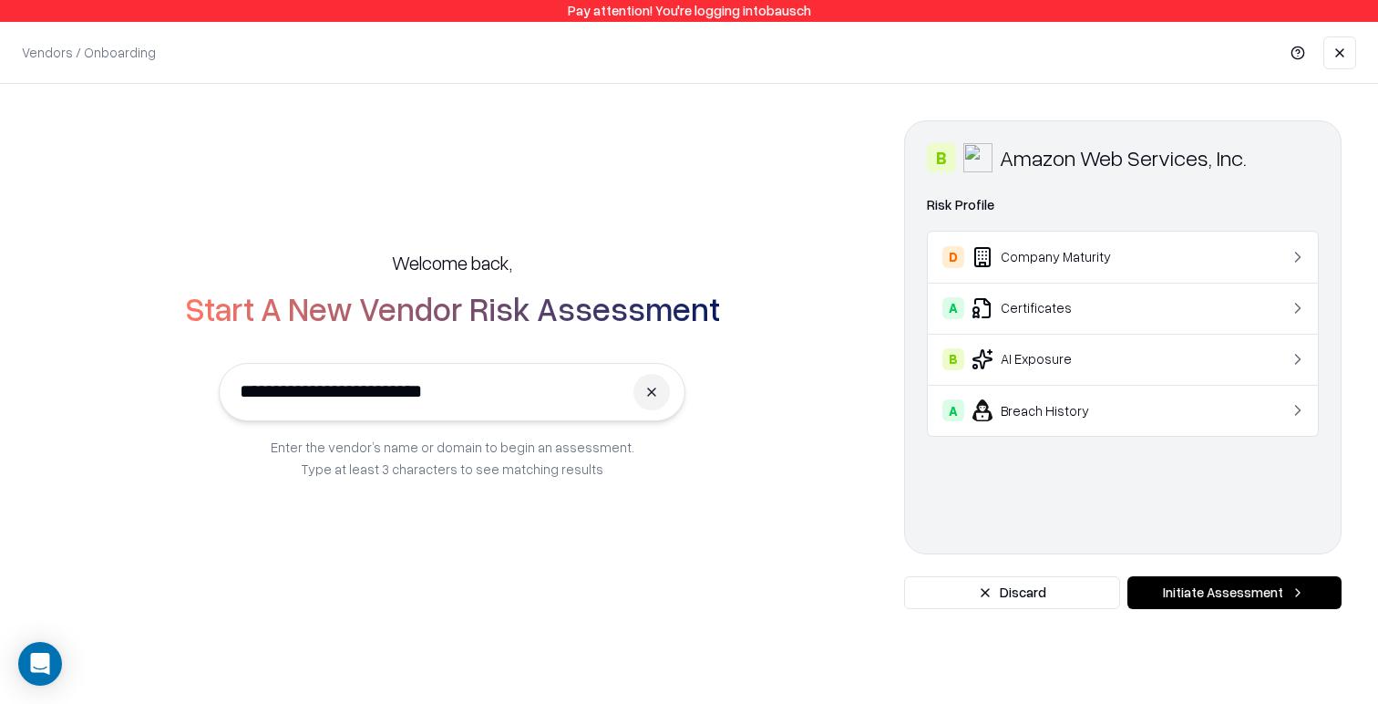
drag, startPoint x: 653, startPoint y: 389, endPoint x: 546, endPoint y: 414, distance: 110.3
click at [653, 389] on button at bounding box center [651, 392] width 36 height 36
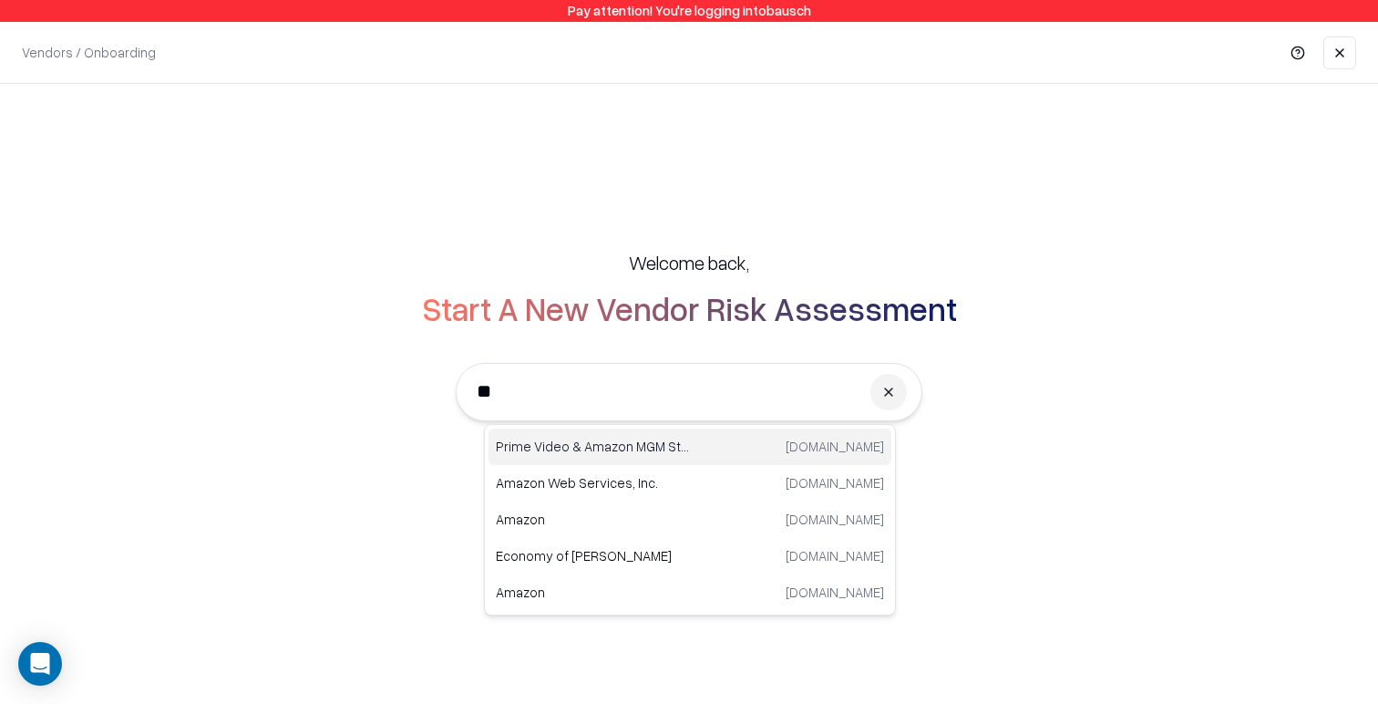
type input "*"
click at [624, 446] on p "[DOMAIN_NAME]" at bounding box center [593, 446] width 194 height 19
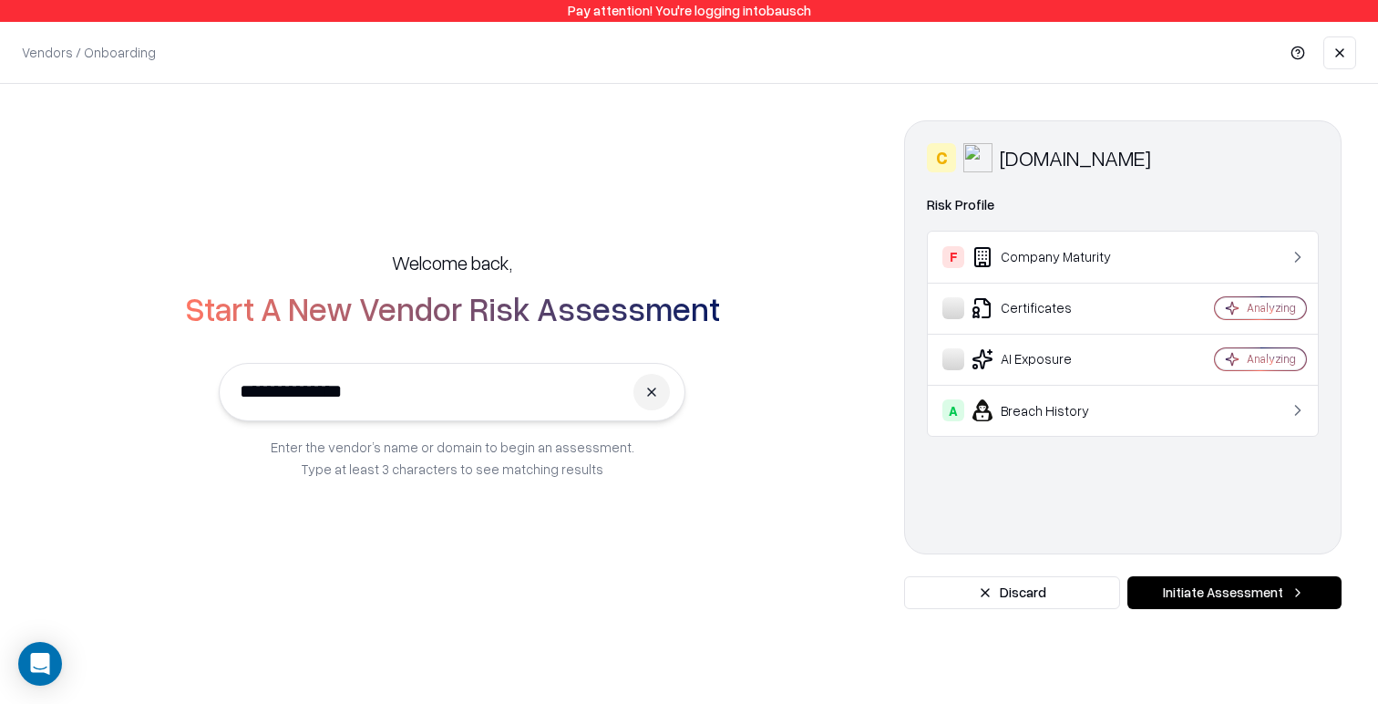
type input "**********"
drag, startPoint x: 644, startPoint y: 392, endPoint x: 524, endPoint y: 396, distance: 120.4
click at [644, 392] on button at bounding box center [651, 392] width 36 height 36
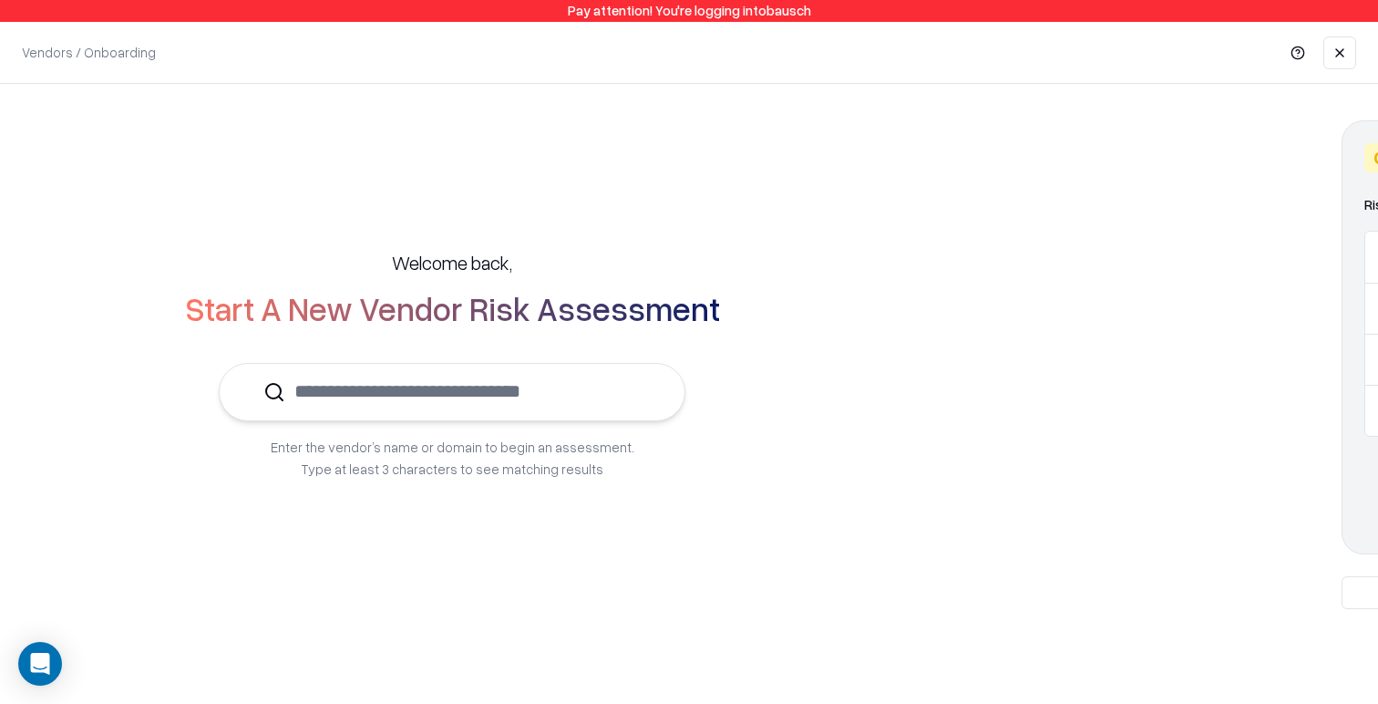
click at [285, 396] on icon at bounding box center [274, 392] width 22 height 22
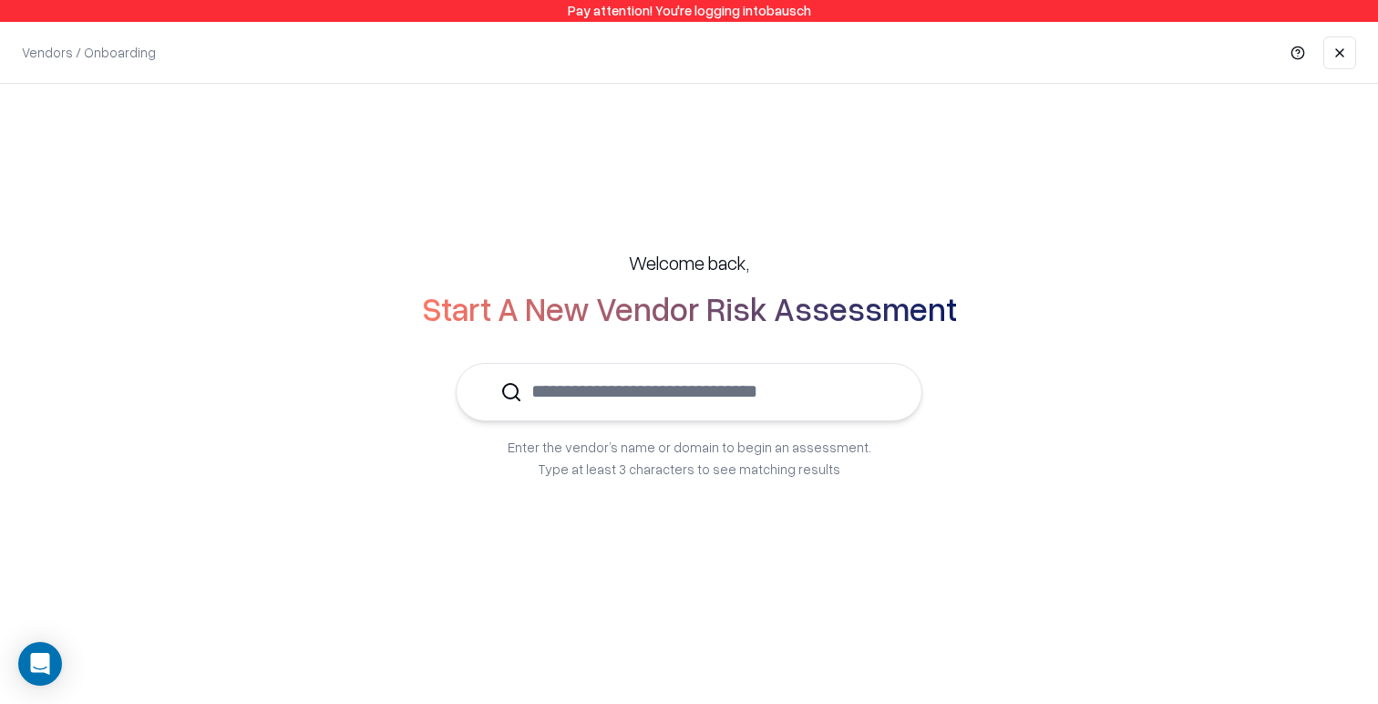
click at [582, 397] on input "text" at bounding box center [699, 392] width 355 height 56
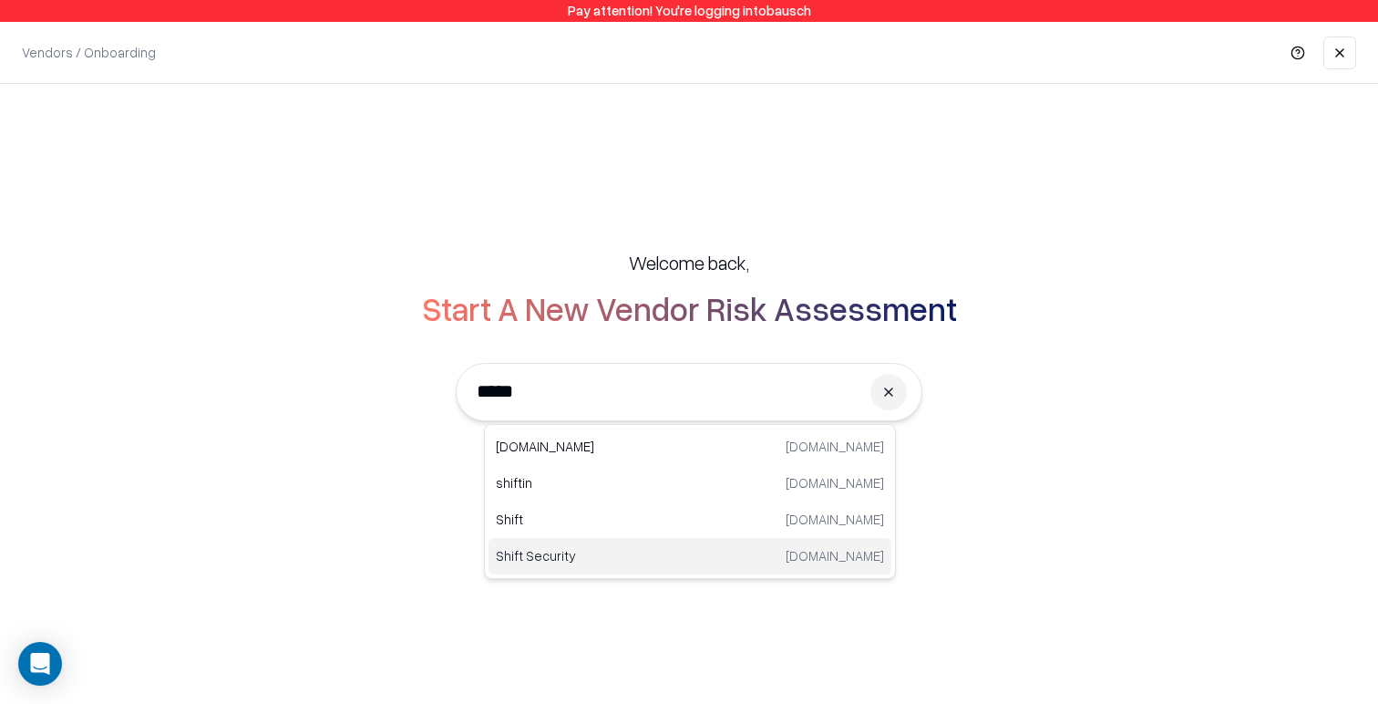
click at [651, 553] on p "Shift Security" at bounding box center [593, 555] width 194 height 19
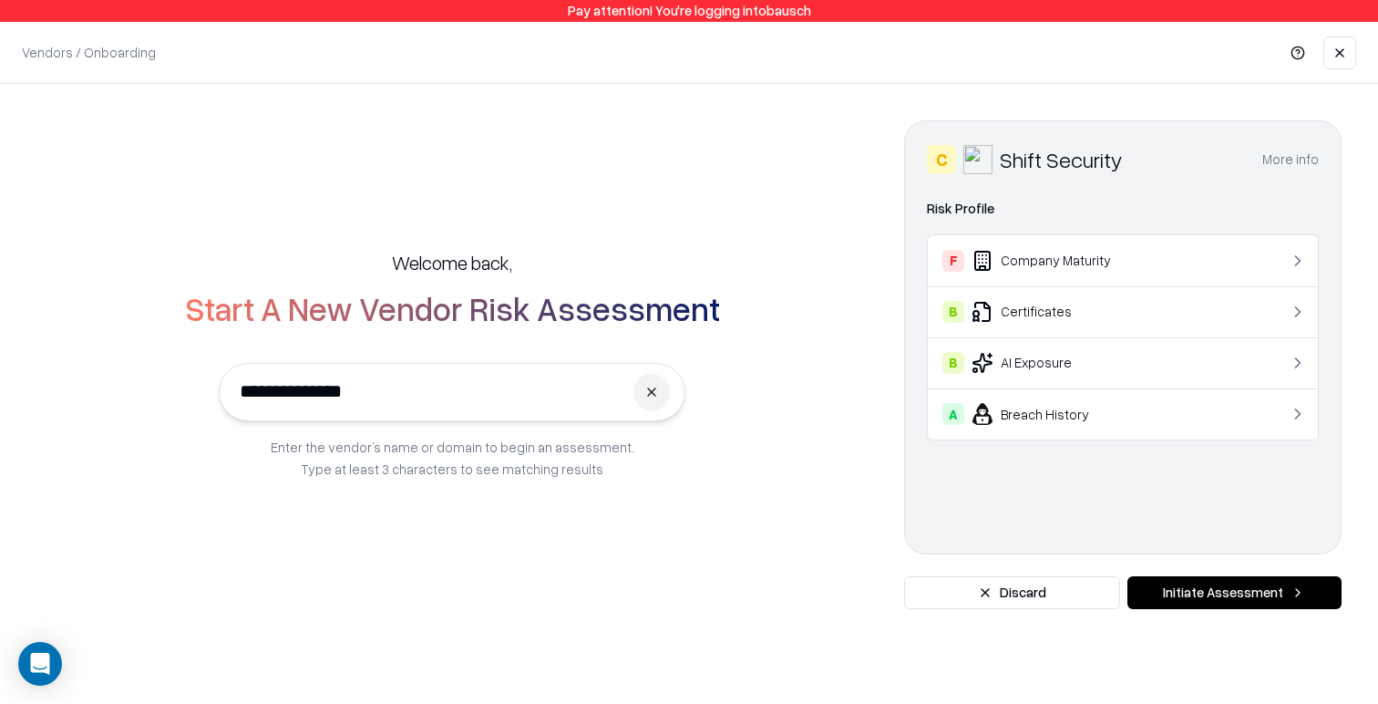
type input "**********"
click at [1281, 163] on button "More info" at bounding box center [1290, 159] width 57 height 33
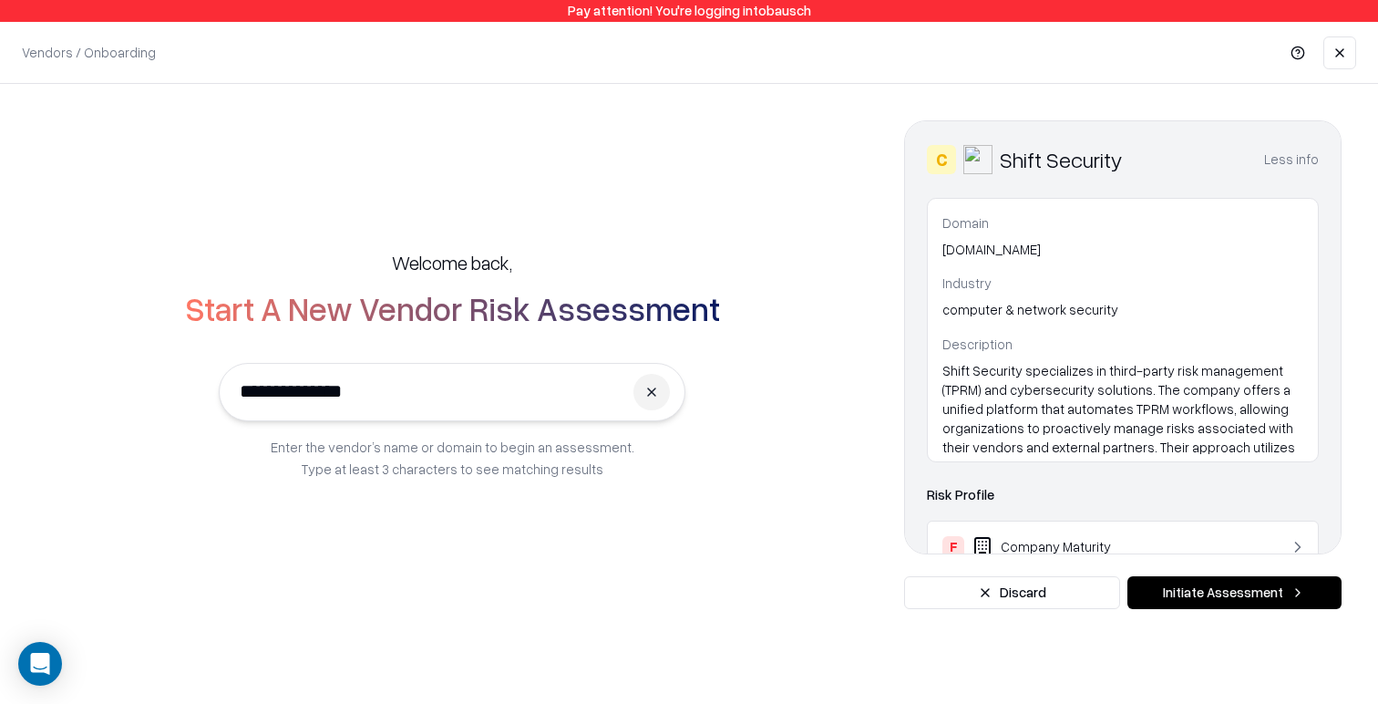
scroll to position [222, 0]
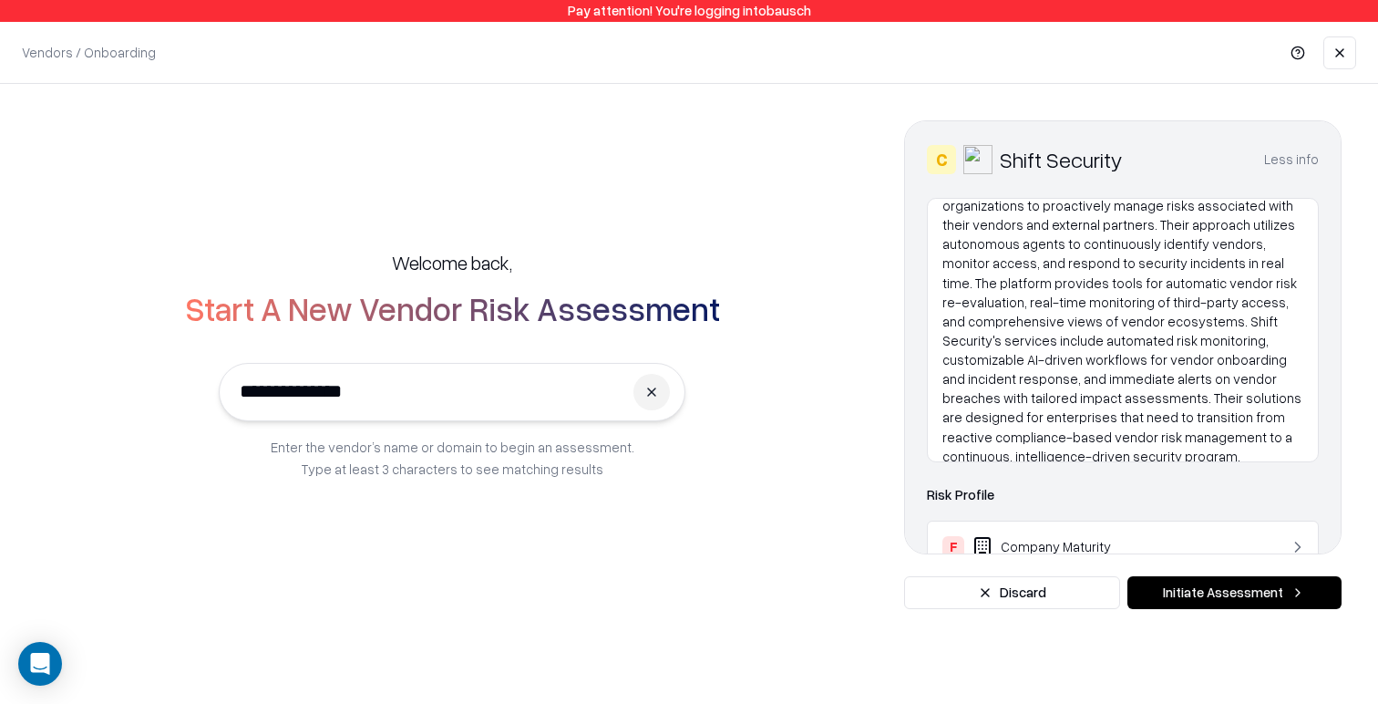
click at [1291, 171] on button "Less info" at bounding box center [1291, 159] width 55 height 33
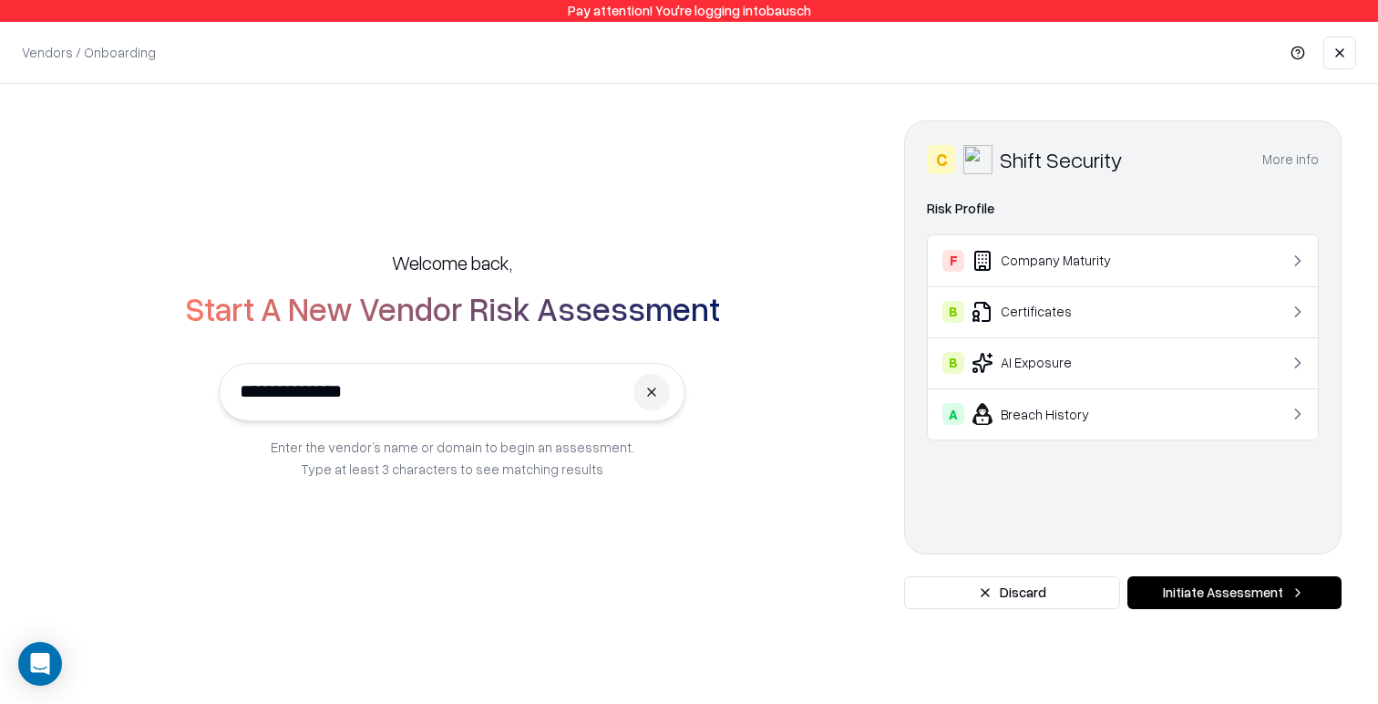
click at [646, 395] on button at bounding box center [651, 392] width 36 height 36
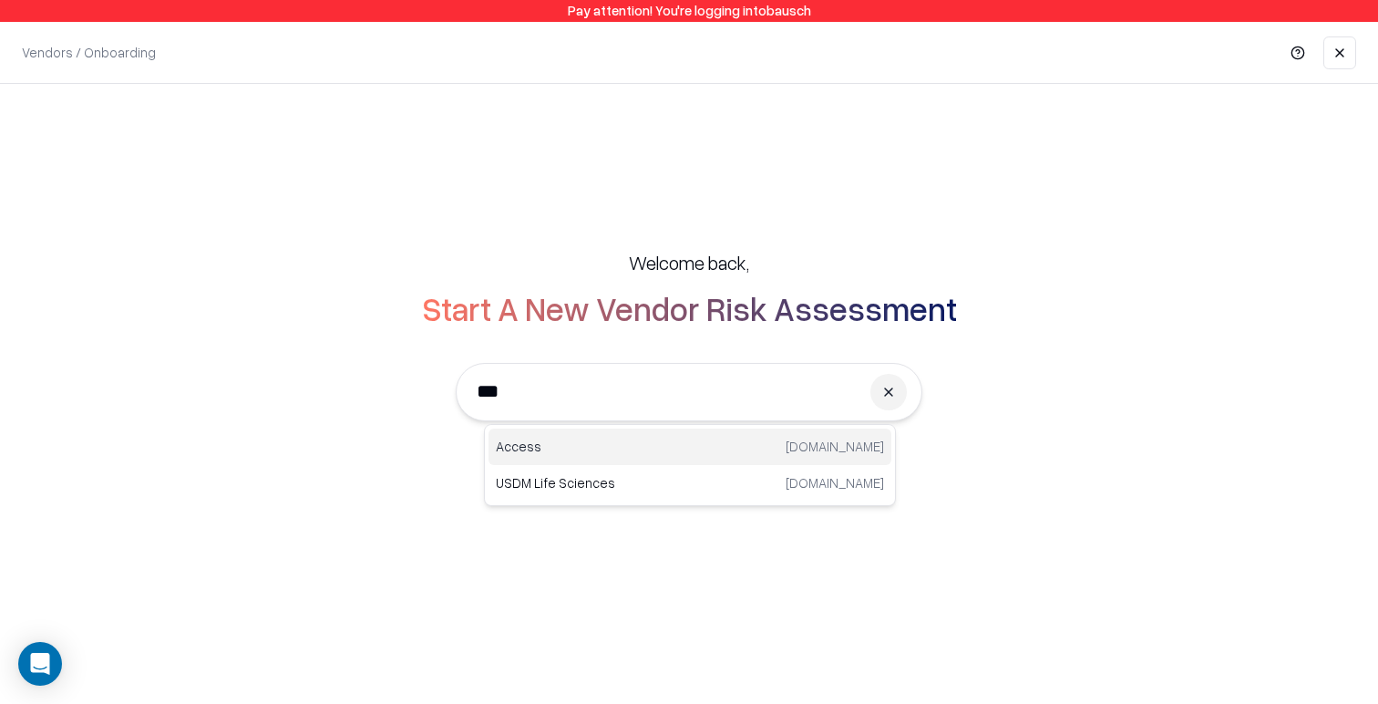
click at [654, 454] on p "Access" at bounding box center [593, 446] width 194 height 19
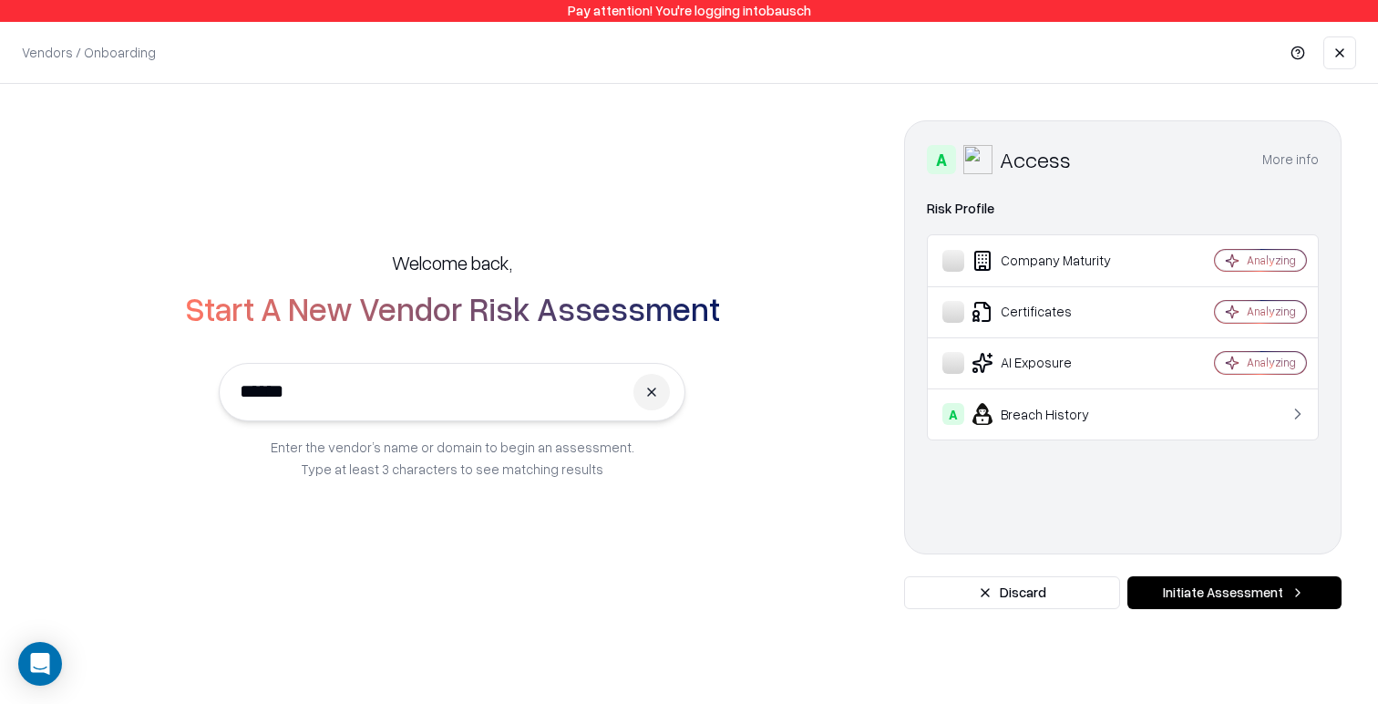
type input "******"
click at [1034, 165] on div "Access" at bounding box center [1035, 159] width 71 height 29
click at [1299, 153] on button "More info" at bounding box center [1290, 159] width 57 height 33
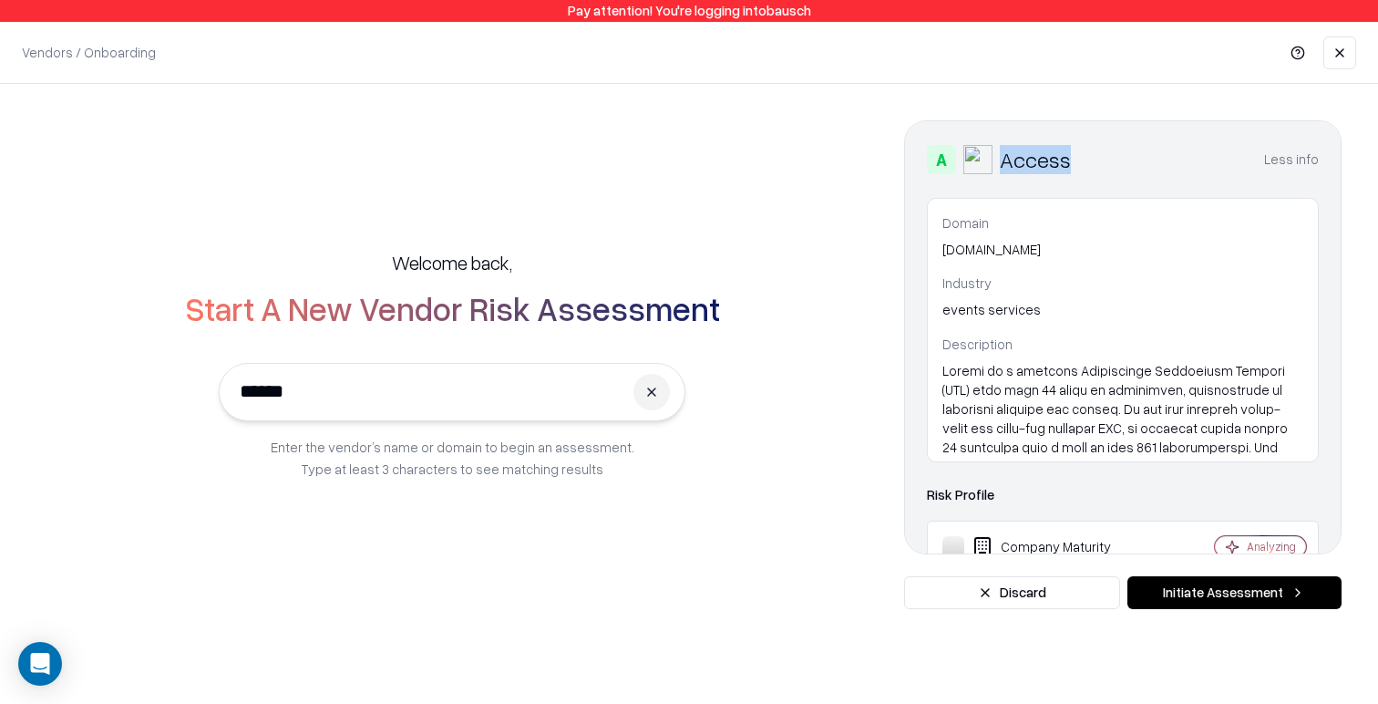
click at [1298, 153] on button "Less info" at bounding box center [1291, 159] width 55 height 33
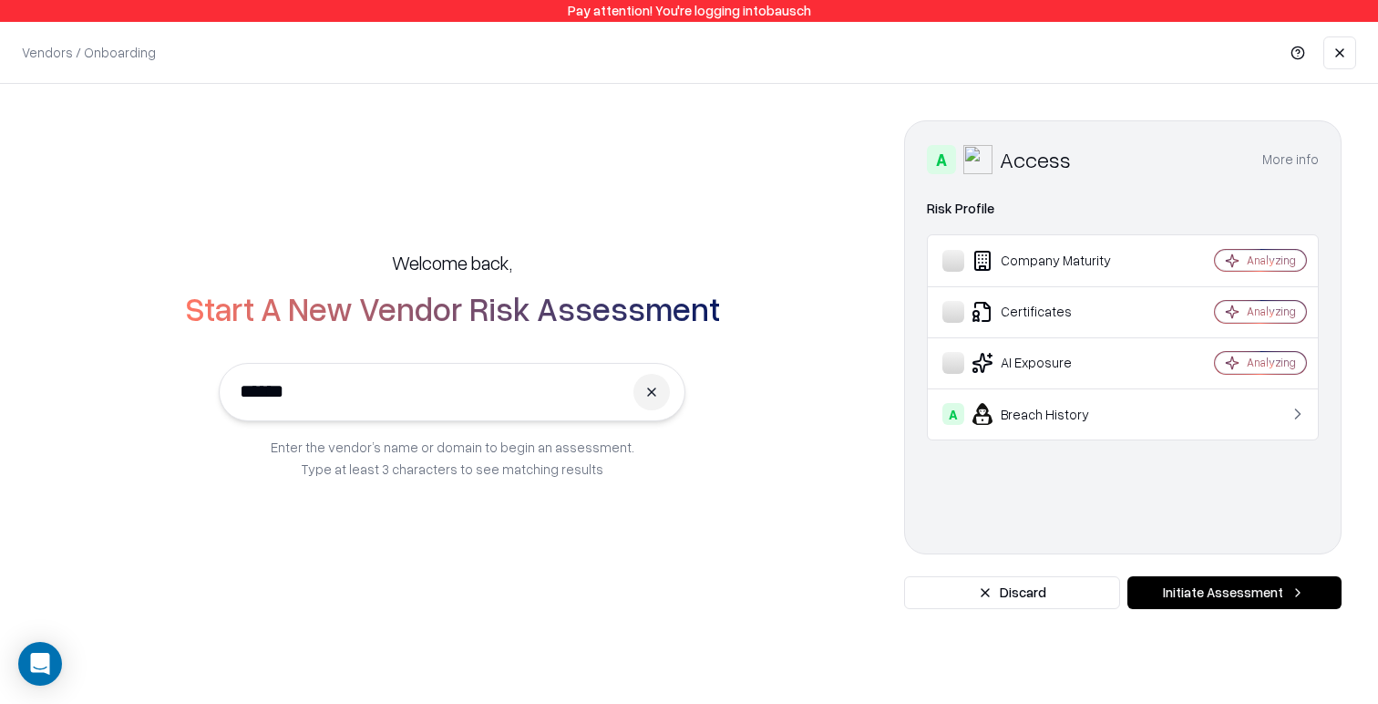
click at [1136, 277] on td "Company Maturity" at bounding box center [1051, 260] width 247 height 51
drag, startPoint x: 1136, startPoint y: 277, endPoint x: 1132, endPoint y: 314, distance: 36.6
click at [1136, 277] on td "Company Maturity" at bounding box center [1051, 260] width 247 height 51
click at [1134, 335] on td "Certificates" at bounding box center [1051, 311] width 247 height 51
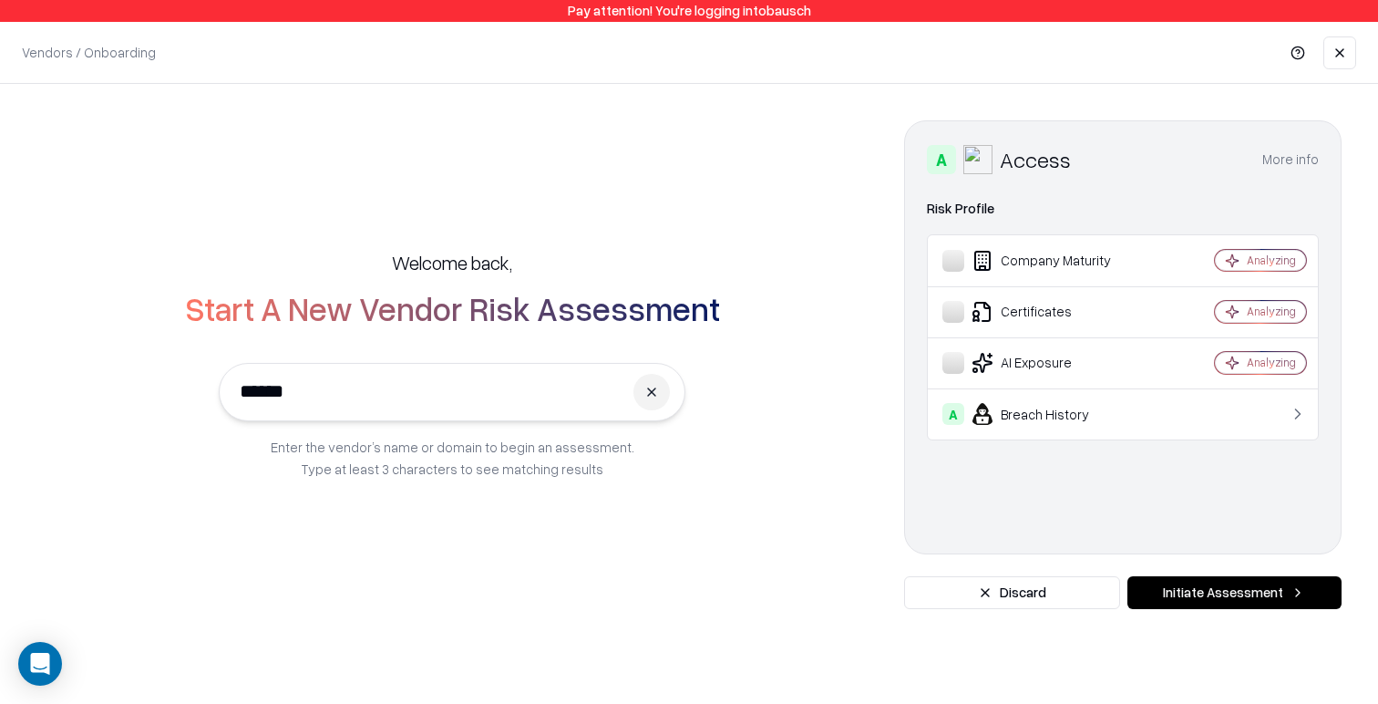
click at [1270, 165] on button "More info" at bounding box center [1290, 159] width 57 height 33
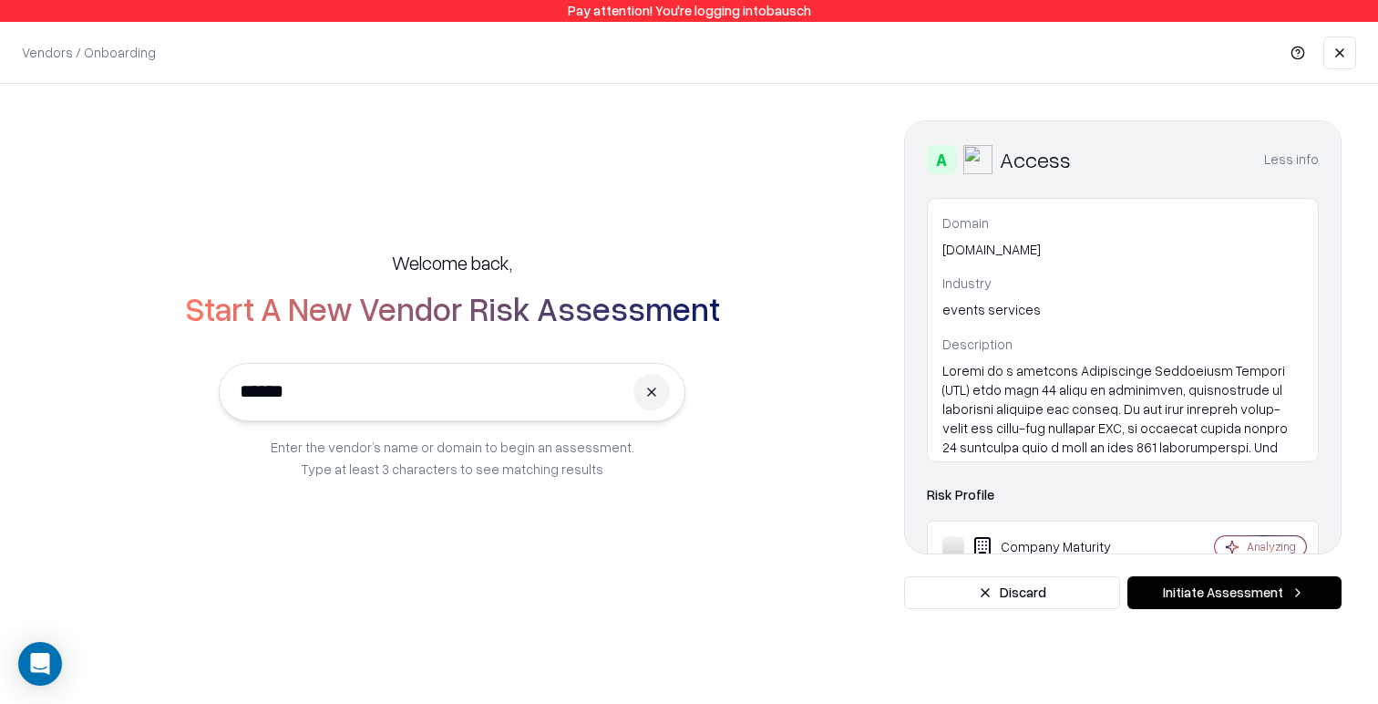
click at [991, 313] on p "events services" at bounding box center [1122, 309] width 361 height 19
drag, startPoint x: 1060, startPoint y: 412, endPoint x: 1087, endPoint y: 412, distance: 27.3
click at [1060, 412] on p at bounding box center [1122, 563] width 361 height 405
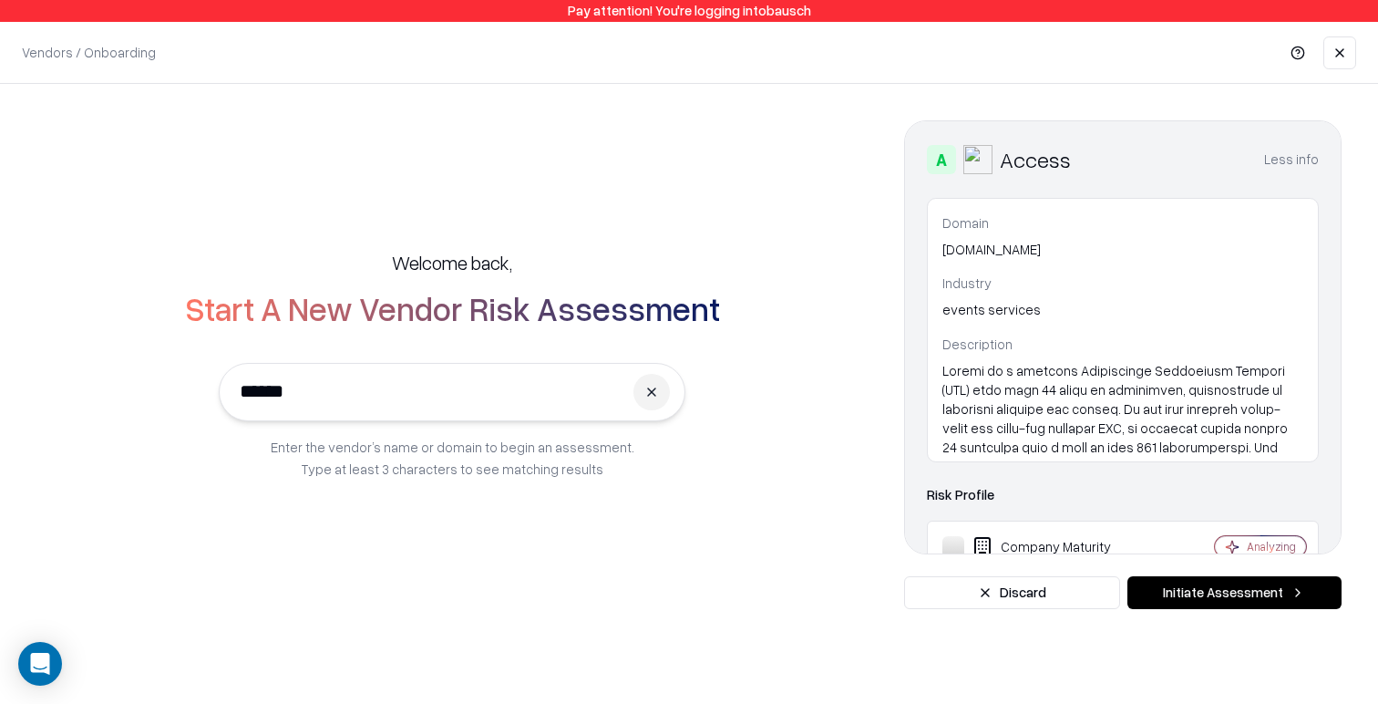
click at [1286, 157] on button "Less info" at bounding box center [1291, 159] width 55 height 33
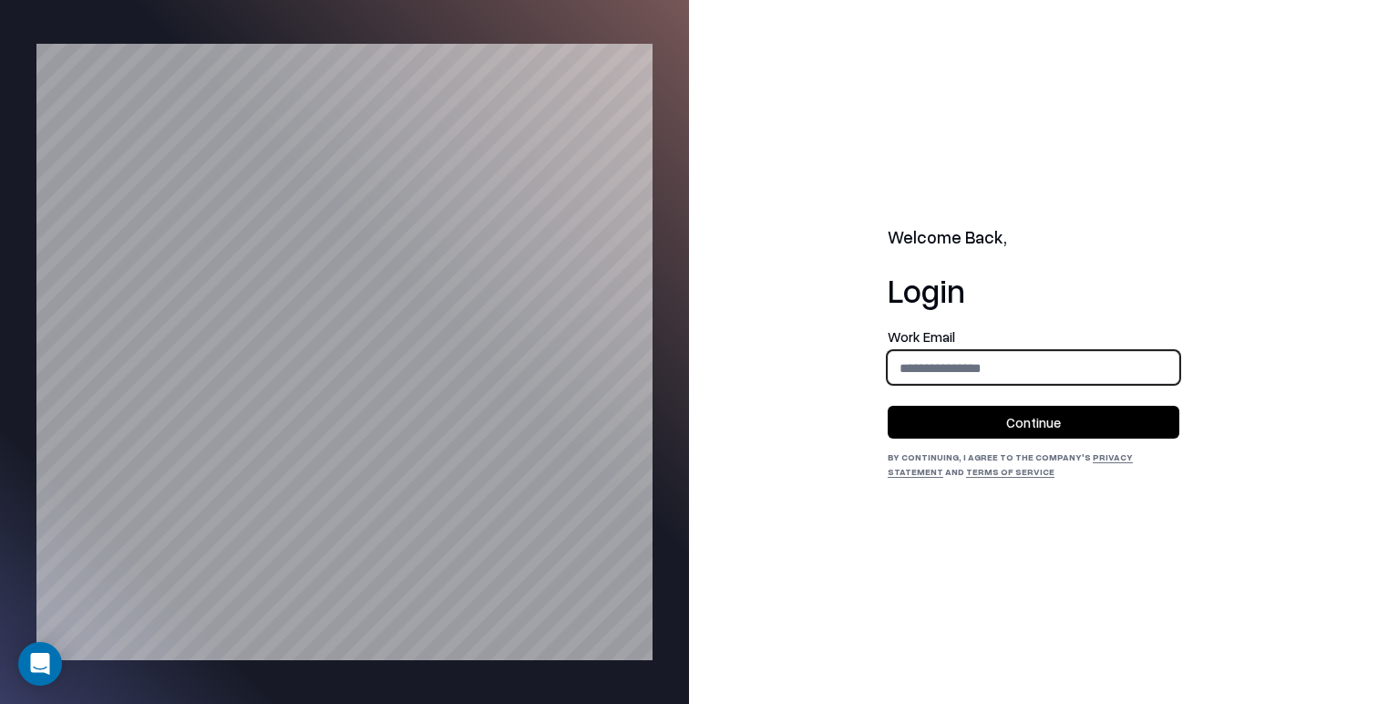
click at [981, 365] on input "email" at bounding box center [1034, 368] width 290 height 34
type input "**********"
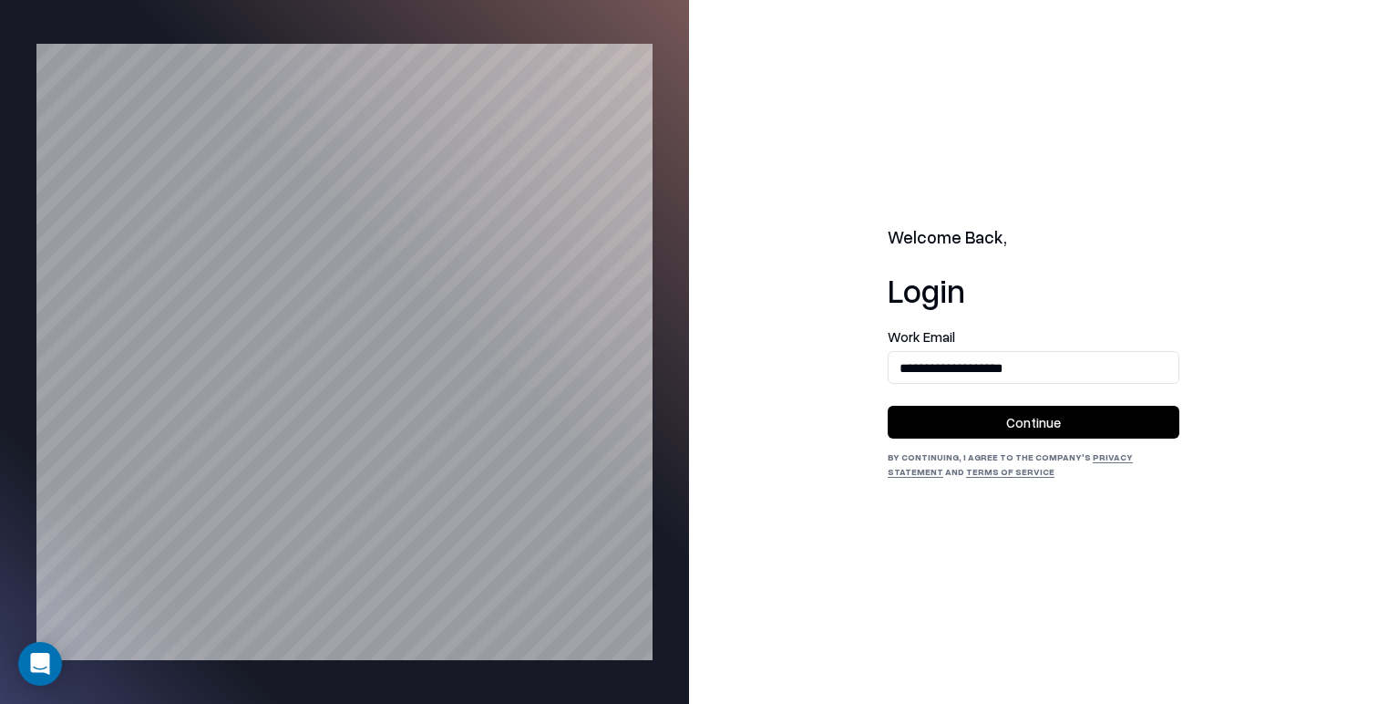
click at [1035, 423] on button "Continue" at bounding box center [1034, 422] width 292 height 33
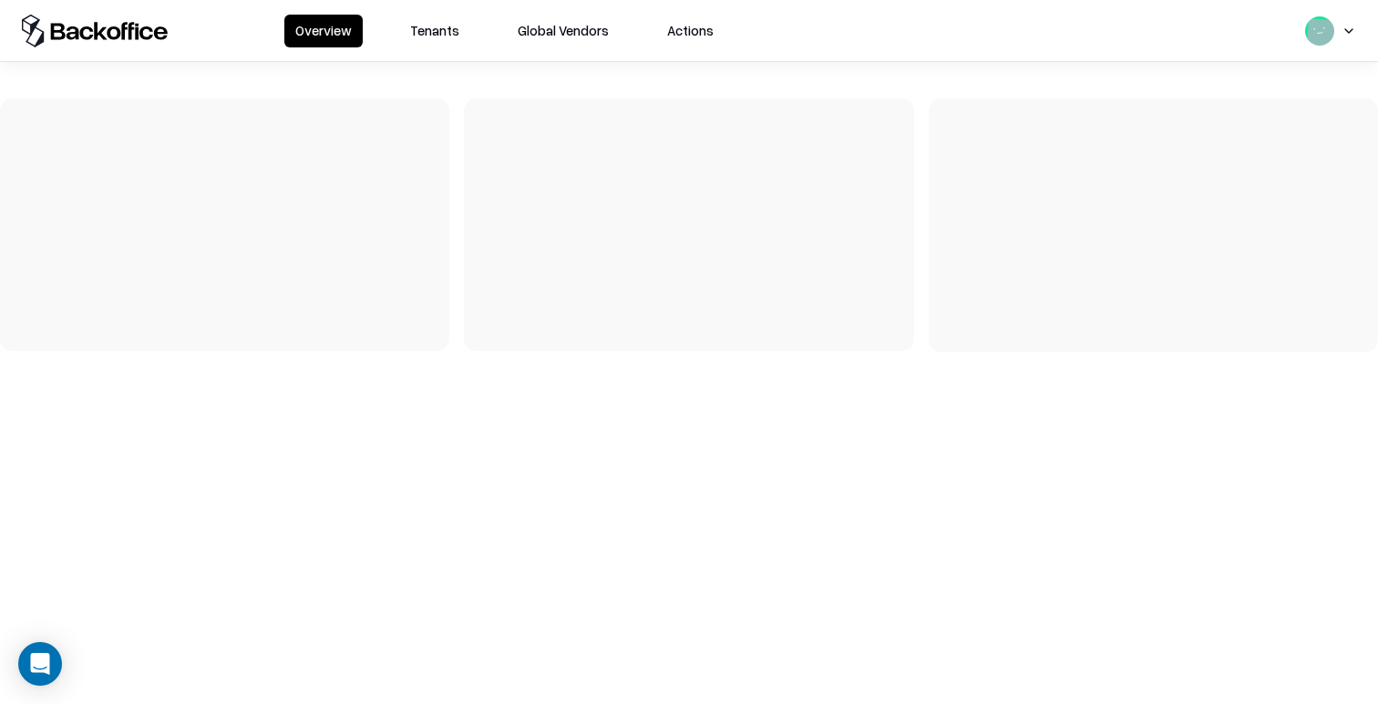
click at [406, 30] on button "Tenants" at bounding box center [434, 31] width 71 height 33
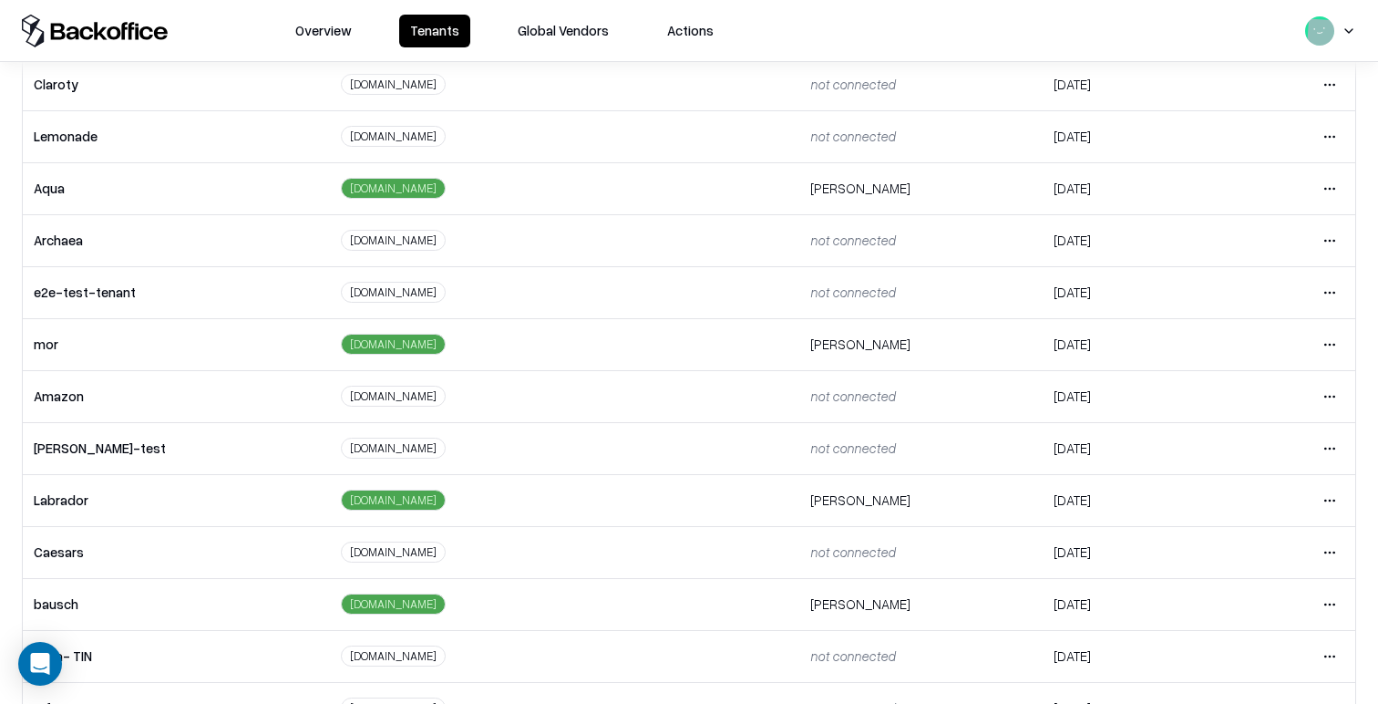
scroll to position [403, 0]
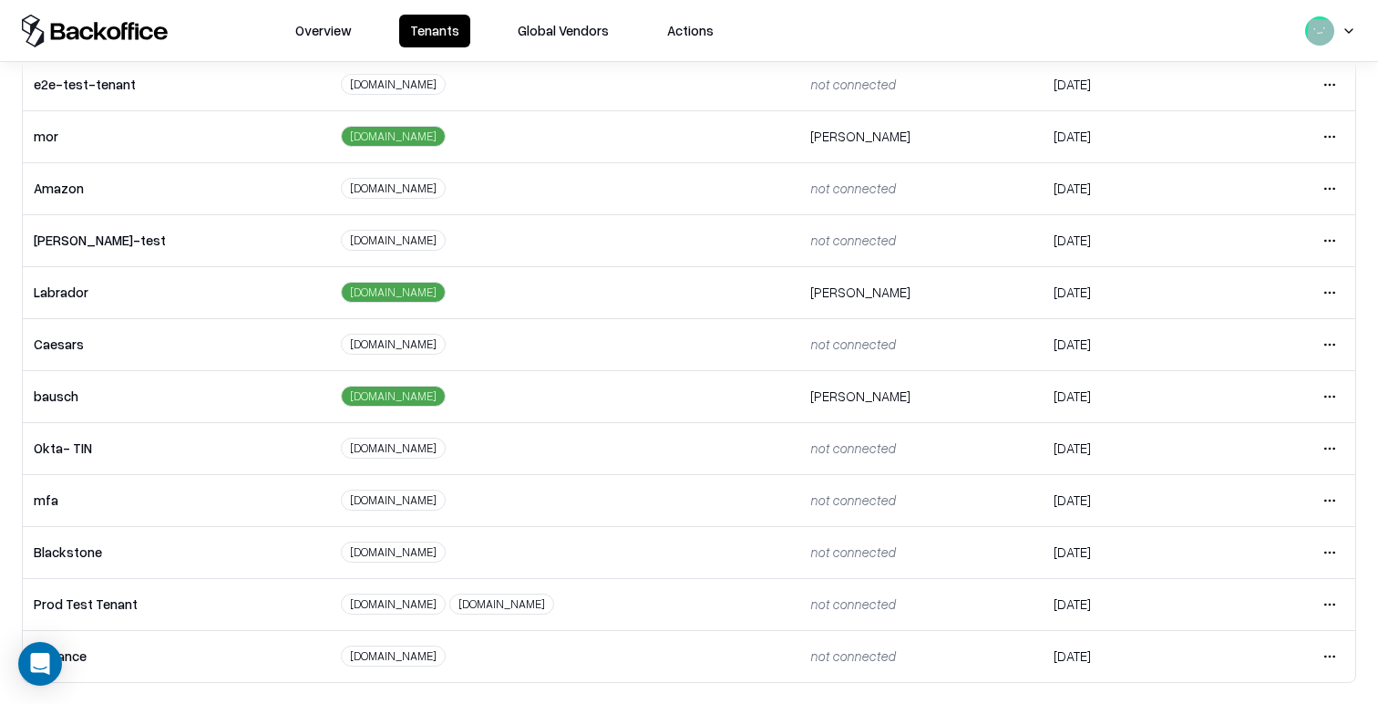
click at [1320, 393] on html "Overview Tenants Global Vendors Actions Tenants Add Tenant Tenant name Domain A…" at bounding box center [689, 352] width 1378 height 704
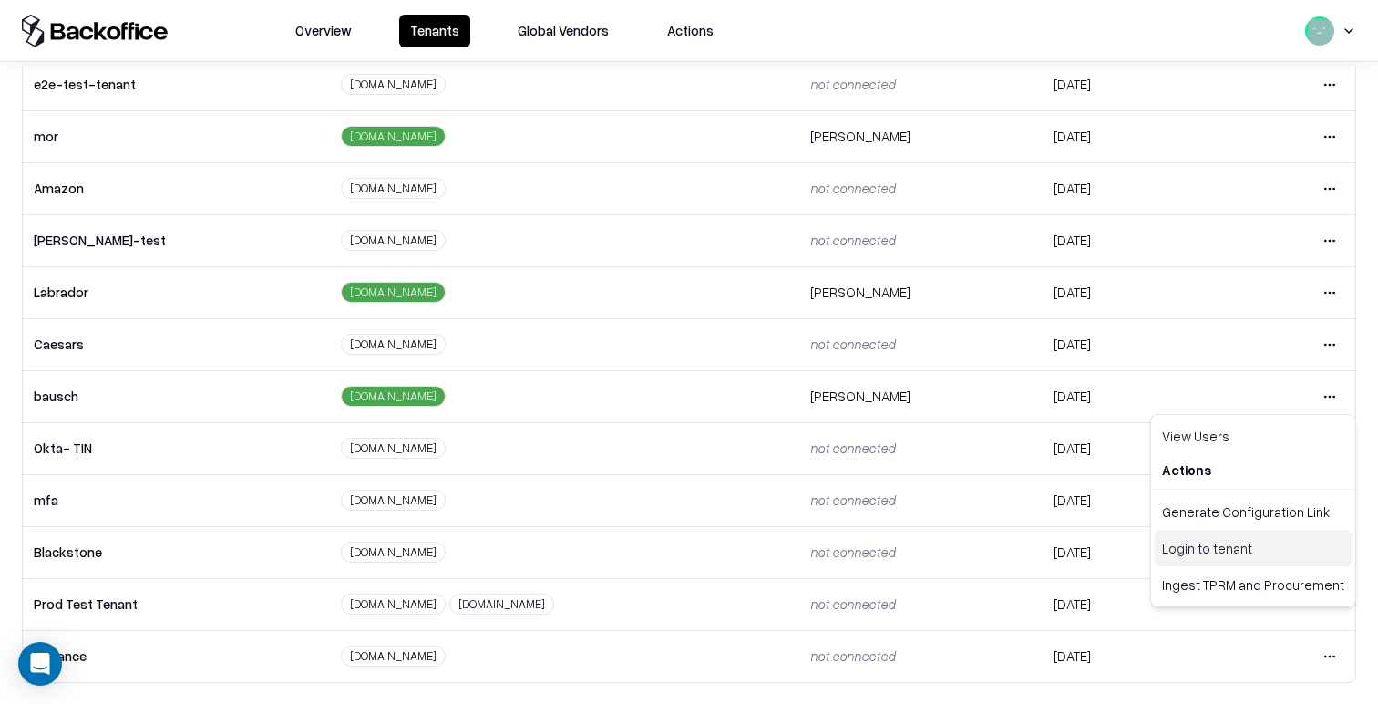
click at [1218, 559] on div "Login to tenant" at bounding box center [1253, 548] width 197 height 36
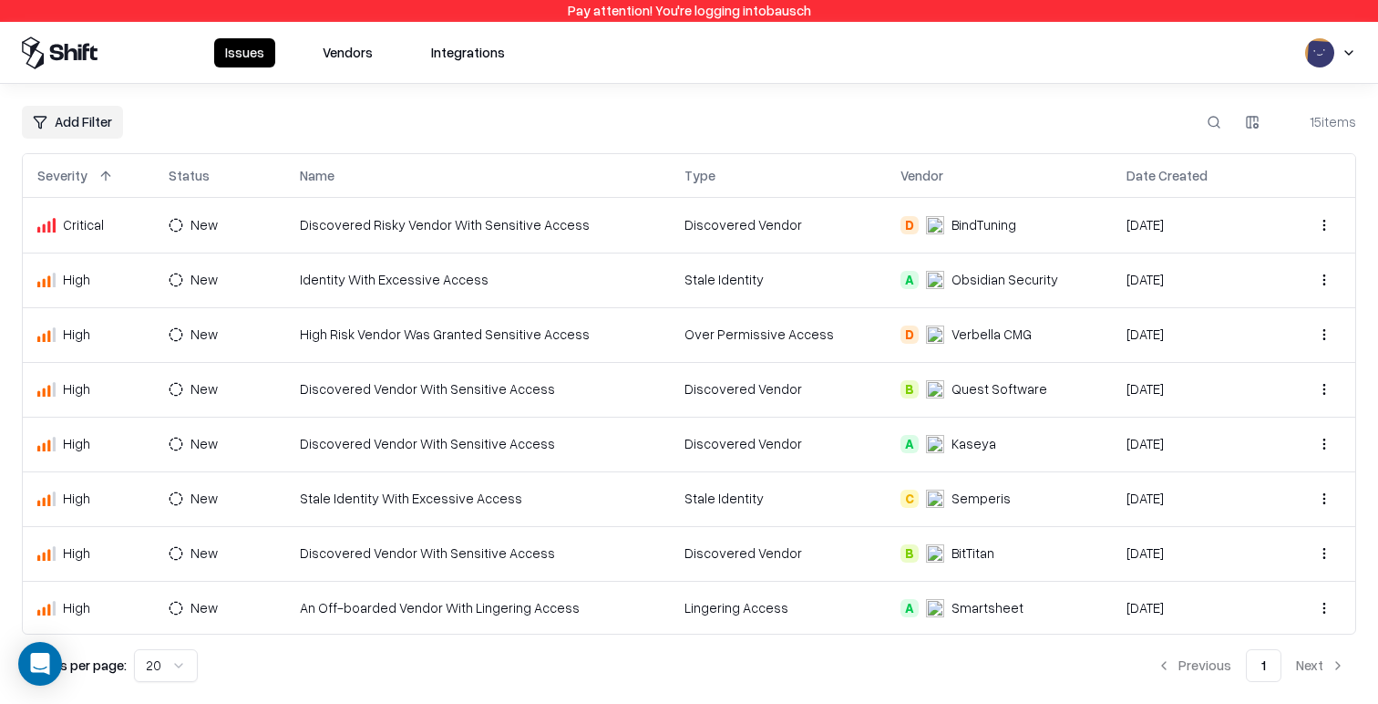
click at [352, 46] on button "Vendors" at bounding box center [348, 52] width 72 height 29
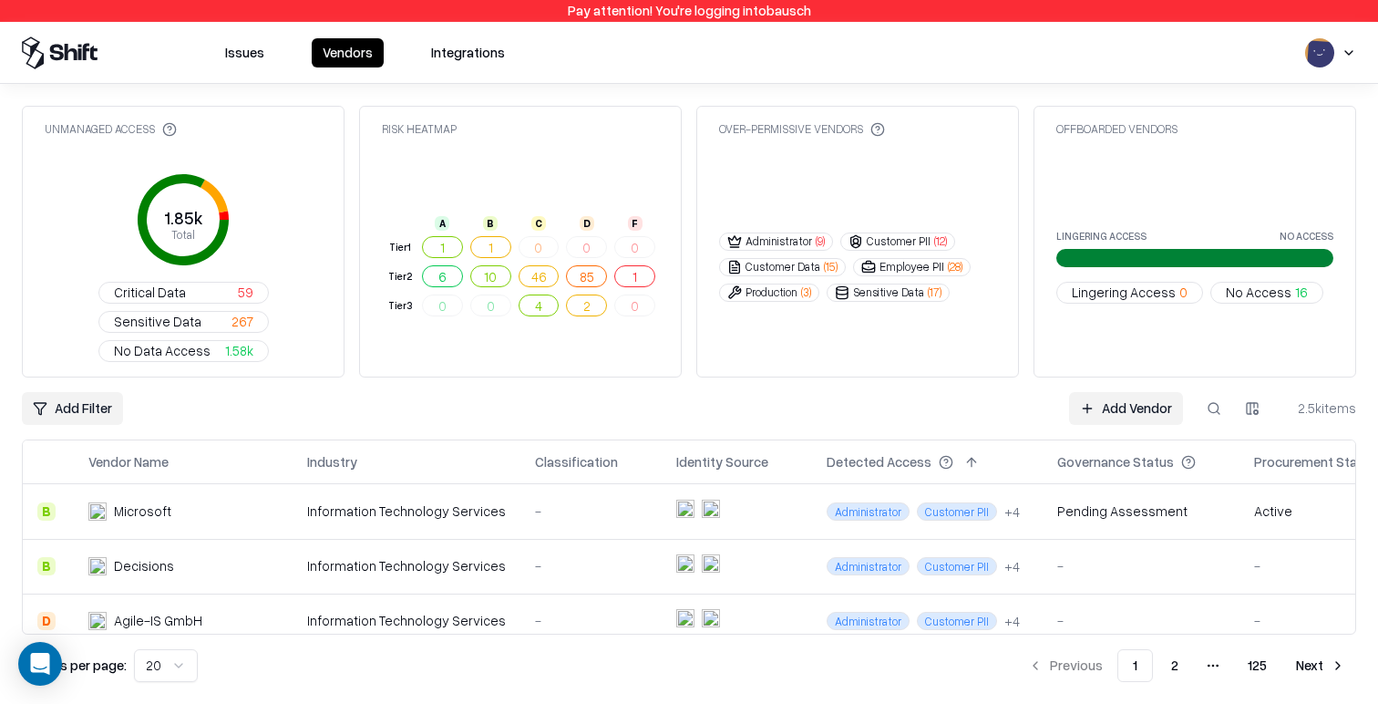
click at [1117, 392] on link "Add Vendor" at bounding box center [1126, 408] width 114 height 33
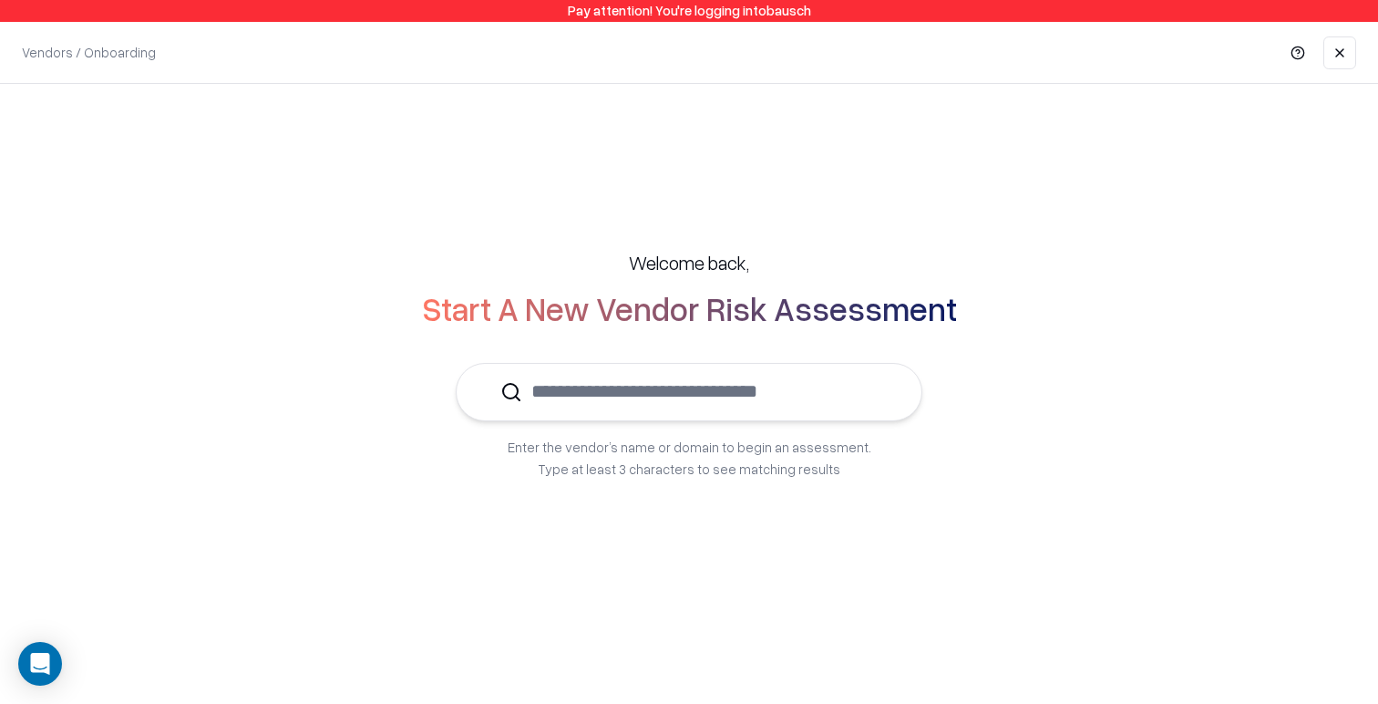
click at [758, 388] on input "text" at bounding box center [699, 392] width 355 height 56
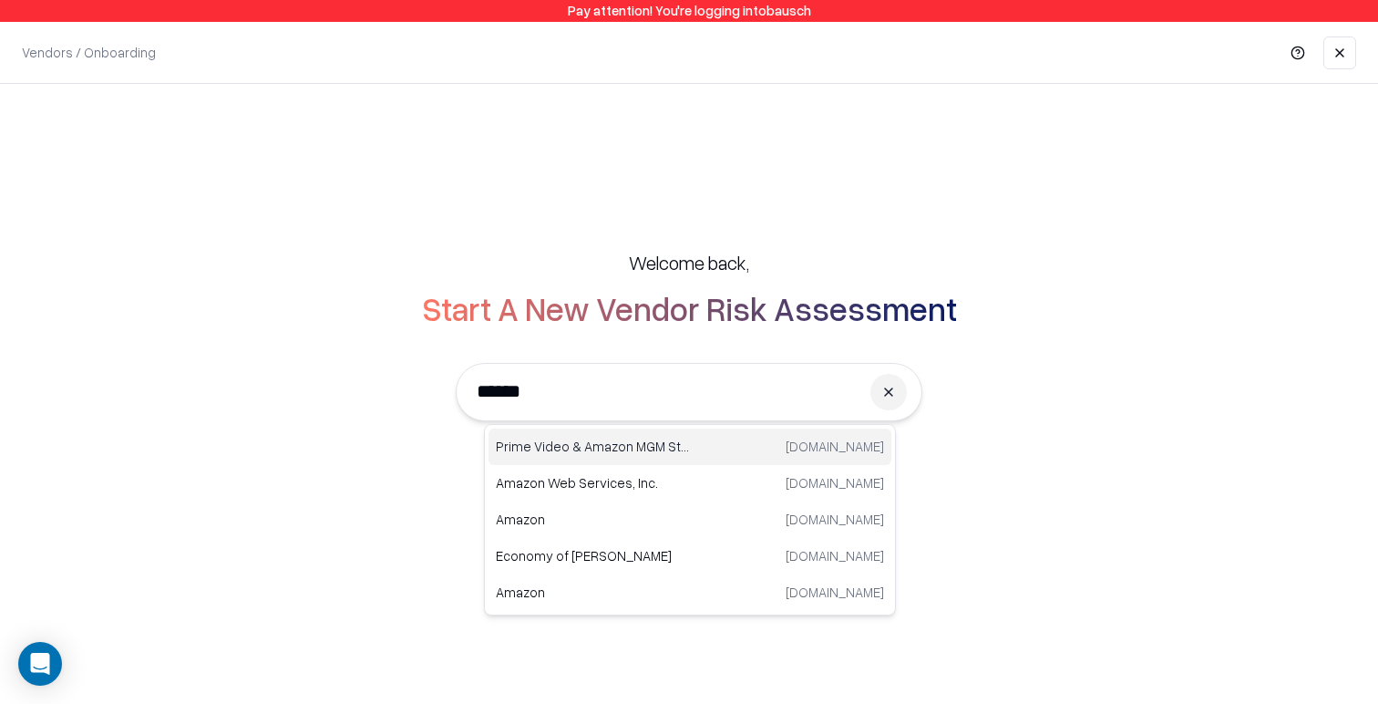
click at [631, 447] on p "Prime Video & Amazon MGM Studios" at bounding box center [593, 446] width 194 height 19
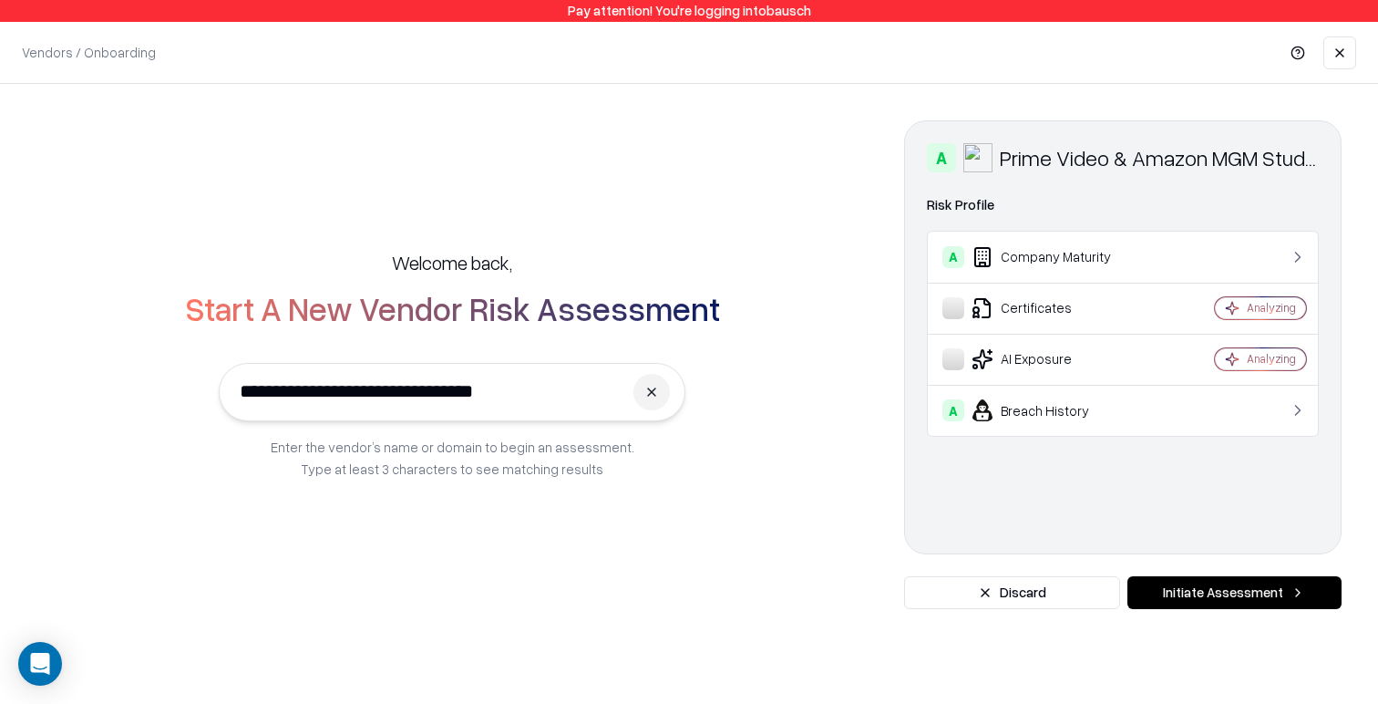
type input "**********"
drag, startPoint x: 1297, startPoint y: 159, endPoint x: 1356, endPoint y: 159, distance: 59.2
click at [1359, 157] on div "**********" at bounding box center [689, 364] width 1378 height 561
drag, startPoint x: 1312, startPoint y: 186, endPoint x: 958, endPoint y: 321, distance: 379.3
click at [1312, 187] on div "A Prime Video & Amazon MGM Studios Domain [DOMAIN_NAME] Industry entertainment …" at bounding box center [1122, 337] width 437 height 434
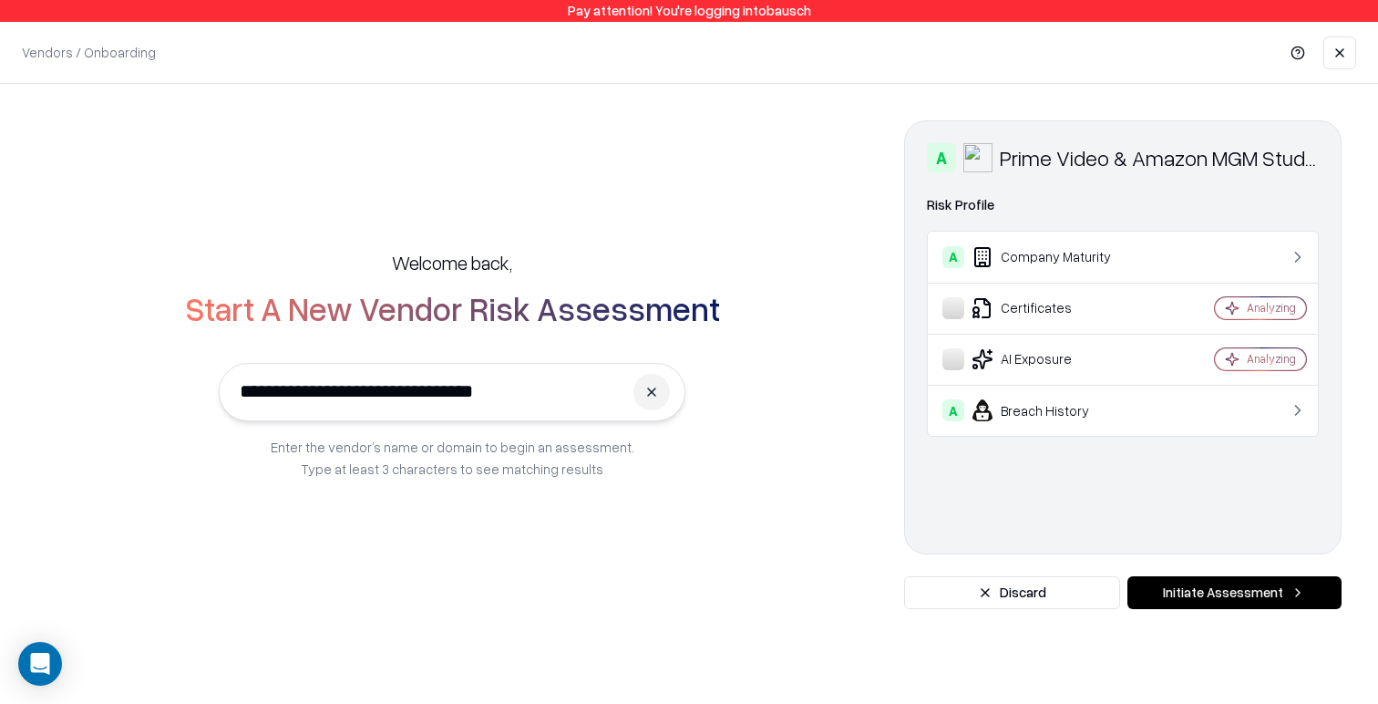
drag, startPoint x: 641, startPoint y: 390, endPoint x: 555, endPoint y: 402, distance: 86.5
click at [641, 390] on button at bounding box center [651, 392] width 36 height 36
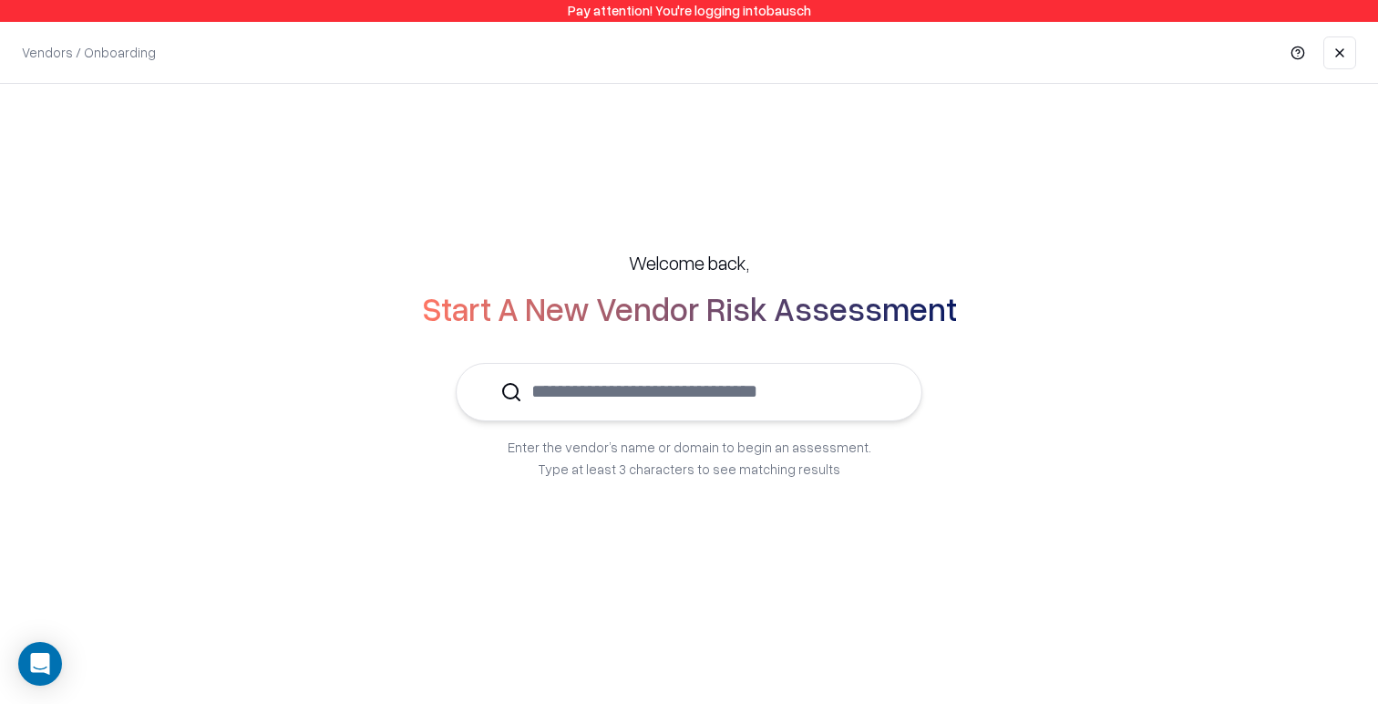
click at [545, 402] on input "text" at bounding box center [699, 392] width 355 height 56
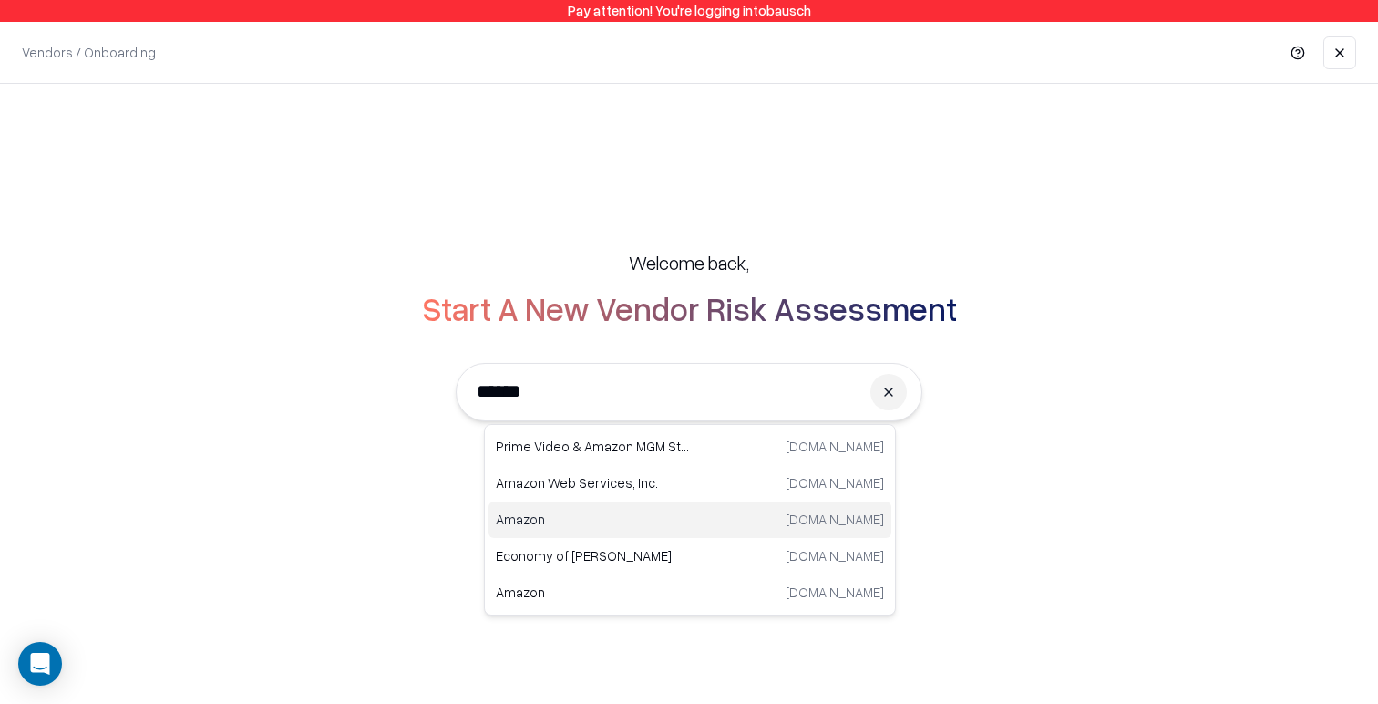
click at [539, 519] on p "Amazon" at bounding box center [593, 518] width 194 height 19
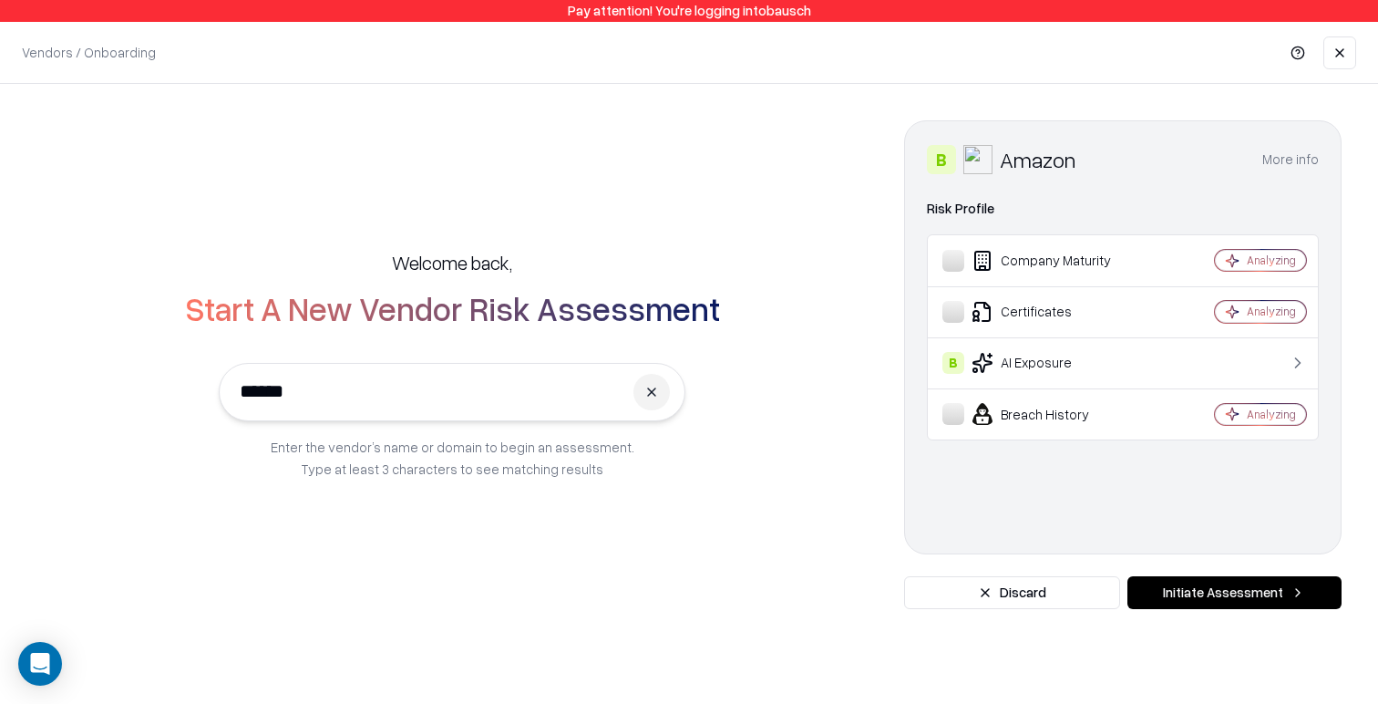
type input "******"
click at [1294, 156] on button "More info" at bounding box center [1290, 159] width 57 height 33
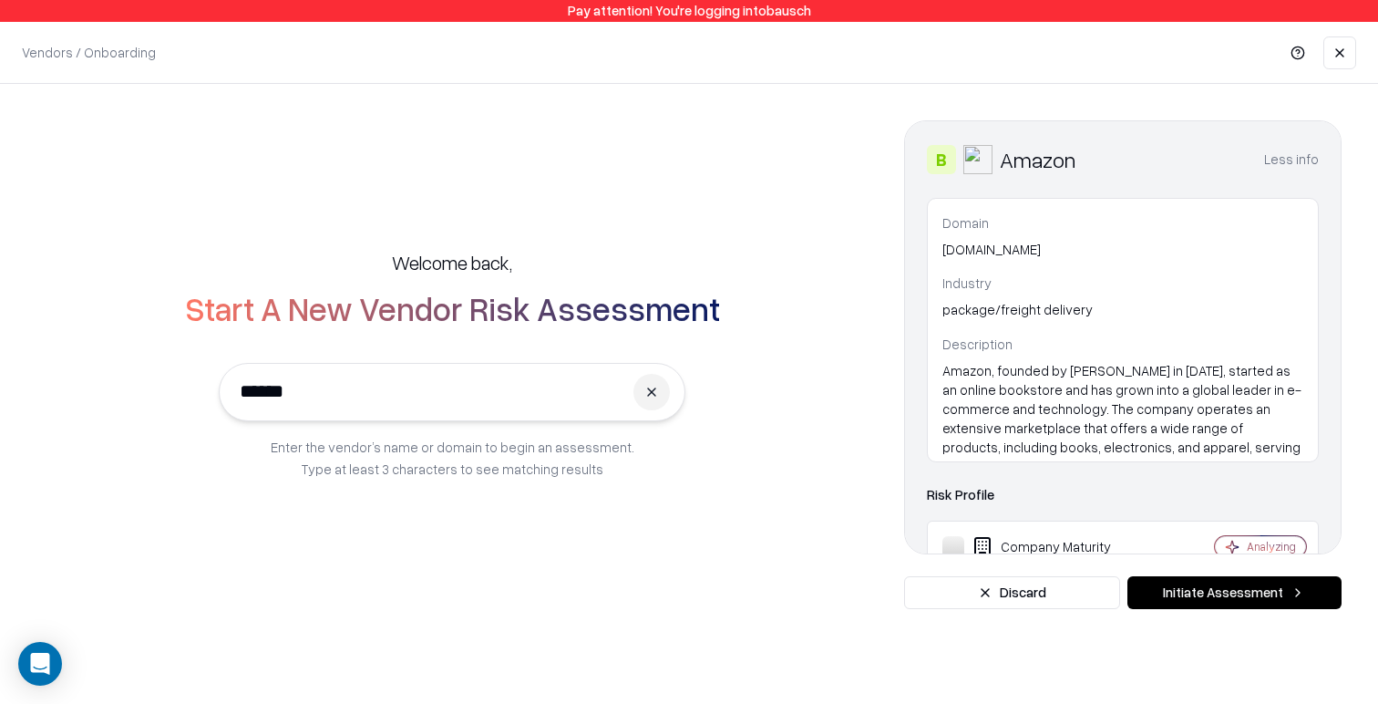
click at [968, 251] on p "[DOMAIN_NAME]" at bounding box center [1122, 249] width 361 height 19
drag, startPoint x: 968, startPoint y: 251, endPoint x: 982, endPoint y: 254, distance: 14.1
click at [968, 251] on p "[DOMAIN_NAME]" at bounding box center [1122, 249] width 361 height 19
drag, startPoint x: 1073, startPoint y: 277, endPoint x: 1250, endPoint y: 161, distance: 212.1
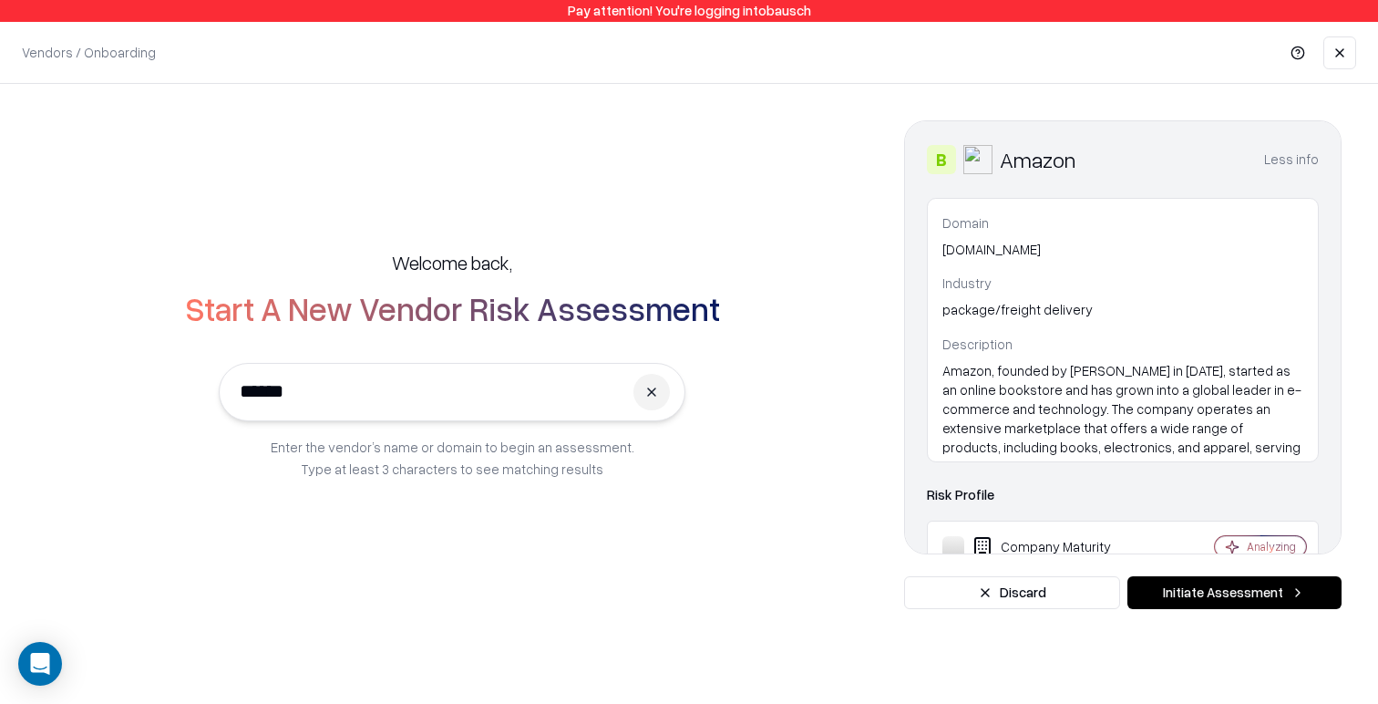
click at [1074, 276] on p "Industry" at bounding box center [1122, 282] width 361 height 19
click at [1307, 157] on button "Less info" at bounding box center [1291, 159] width 55 height 33
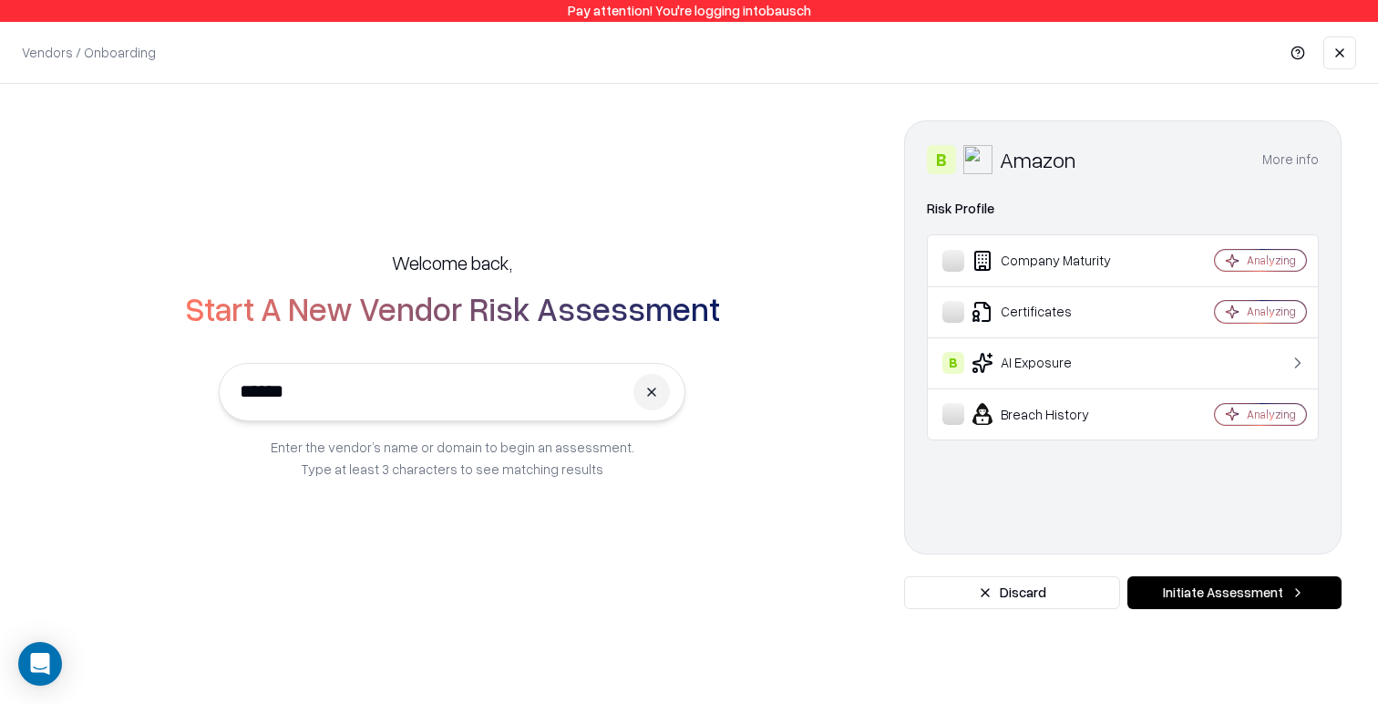
click at [653, 391] on button at bounding box center [651, 392] width 36 height 36
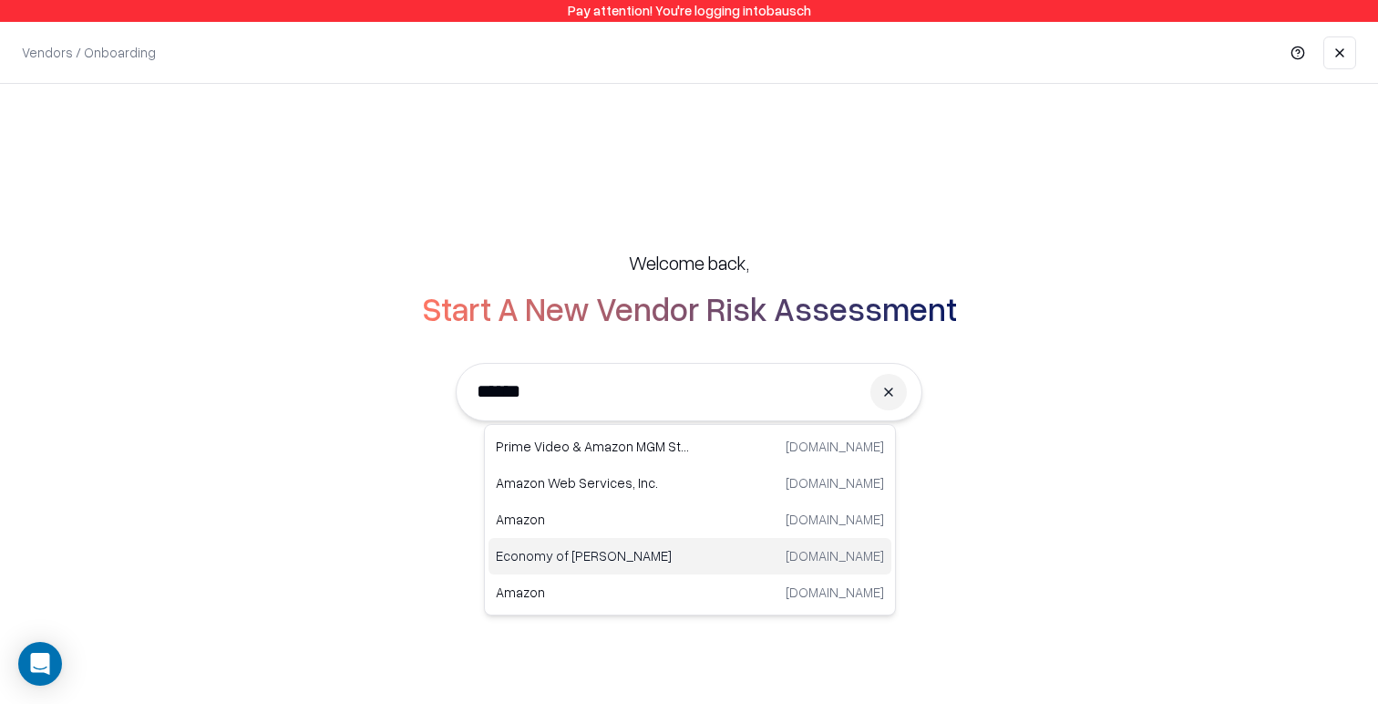
click at [667, 552] on p "Economy of [PERSON_NAME]" at bounding box center [593, 555] width 194 height 19
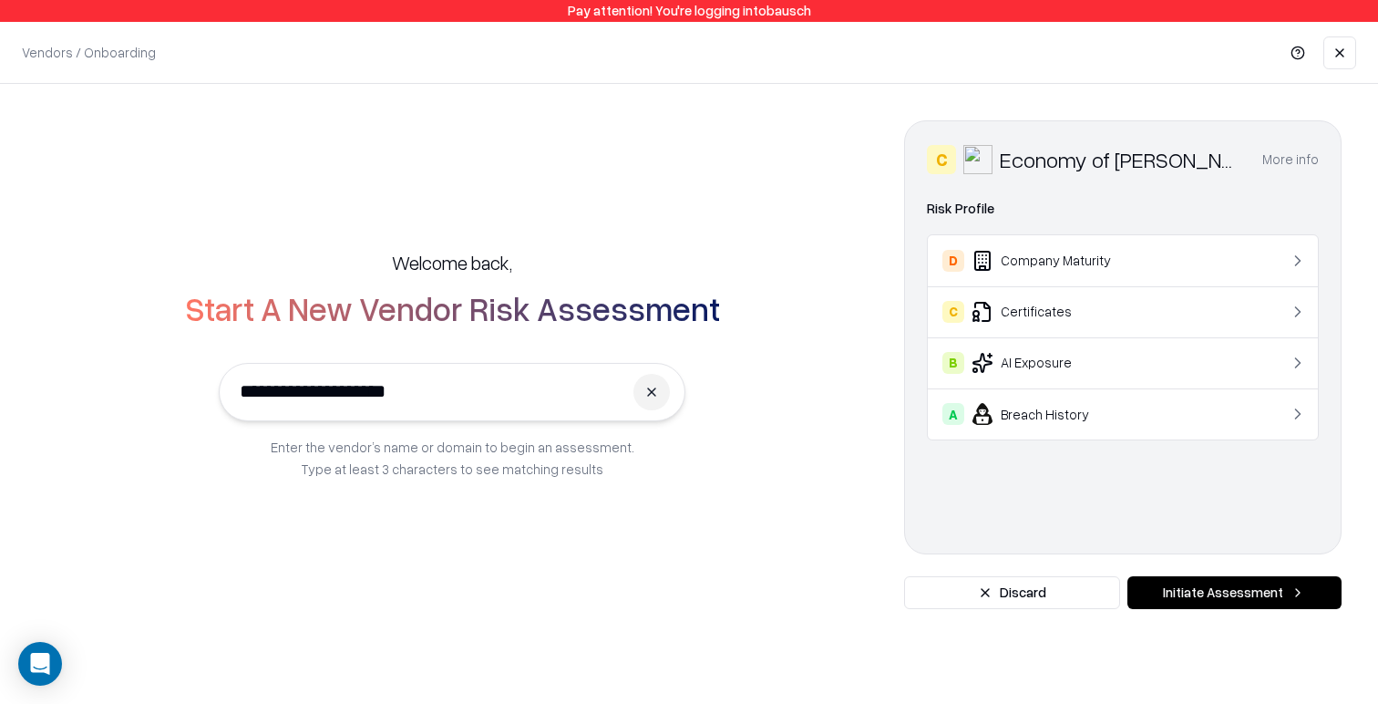
type input "**********"
click at [1280, 161] on button "More info" at bounding box center [1290, 159] width 57 height 33
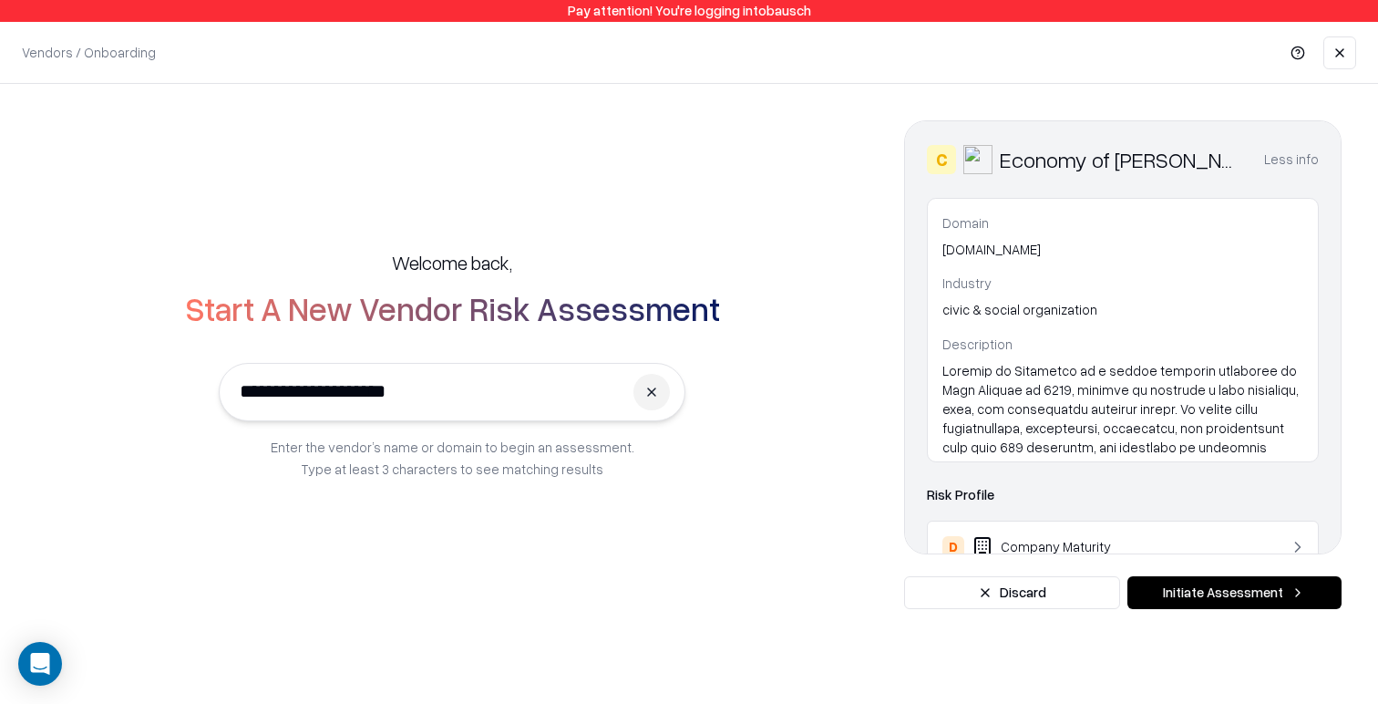
drag, startPoint x: 1280, startPoint y: 161, endPoint x: 1254, endPoint y: 218, distance: 62.0
click at [1279, 161] on button "Less info" at bounding box center [1291, 159] width 55 height 33
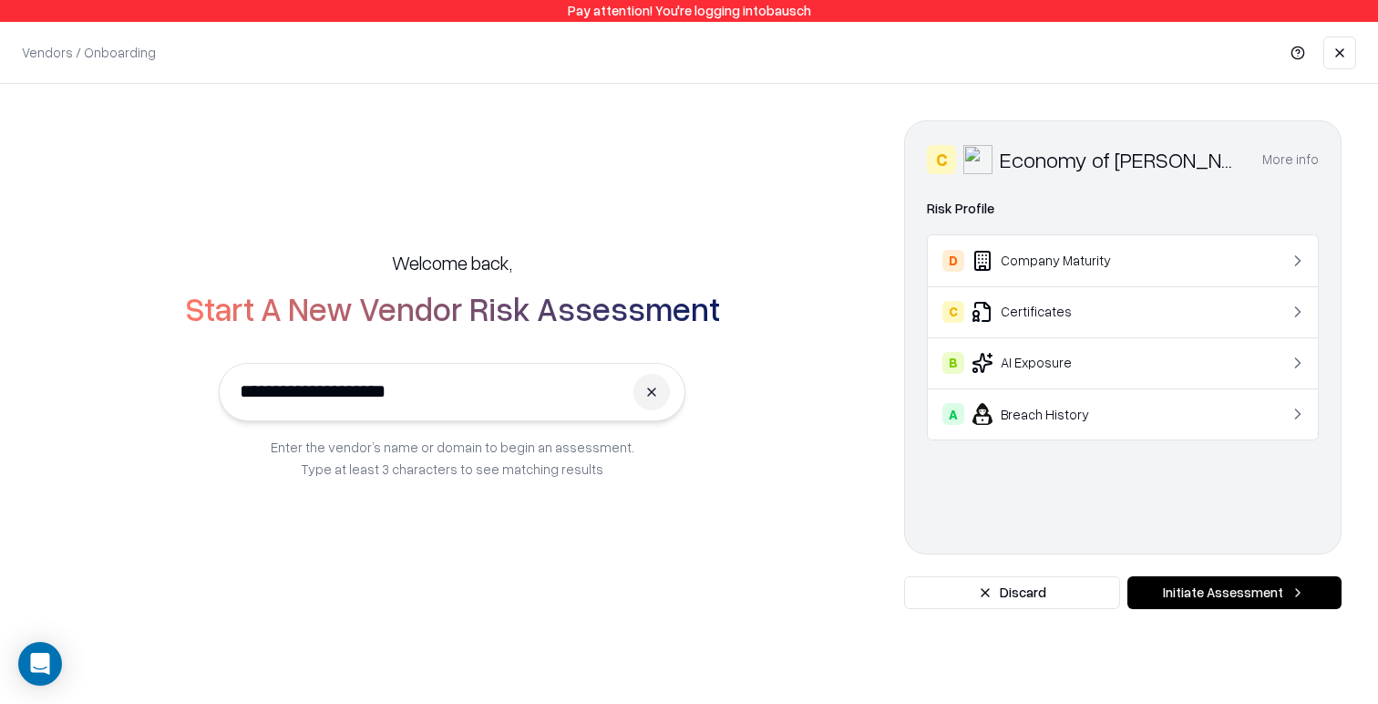
click at [1096, 264] on div "D Company Maturity" at bounding box center [1089, 261] width 295 height 22
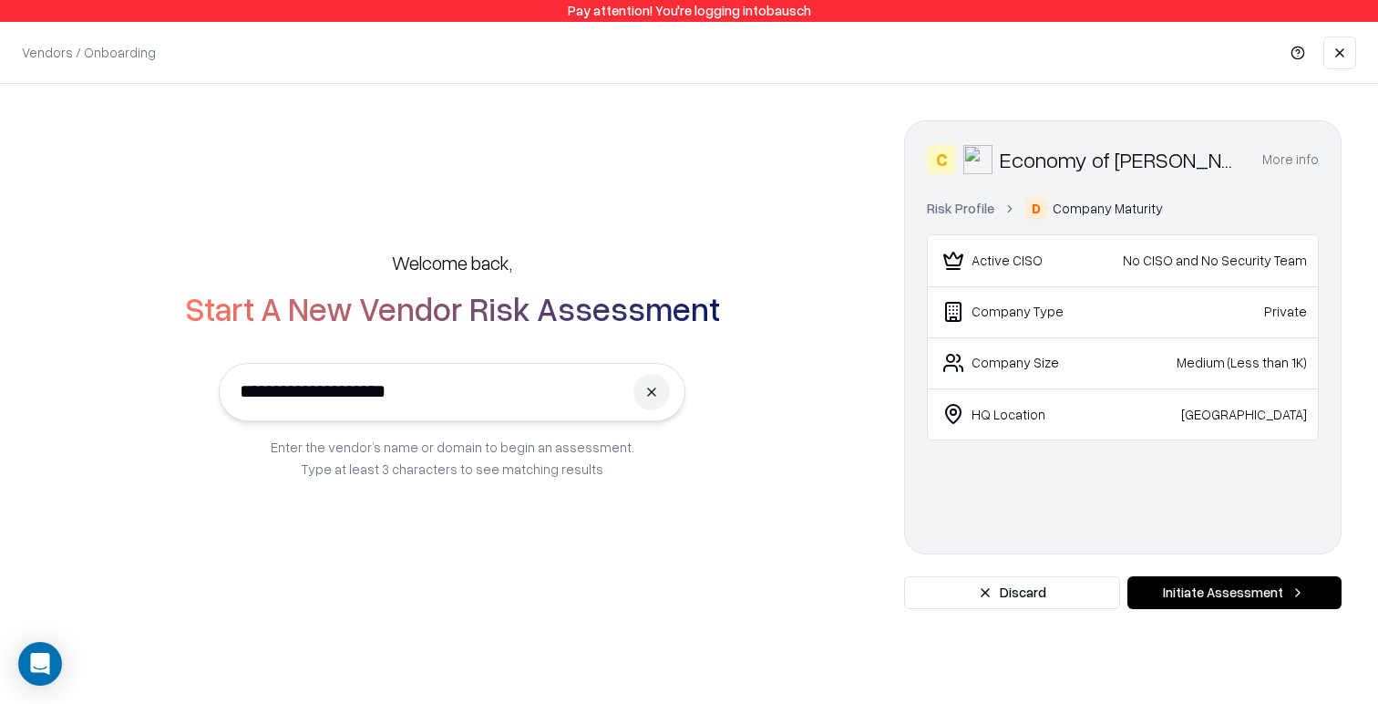
click at [938, 210] on link "Risk Profile" at bounding box center [960, 208] width 67 height 19
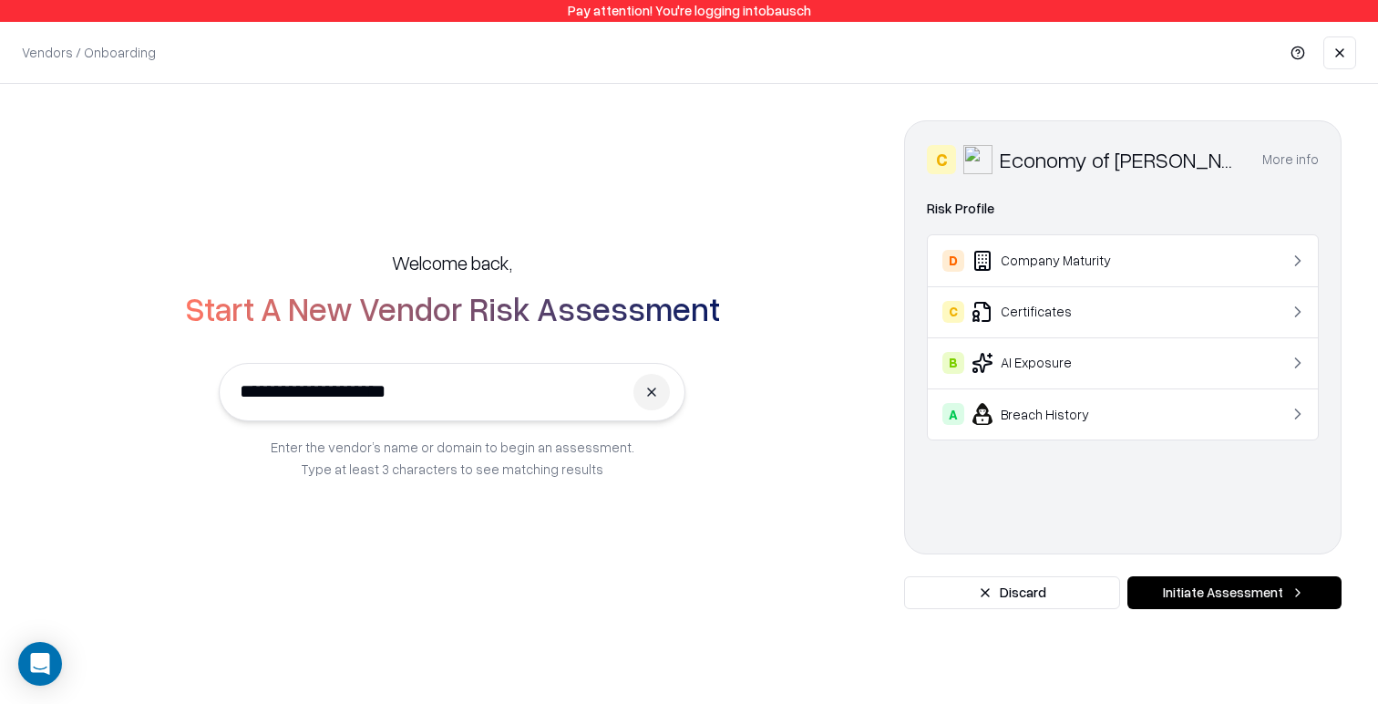
click at [647, 388] on button at bounding box center [651, 392] width 36 height 36
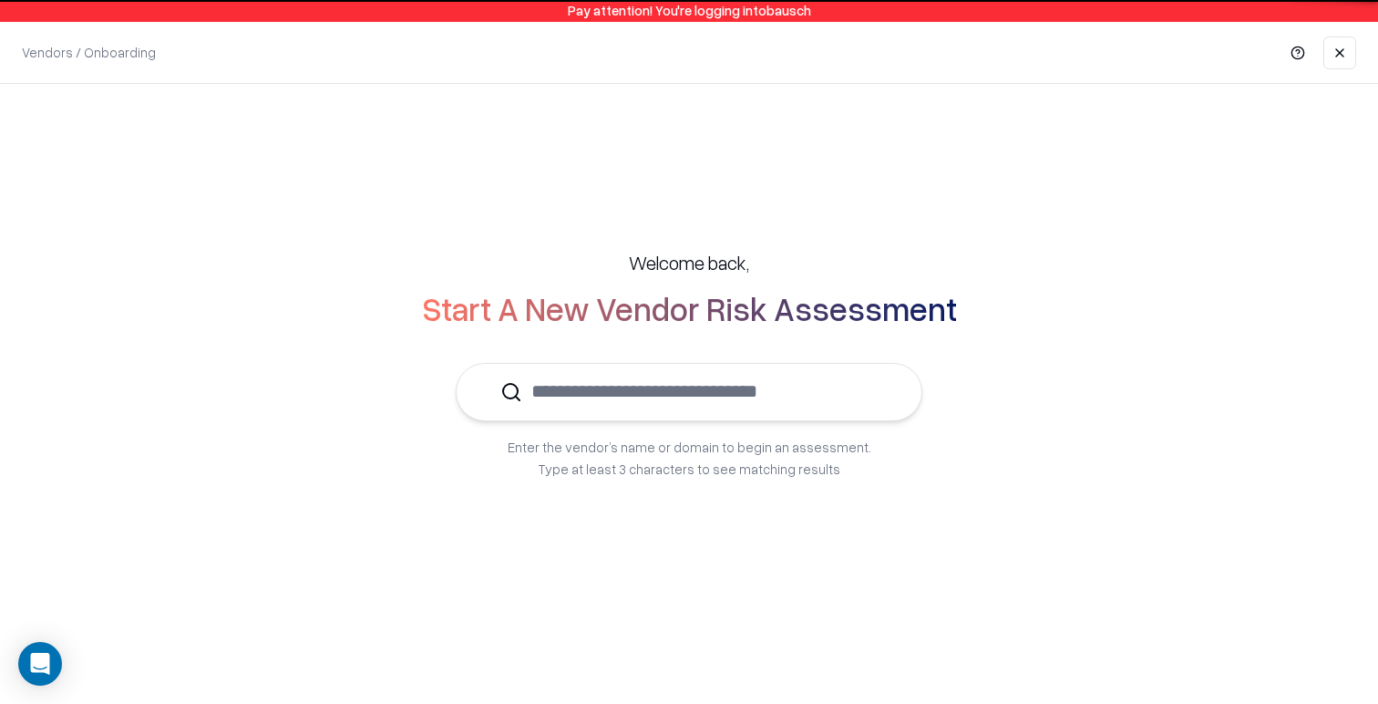
click at [489, 396] on div at bounding box center [689, 391] width 467 height 57
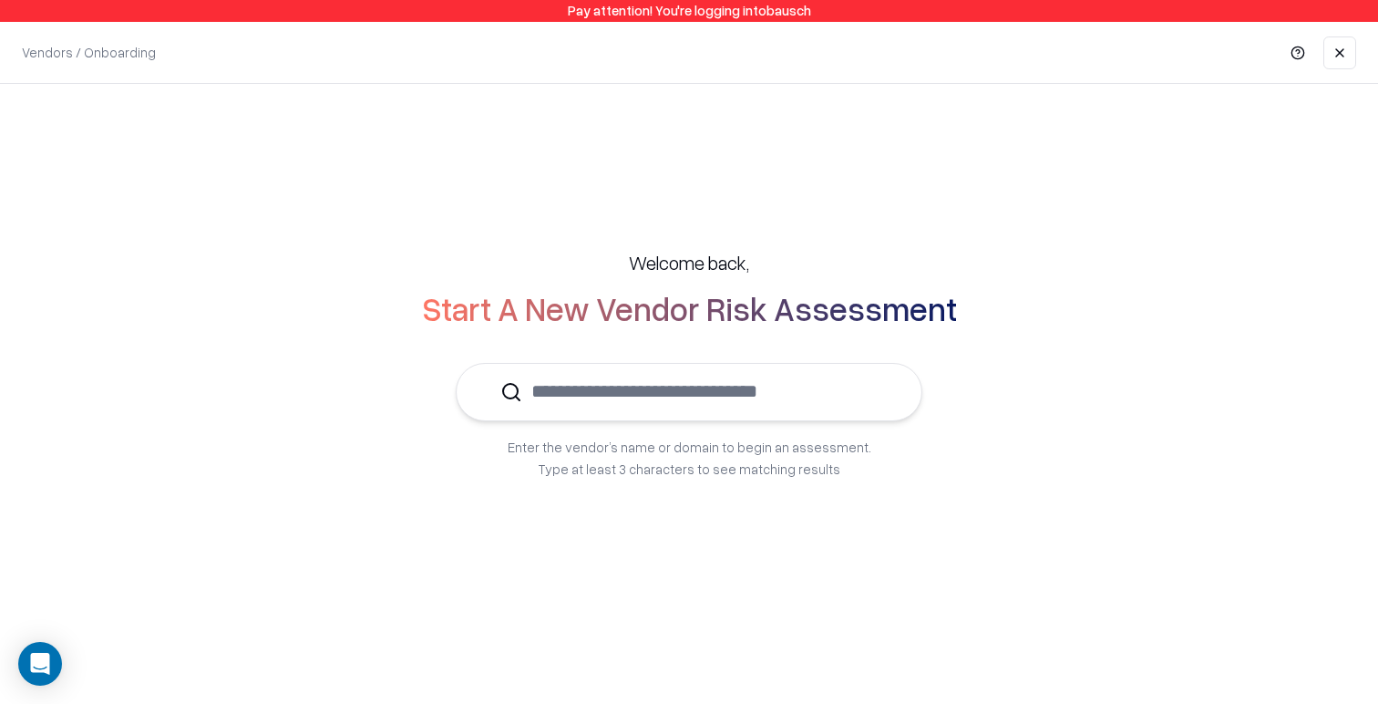
click at [552, 404] on input "text" at bounding box center [699, 392] width 355 height 56
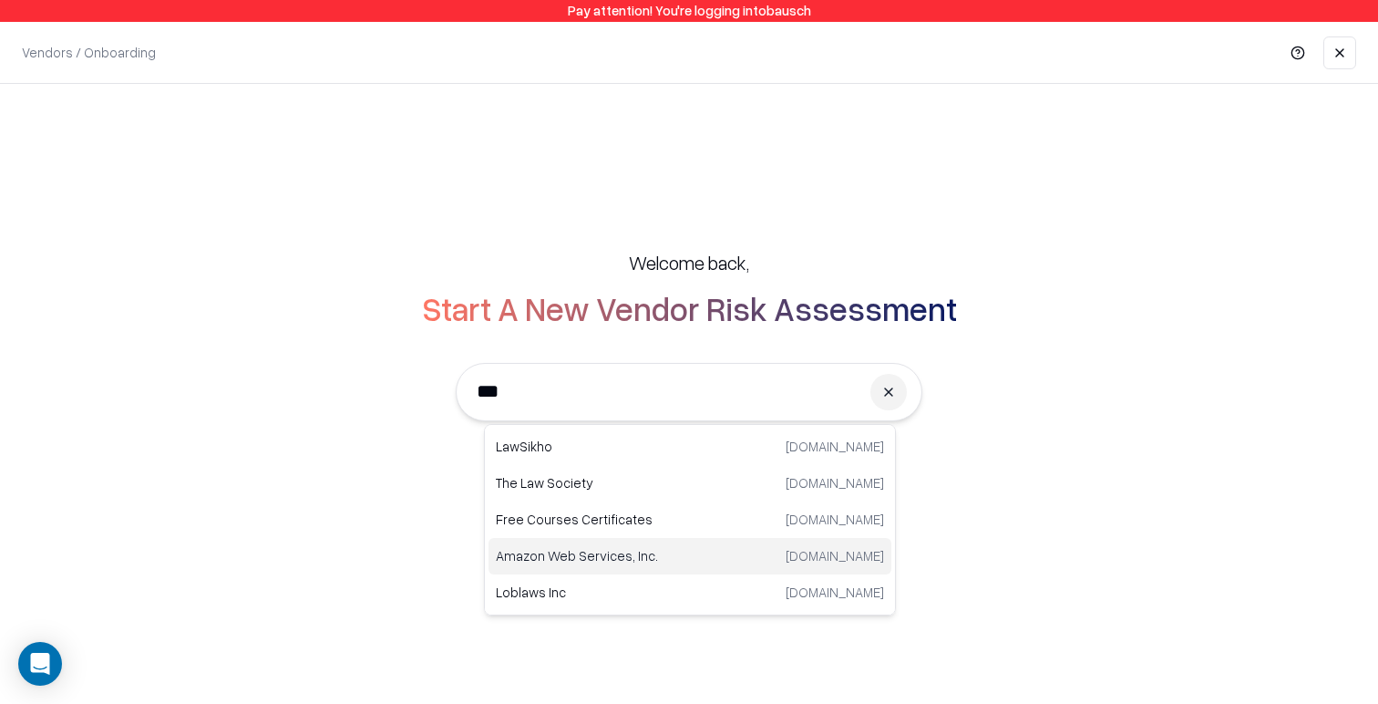
click at [645, 564] on p "Amazon Web Services, Inc." at bounding box center [593, 555] width 194 height 19
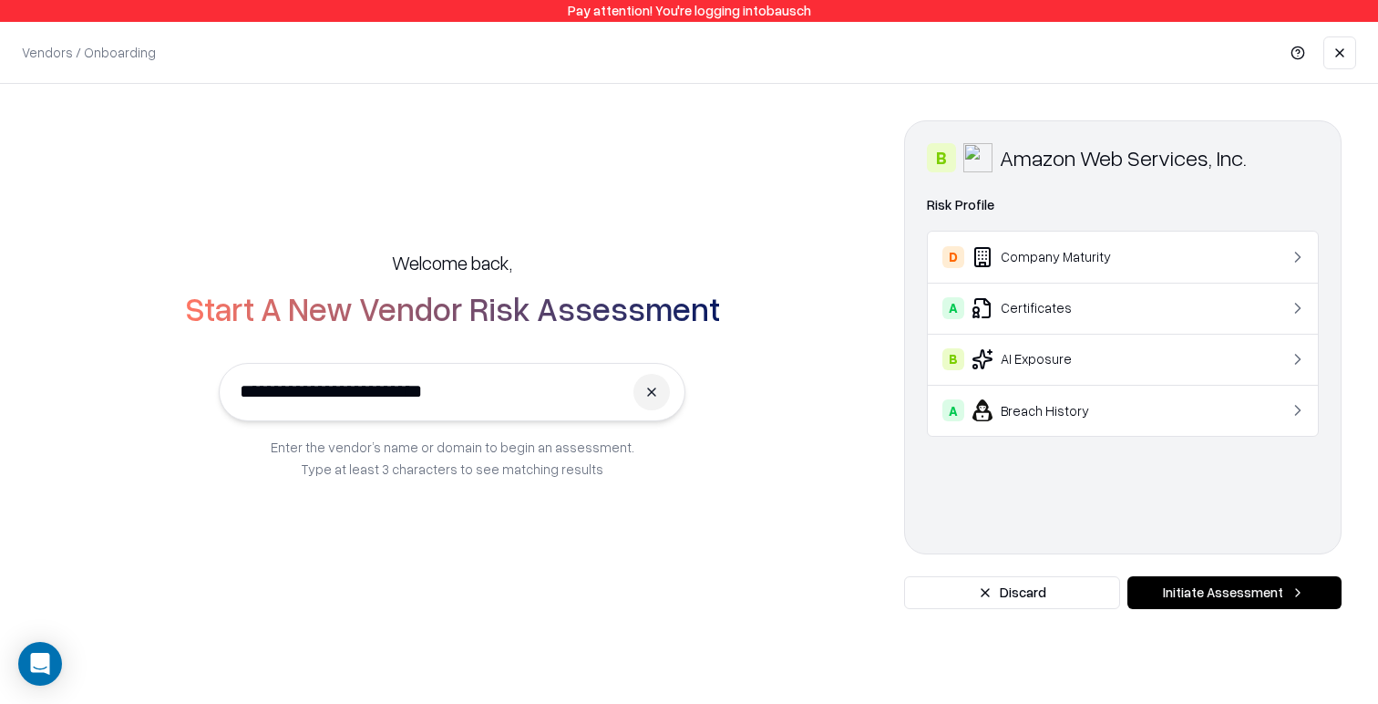
type input "**********"
drag, startPoint x: 1276, startPoint y: 143, endPoint x: 1334, endPoint y: 157, distance: 59.9
click at [1334, 157] on div "B Amazon Web Services, Inc. Domain [DOMAIN_NAME] Industry Risk Profile D Compan…" at bounding box center [1122, 337] width 437 height 434
click at [1312, 181] on div "B Amazon Web Services, Inc. Domain [DOMAIN_NAME] Industry Risk Profile D Compan…" at bounding box center [1122, 337] width 437 height 434
click at [1206, 248] on div "D Company Maturity" at bounding box center [1089, 257] width 295 height 22
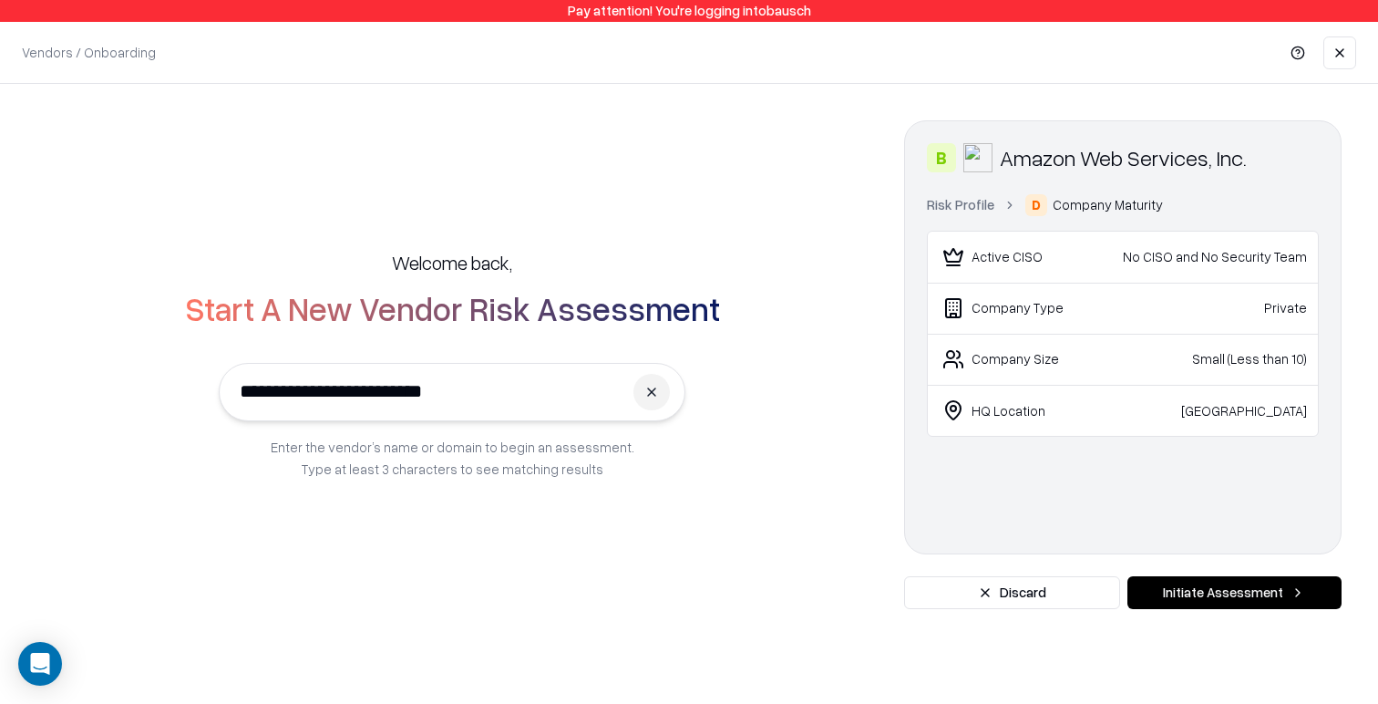
click at [1095, 207] on span "Company Maturity" at bounding box center [1108, 204] width 110 height 19
drag, startPoint x: 1095, startPoint y: 207, endPoint x: 1068, endPoint y: 221, distance: 29.8
click at [1094, 207] on span "Company Maturity" at bounding box center [1108, 204] width 110 height 19
drag, startPoint x: 1066, startPoint y: 221, endPoint x: 983, endPoint y: 211, distance: 83.7
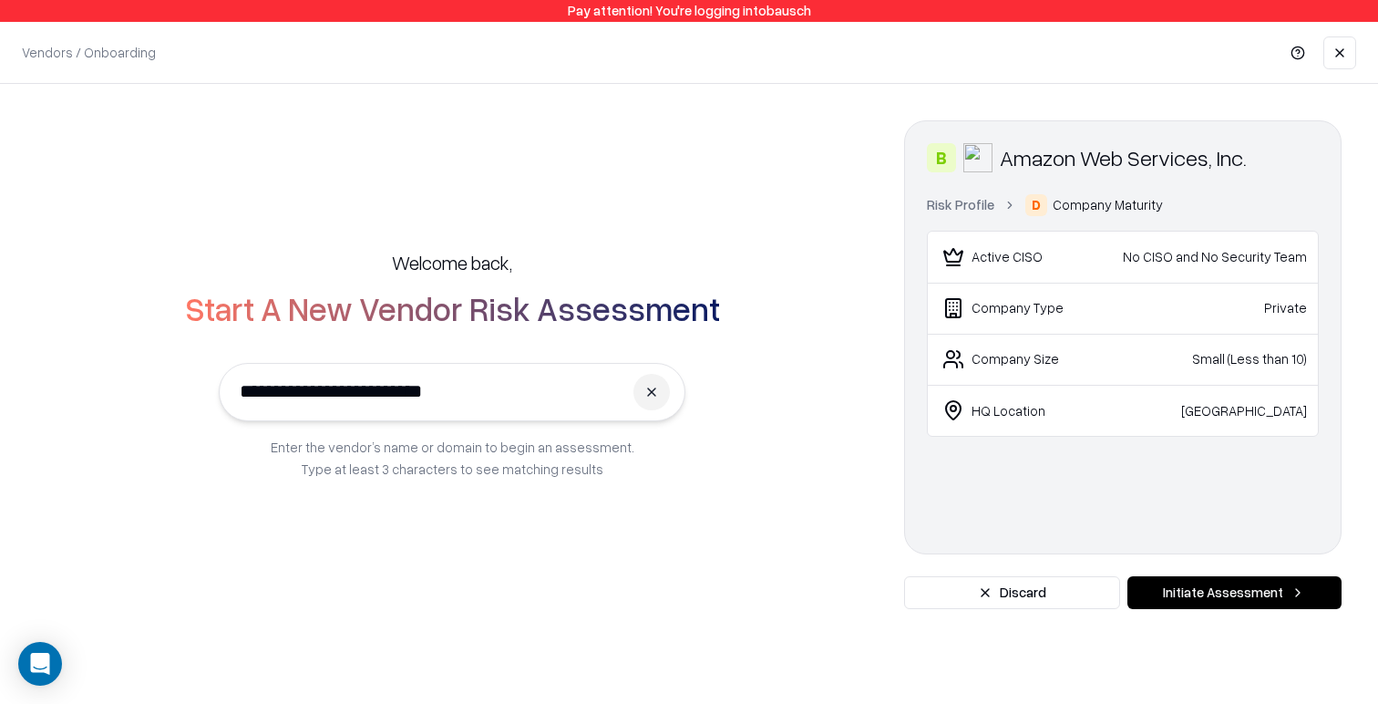
click at [1066, 221] on div "Risk Profile D Company Maturity Active CISO No CISO and No Security Team Compan…" at bounding box center [1123, 315] width 392 height 242
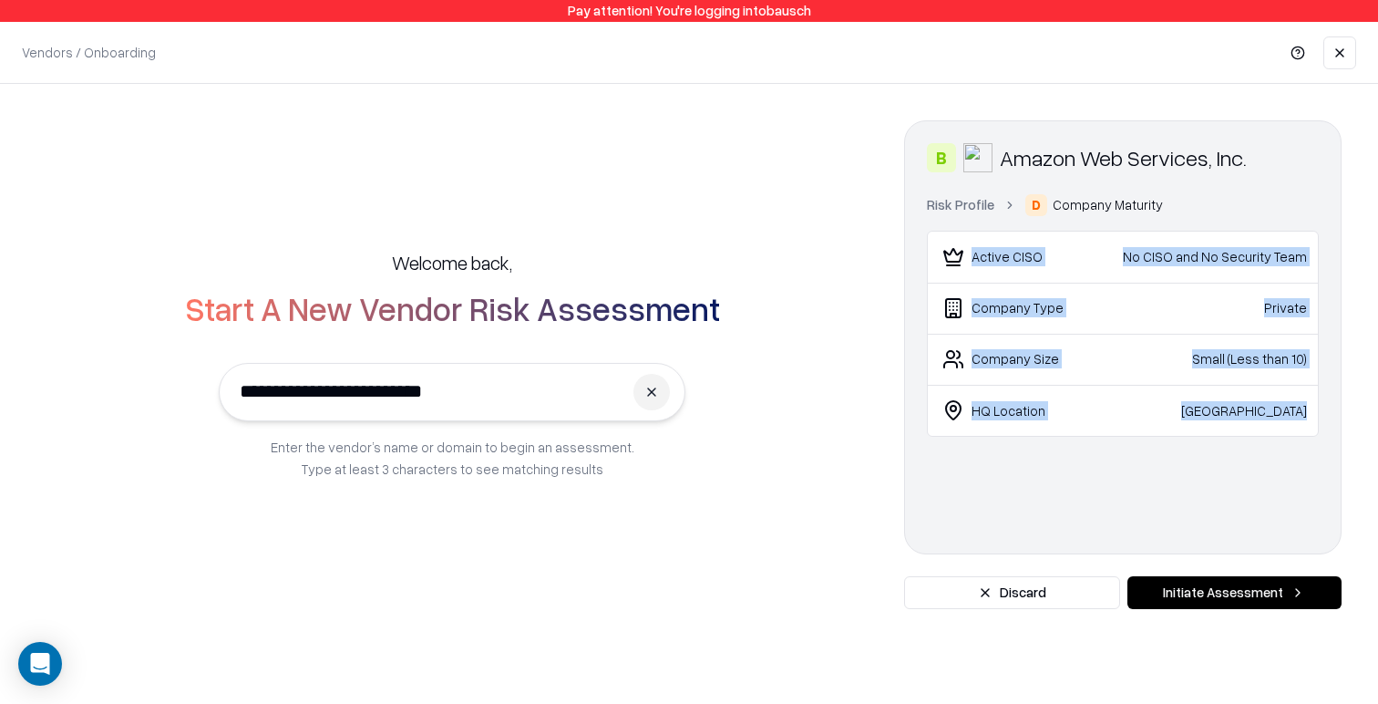
click at [953, 203] on link "Risk Profile" at bounding box center [960, 204] width 67 height 19
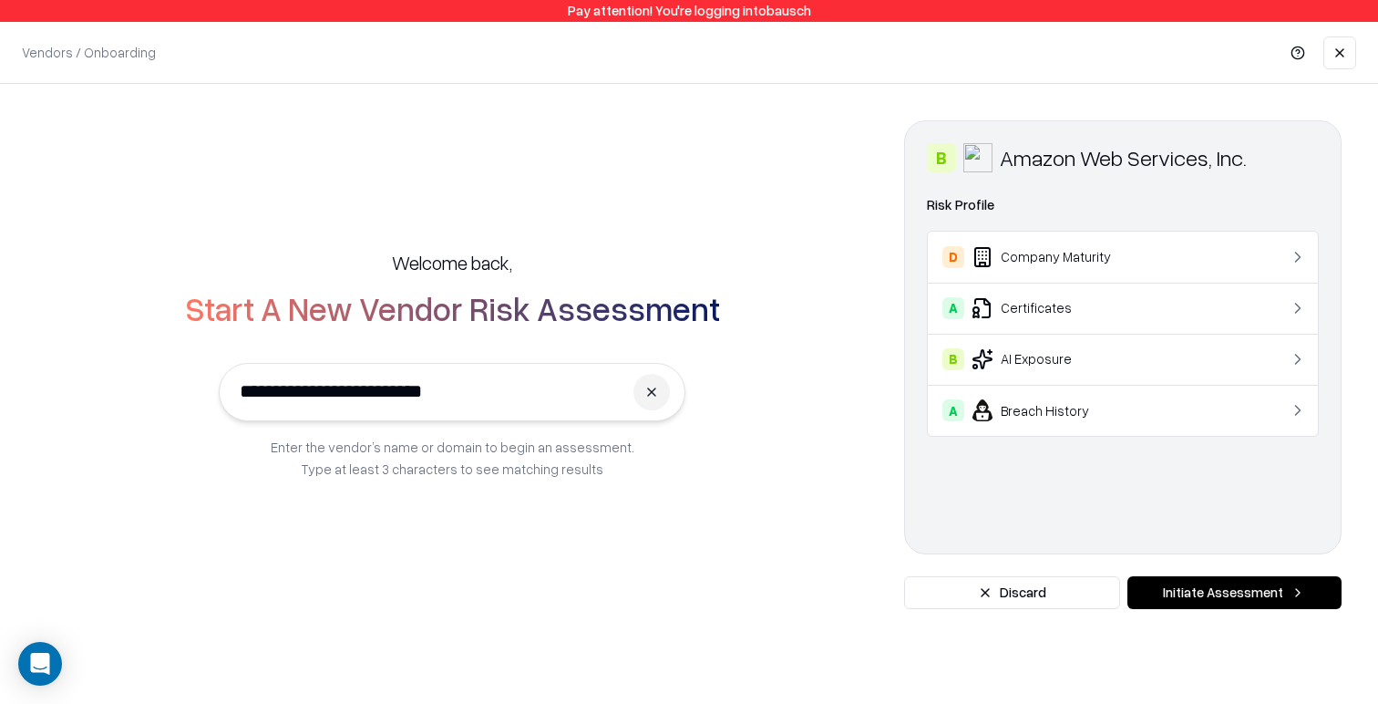
drag, startPoint x: 1297, startPoint y: 175, endPoint x: 1332, endPoint y: 172, distance: 34.7
click at [1298, 175] on div "B Amazon Web Services, Inc. Domain [DOMAIN_NAME] Industry Risk Profile D Compan…" at bounding box center [1122, 337] width 437 height 434
click at [1229, 162] on div "Amazon Web Services, Inc." at bounding box center [1123, 157] width 247 height 29
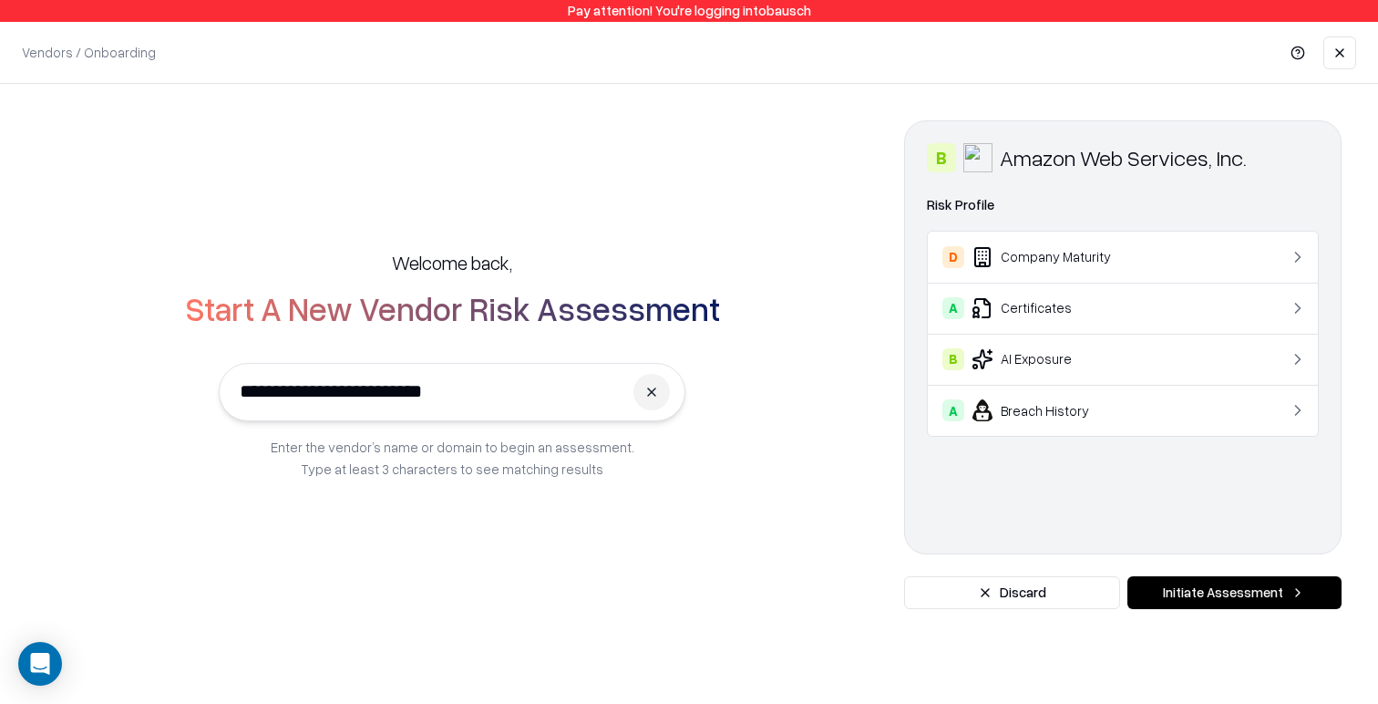
click at [1047, 219] on div "Risk Profile D Company Maturity A Certificates B AI Exposure A Breach History" at bounding box center [1123, 315] width 392 height 242
click at [1032, 273] on td "D Company Maturity" at bounding box center [1090, 256] width 324 height 51
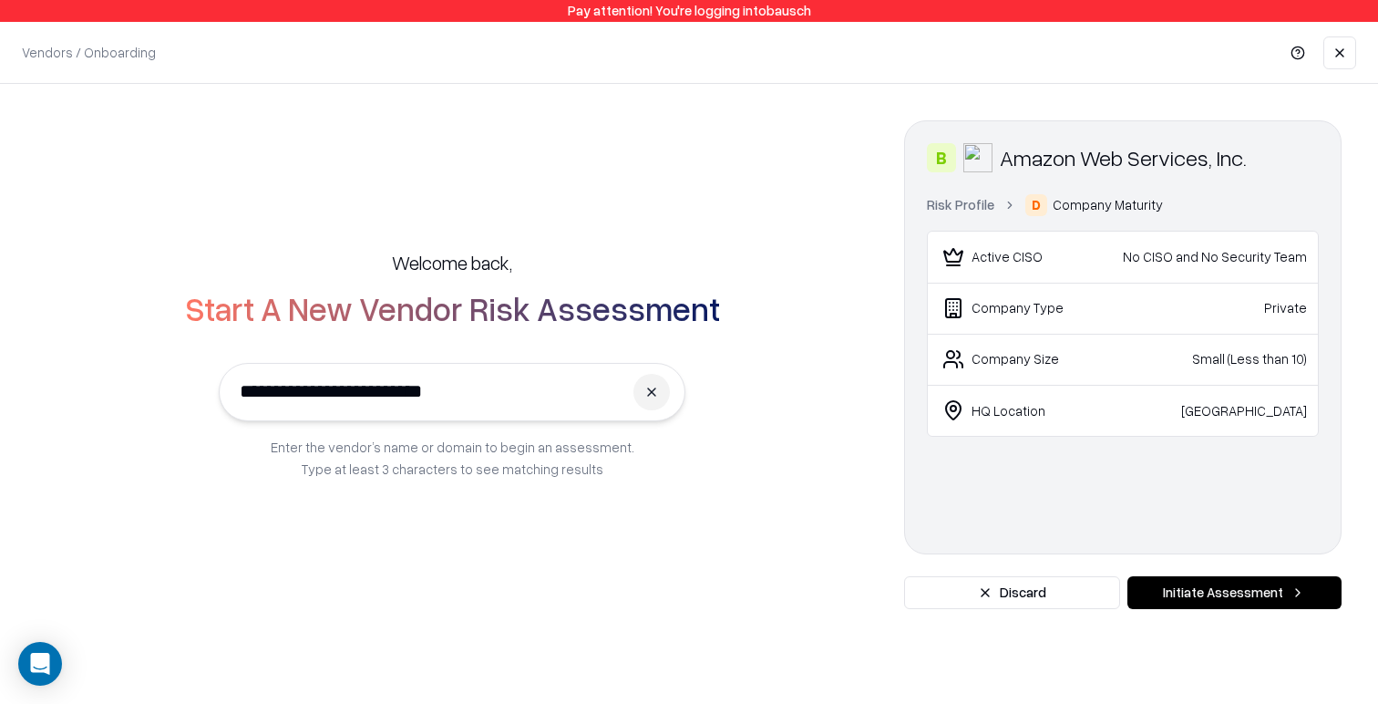
click at [941, 204] on link "Risk Profile" at bounding box center [960, 204] width 67 height 19
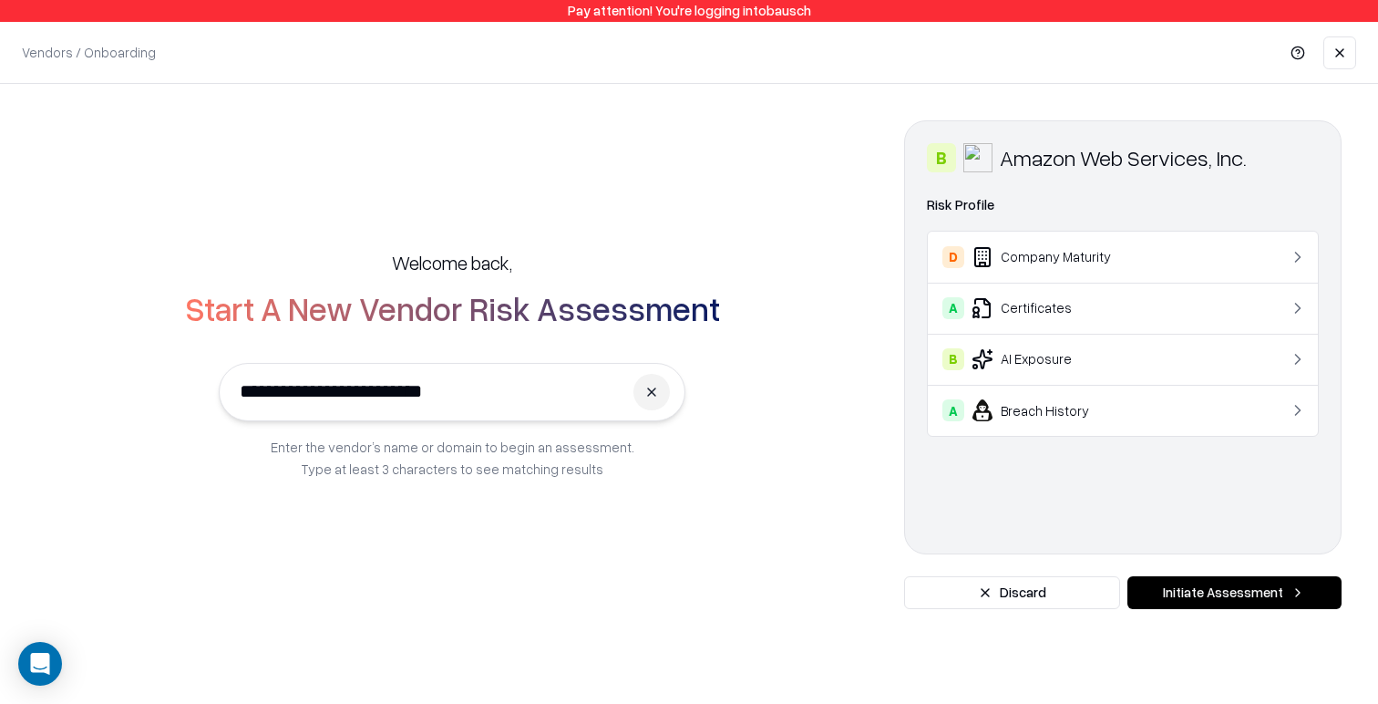
click at [653, 400] on button at bounding box center [651, 392] width 36 height 36
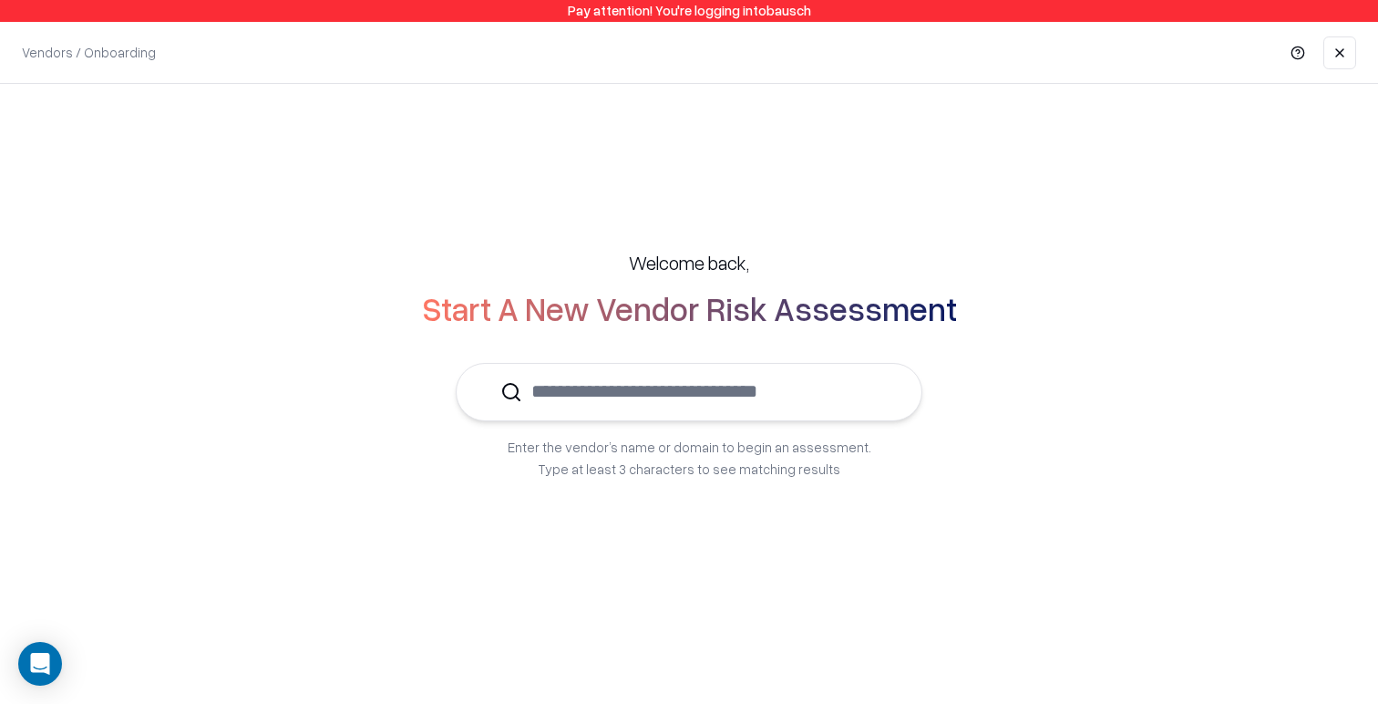
click at [580, 392] on input "text" at bounding box center [699, 392] width 355 height 56
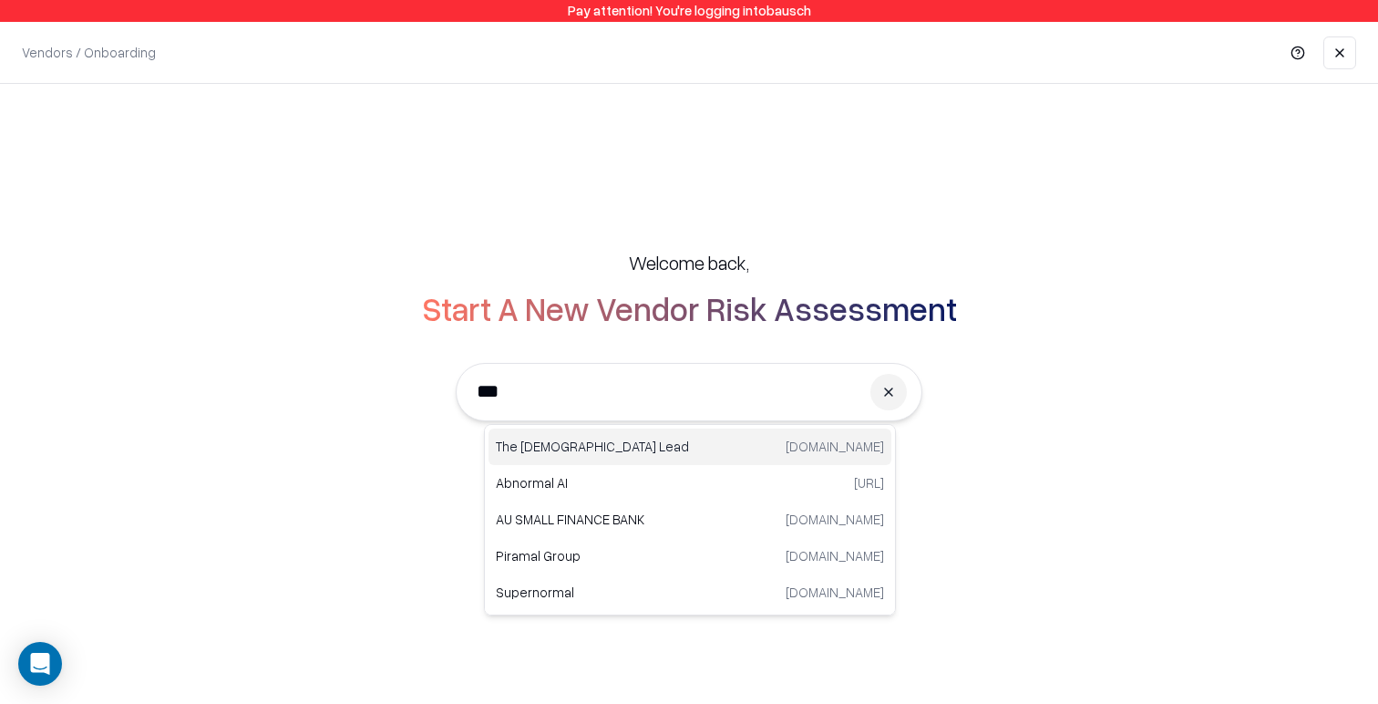
click at [585, 446] on p "The [DEMOGRAPHIC_DATA] Lead" at bounding box center [593, 446] width 194 height 19
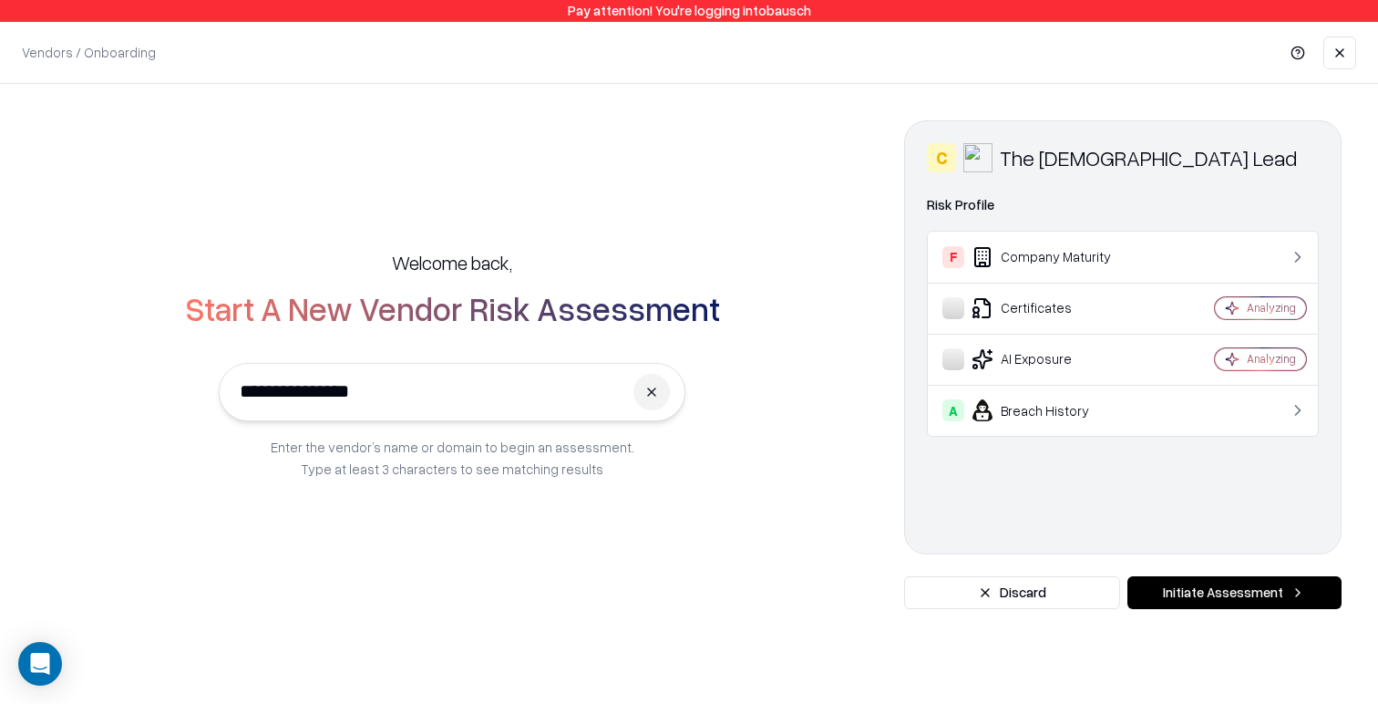
type input "**********"
drag, startPoint x: 655, startPoint y: 398, endPoint x: 607, endPoint y: 396, distance: 48.3
click at [655, 398] on button at bounding box center [651, 392] width 36 height 36
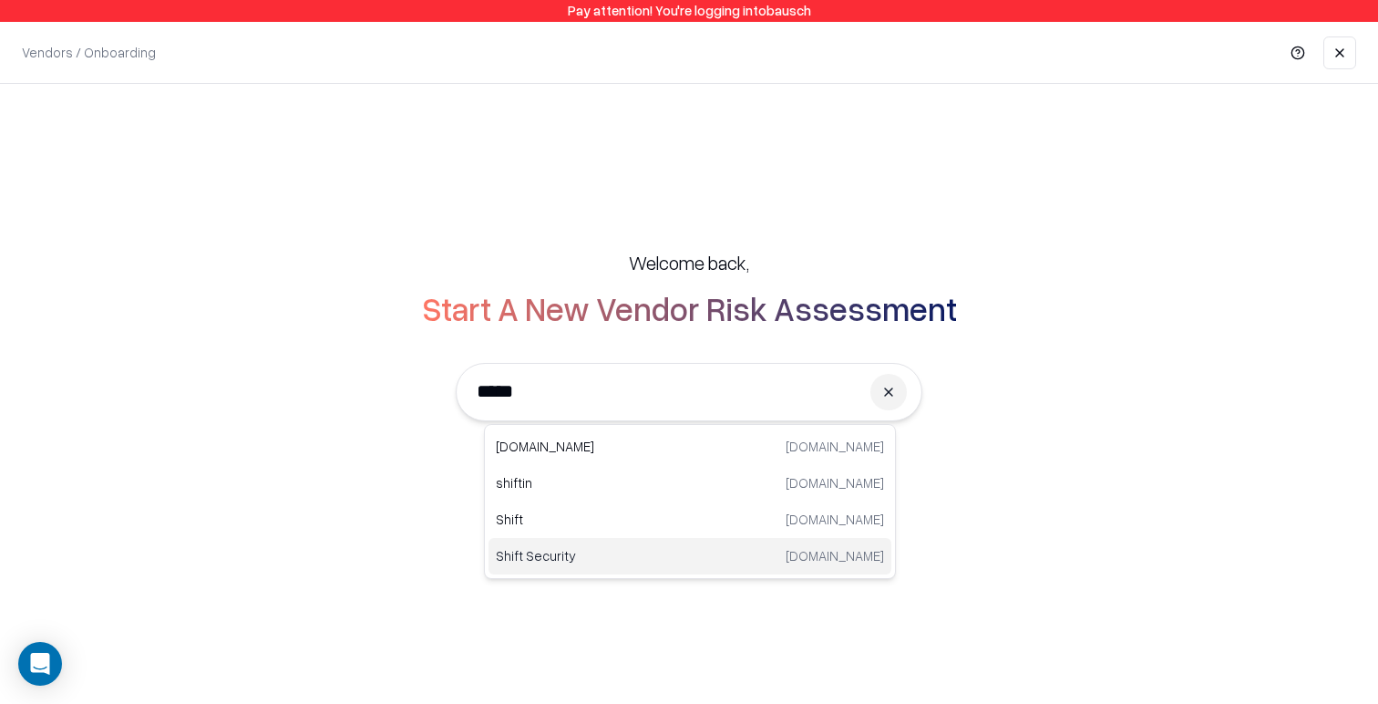
click at [653, 554] on p "Shift Security" at bounding box center [593, 555] width 194 height 19
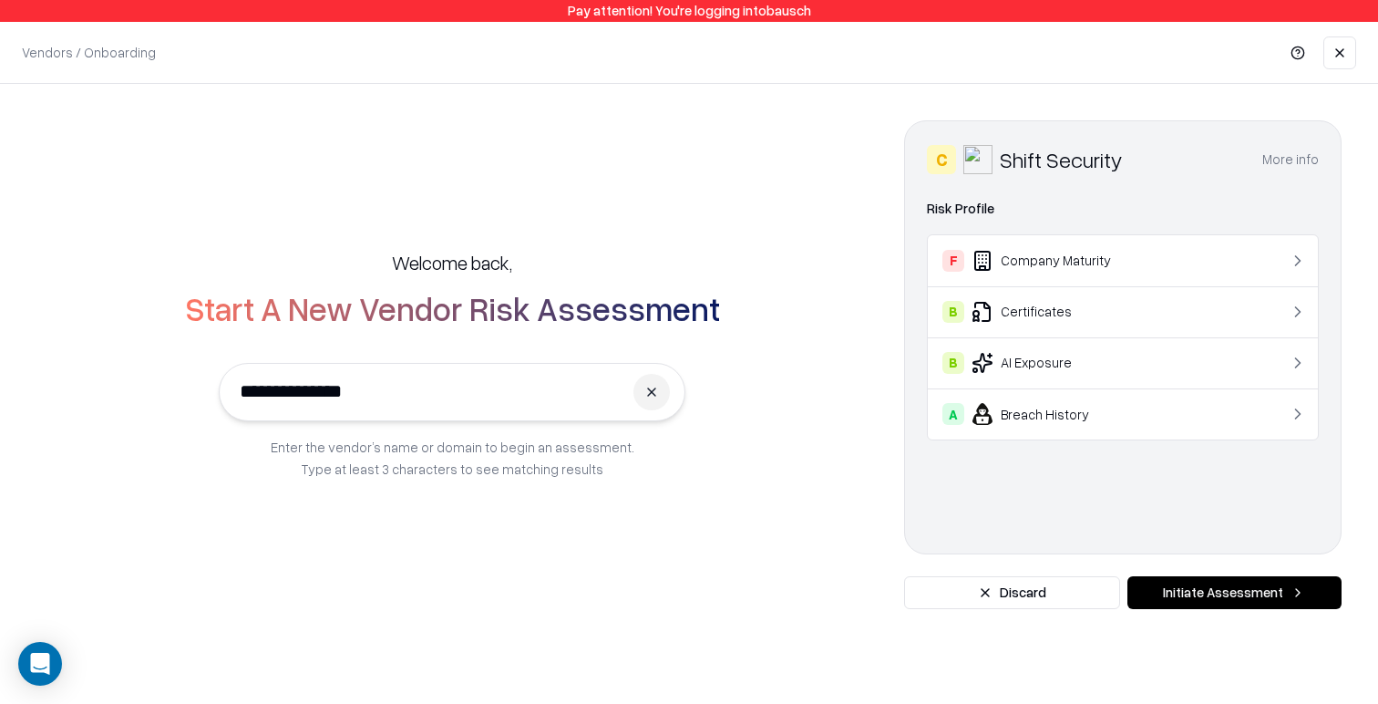
type input "**********"
click at [1305, 152] on button "More info" at bounding box center [1290, 159] width 57 height 33
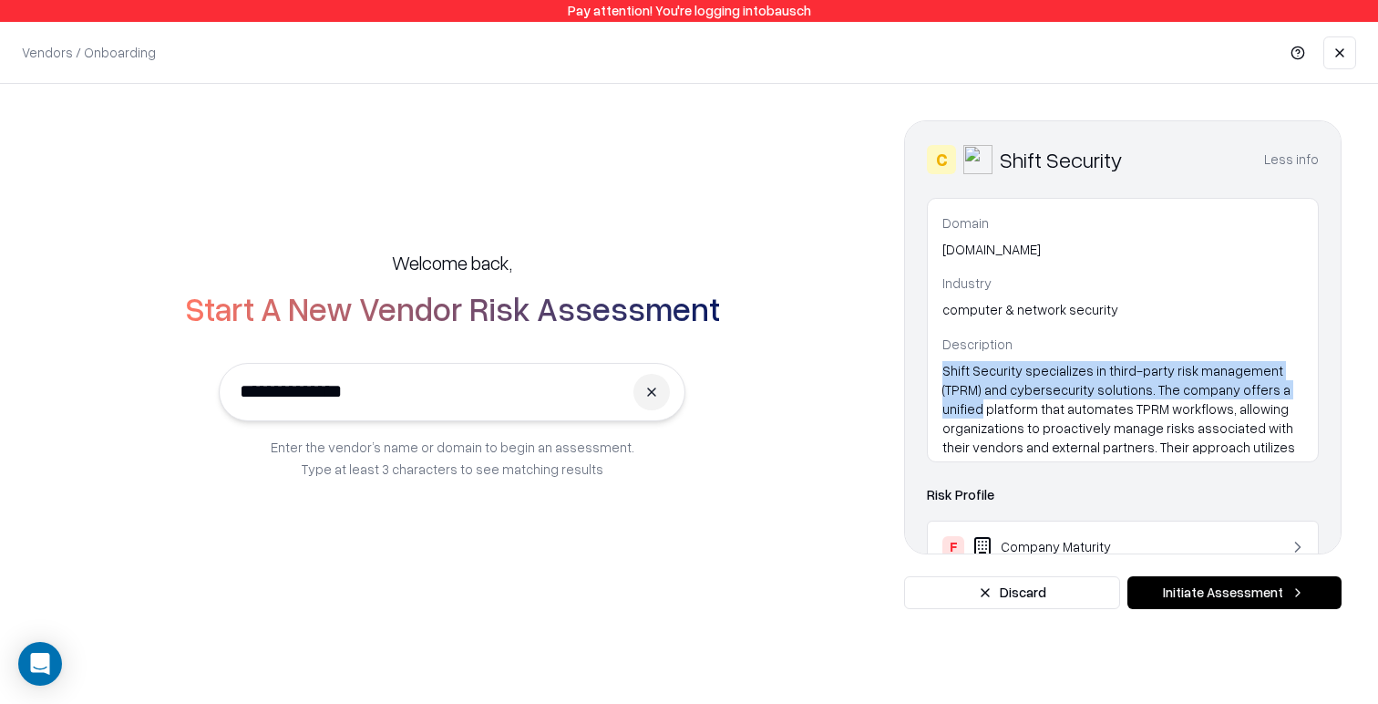
drag, startPoint x: 941, startPoint y: 369, endPoint x: 1229, endPoint y: 406, distance: 289.4
click at [1280, 391] on div "Domain [DOMAIN_NAME] Industry computer & network security Description" at bounding box center [1123, 330] width 390 height 262
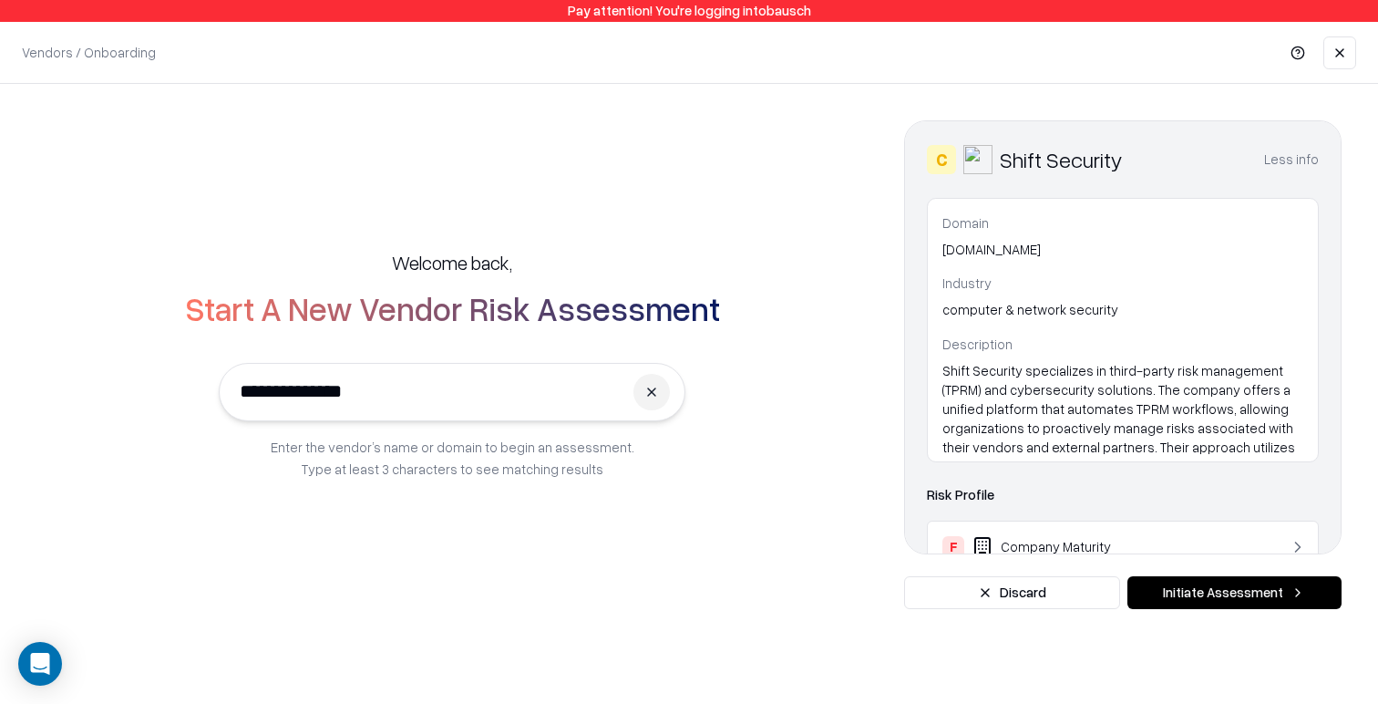
click at [952, 498] on div "Risk Profile" at bounding box center [1123, 495] width 392 height 22
drag, startPoint x: 952, startPoint y: 498, endPoint x: 1003, endPoint y: 498, distance: 51.0
click at [952, 498] on div "Risk Profile" at bounding box center [1123, 495] width 392 height 22
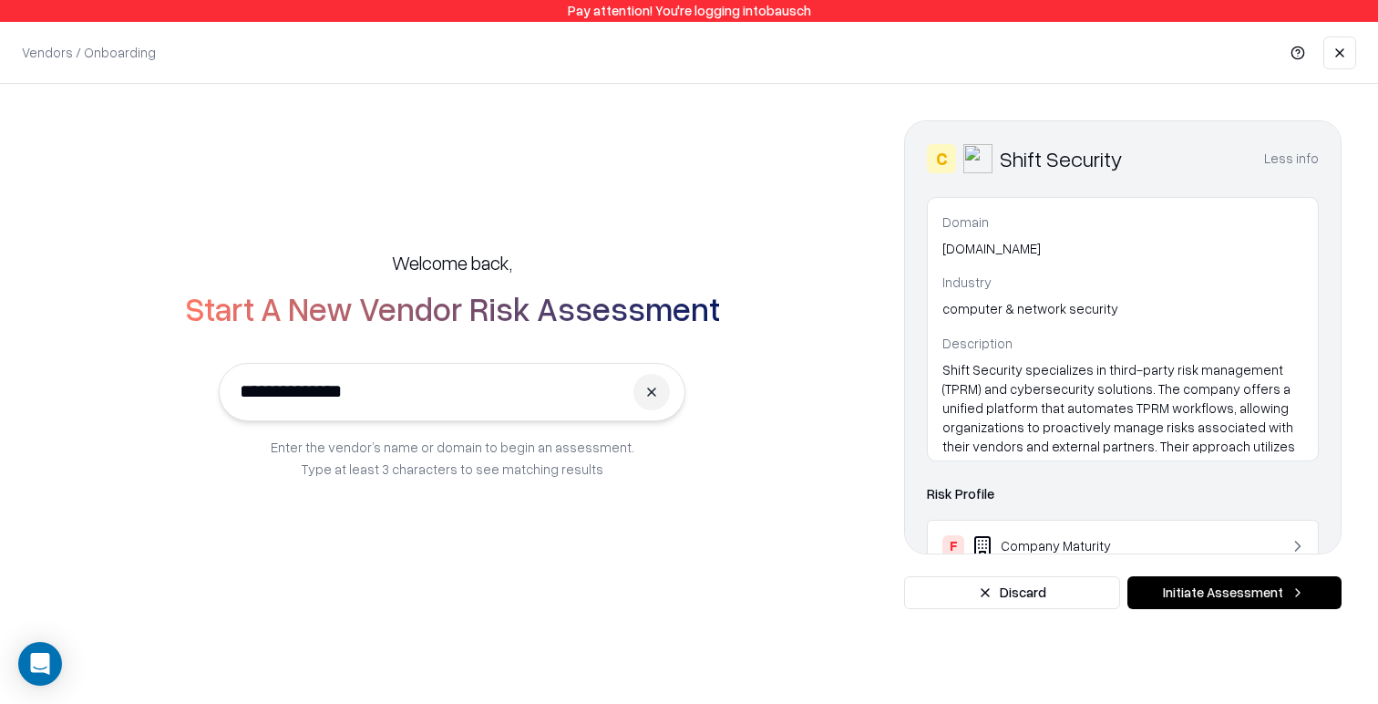
click at [925, 469] on div "C Shift Security Less info Domain [DOMAIN_NAME] Industry computer & network sec…" at bounding box center [1122, 337] width 437 height 434
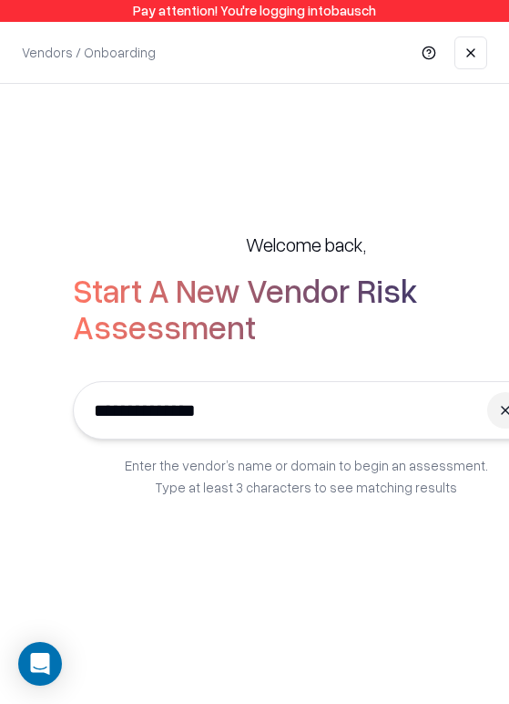
click at [404, 159] on div "**********" at bounding box center [254, 364] width 509 height 561
click at [468, 61] on link at bounding box center [471, 52] width 33 height 33
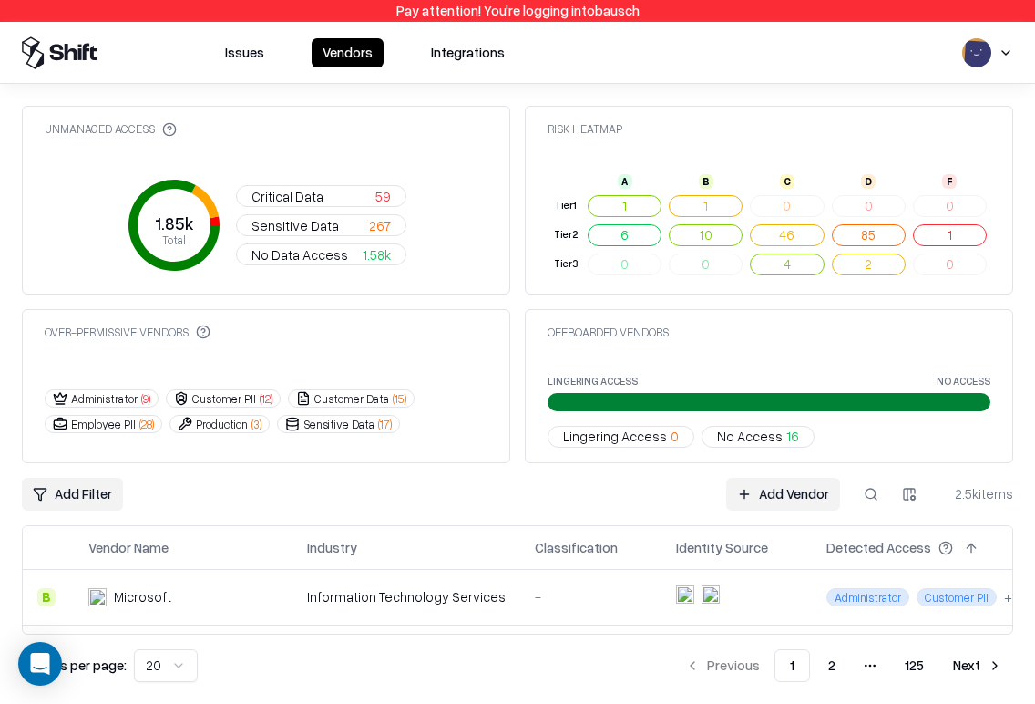
drag, startPoint x: 797, startPoint y: 57, endPoint x: 791, endPoint y: 2, distance: 55.9
click at [797, 57] on div "Issues Vendors Integrations" at bounding box center [518, 52] width 992 height 33
